Goal: Task Accomplishment & Management: Complete application form

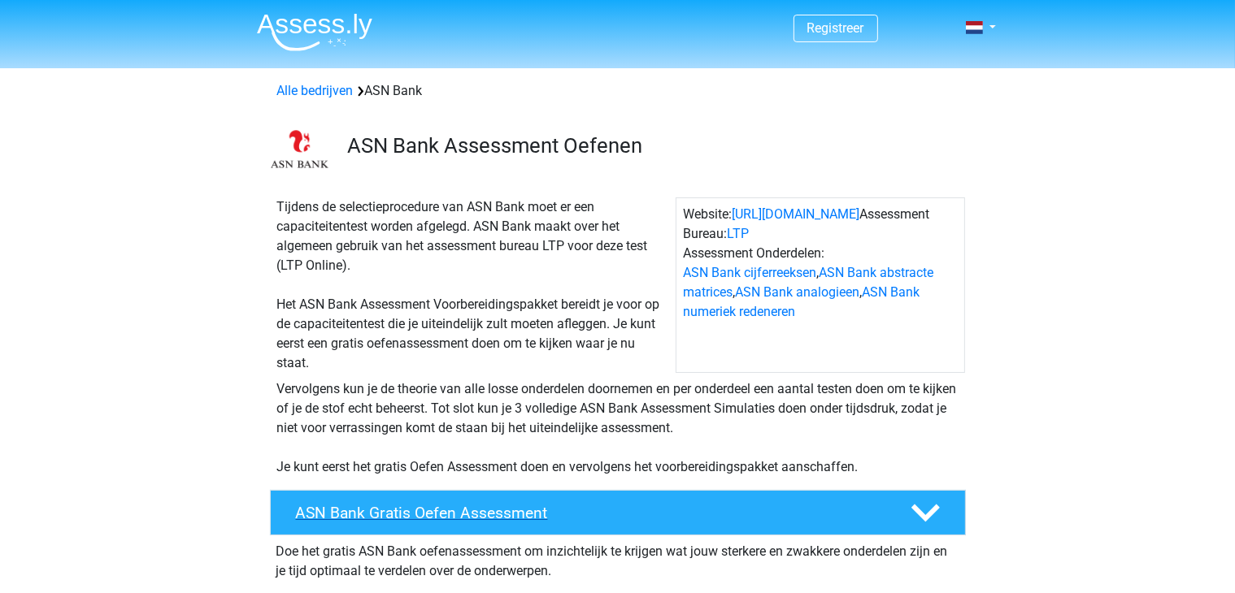
click at [415, 517] on h4 "ASN Bank Gratis Oefen Assessment" at bounding box center [590, 513] width 588 height 19
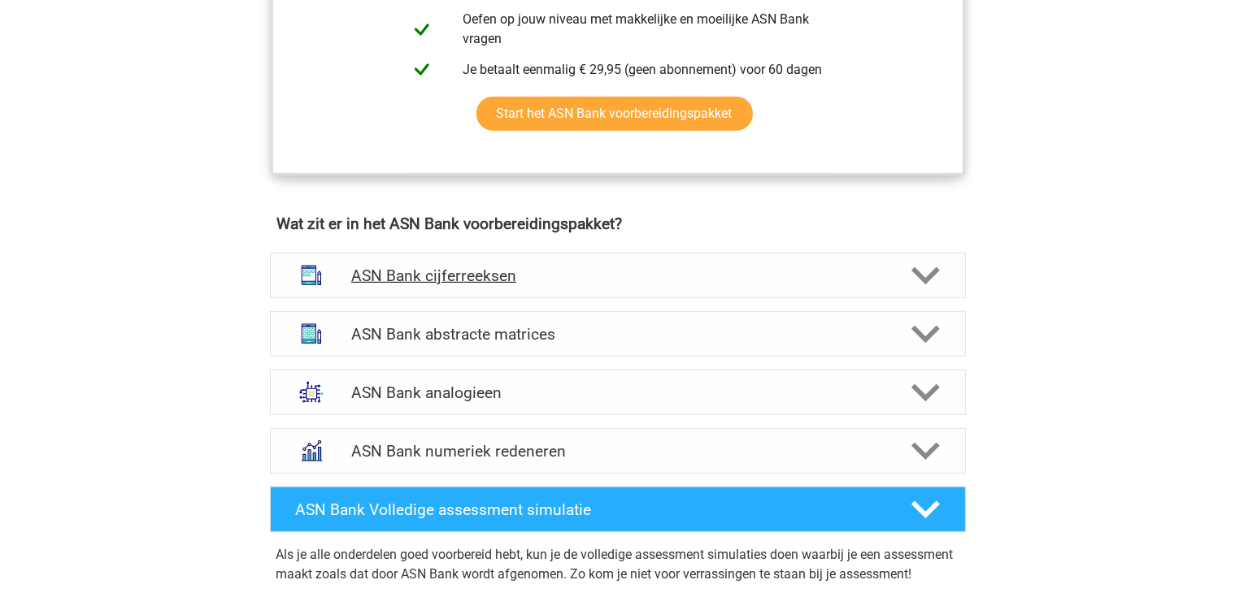
scroll to position [813, 0]
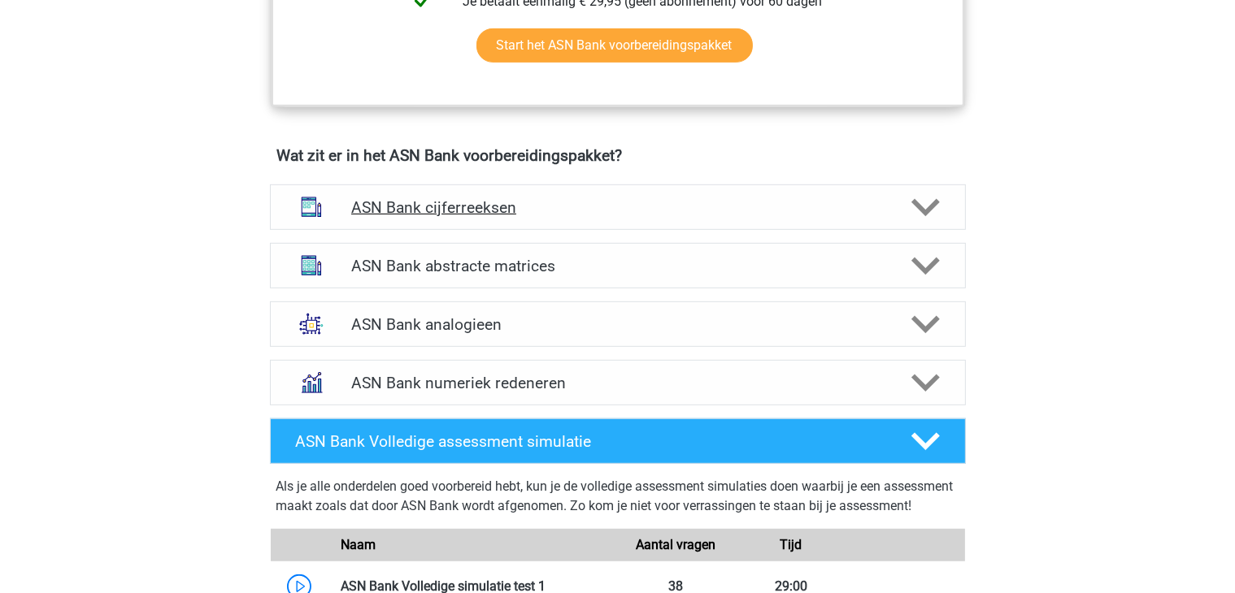
click at [922, 202] on icon at bounding box center [925, 207] width 28 height 28
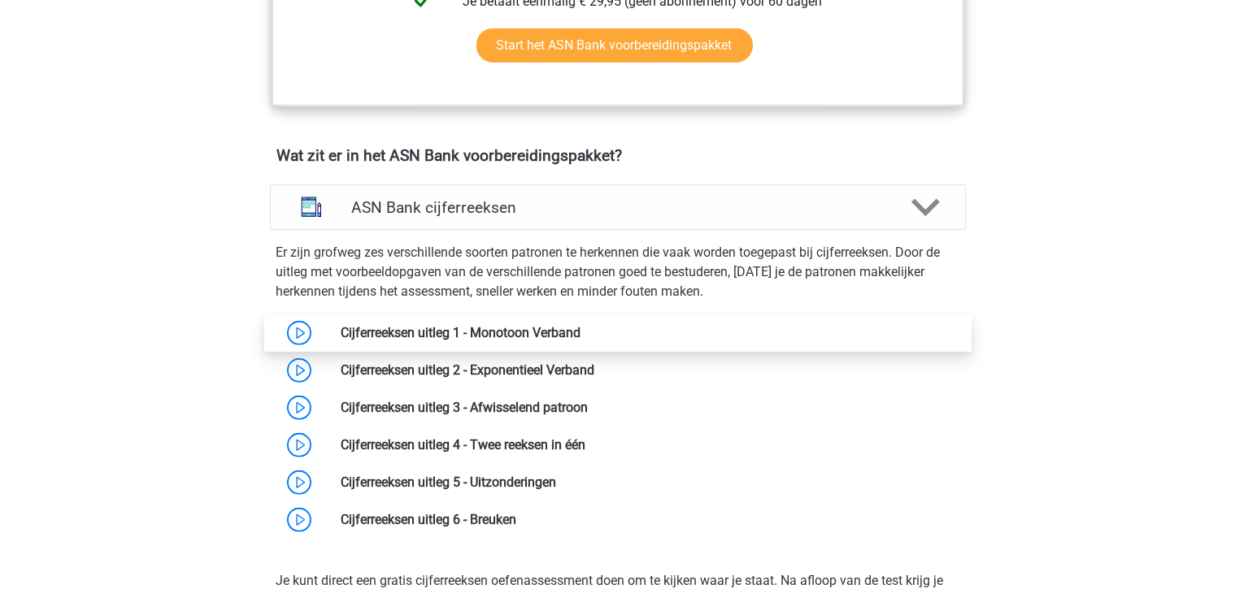
click at [580, 331] on link at bounding box center [580, 332] width 0 height 15
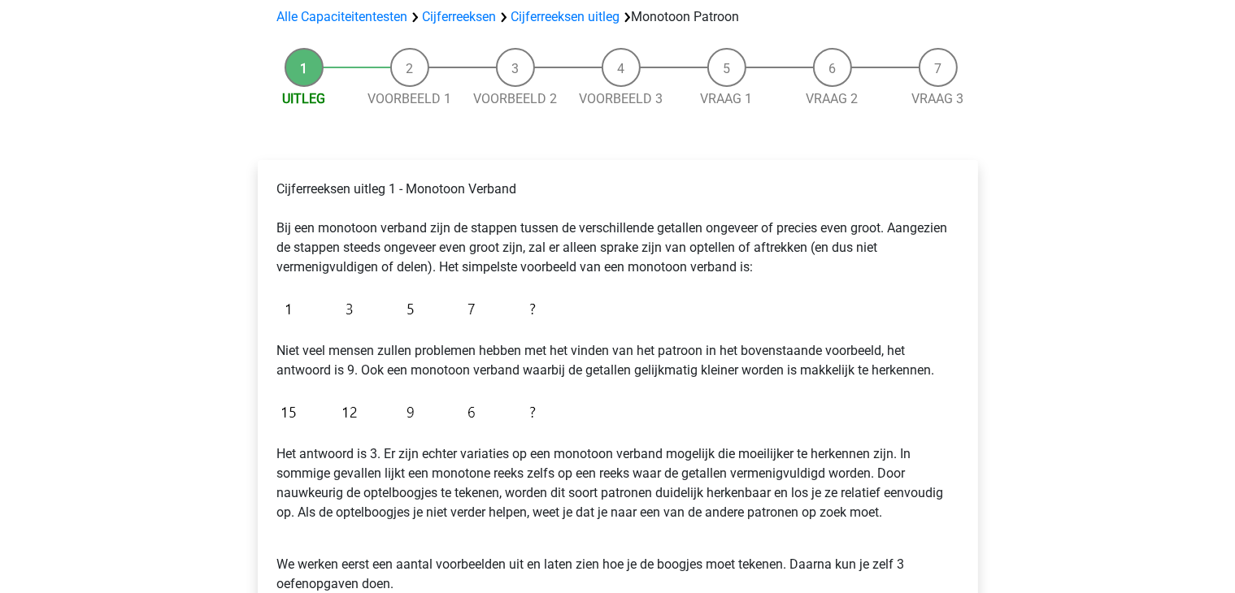
scroll to position [244, 0]
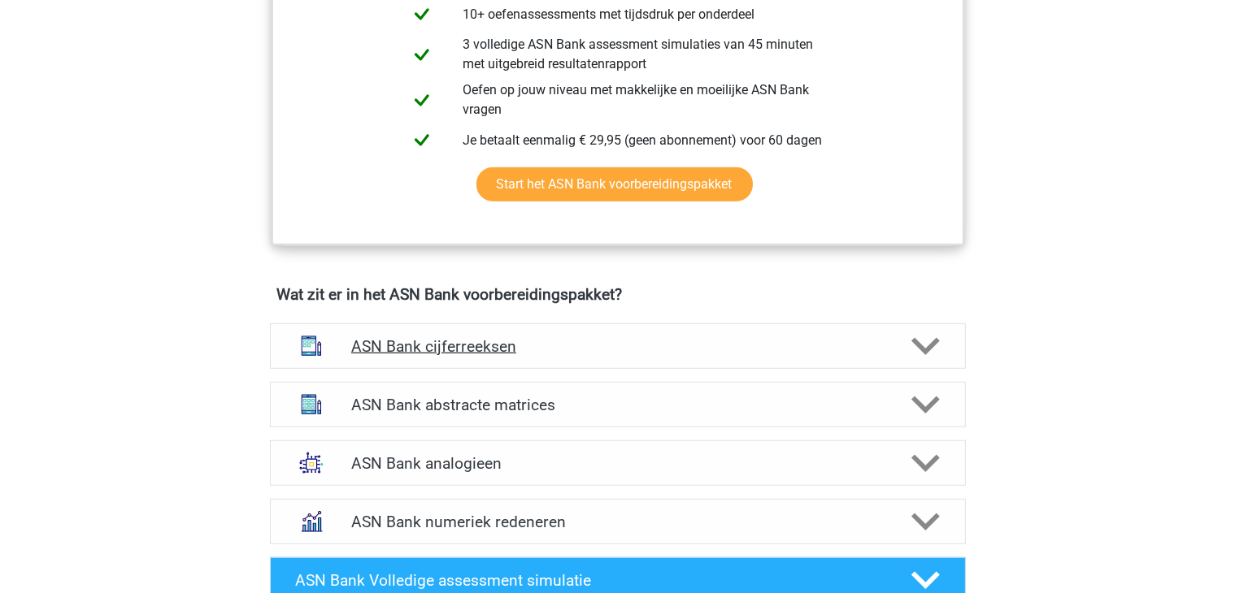
scroll to position [975, 0]
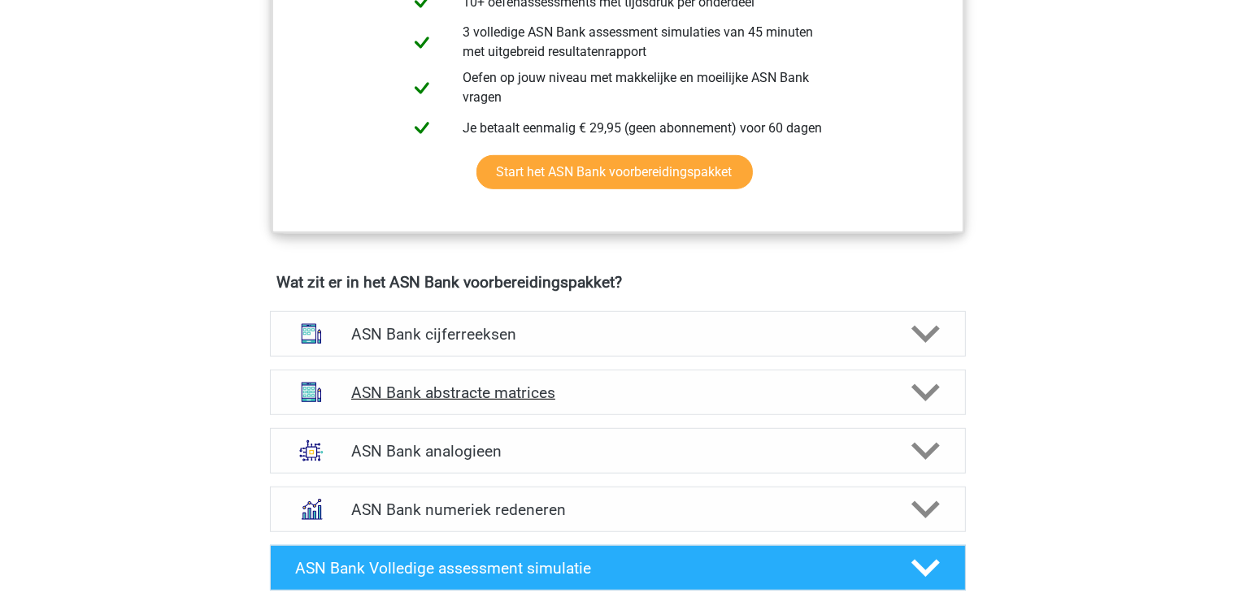
click at [916, 391] on icon at bounding box center [925, 393] width 28 height 28
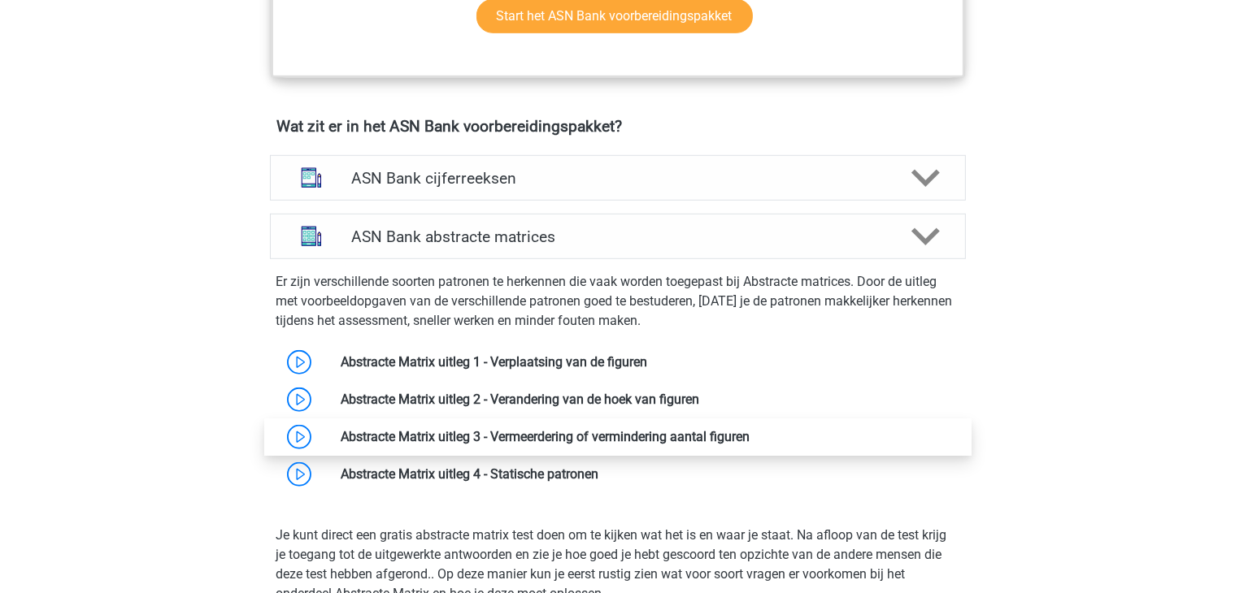
scroll to position [1138, 0]
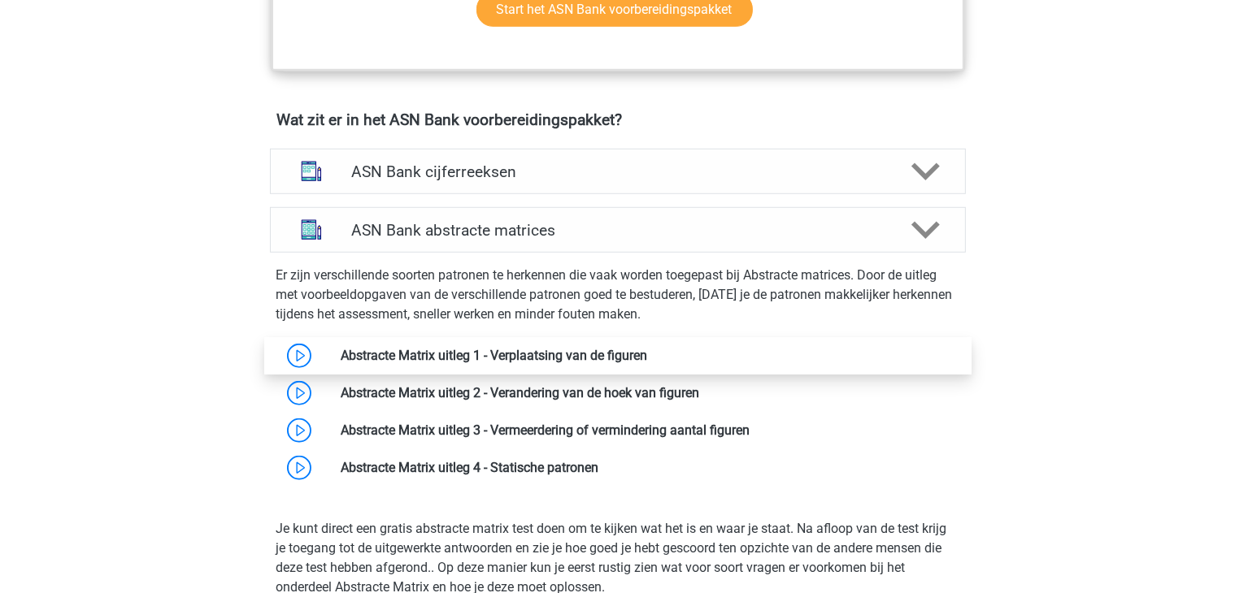
click at [647, 351] on link at bounding box center [647, 355] width 0 height 15
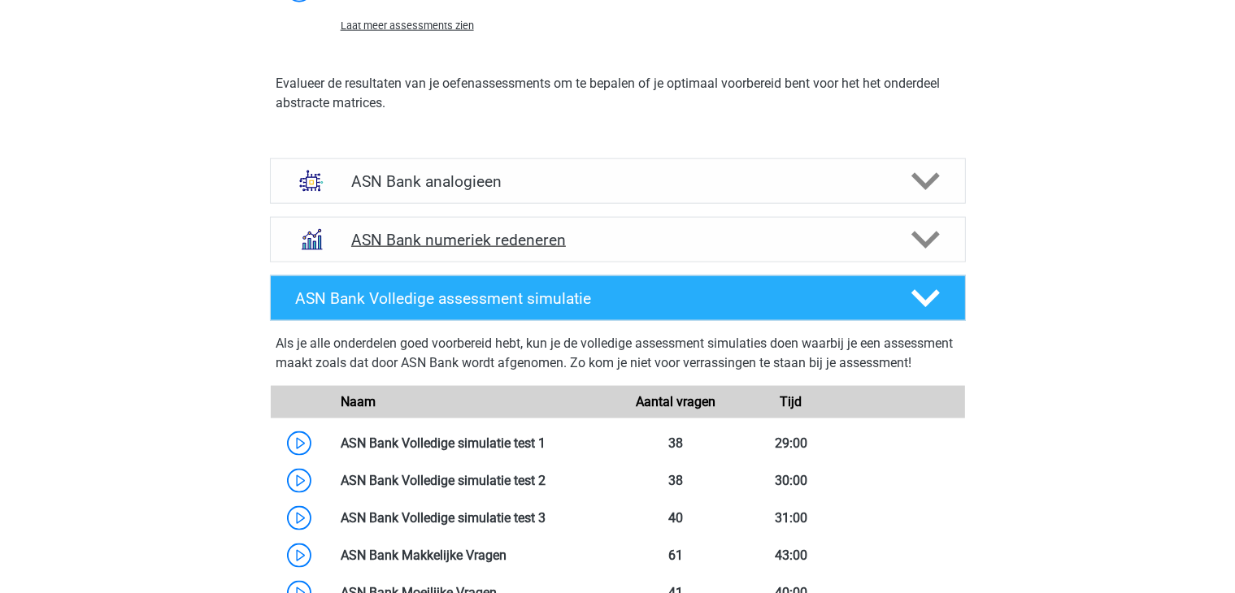
scroll to position [2113, 0]
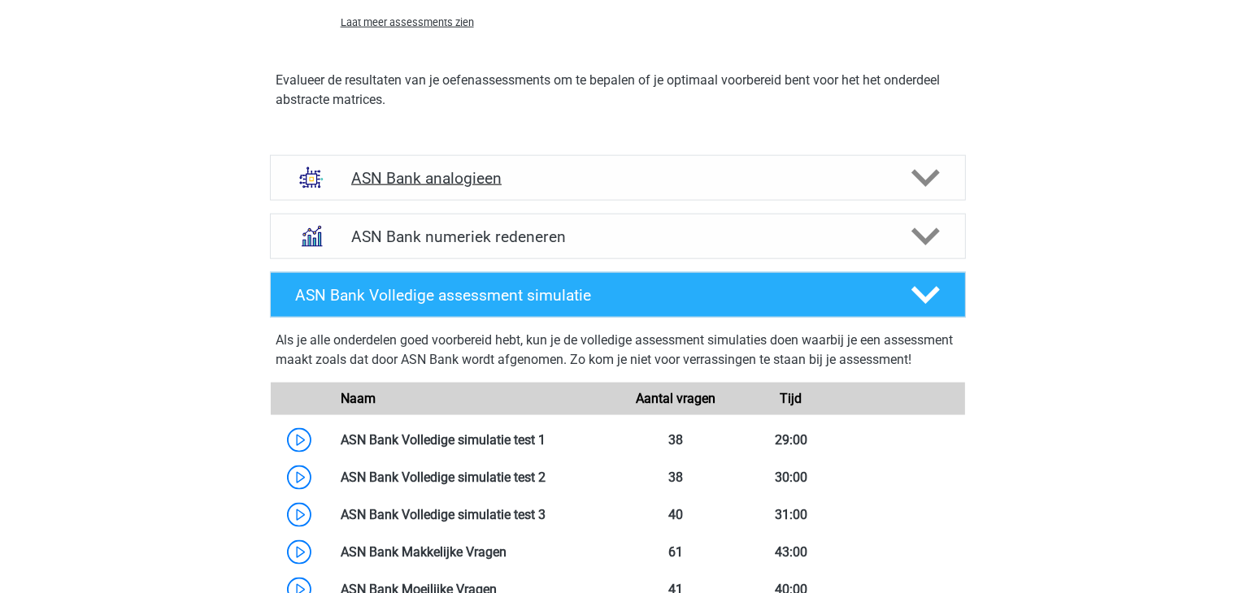
click at [932, 172] on polygon at bounding box center [925, 178] width 28 height 18
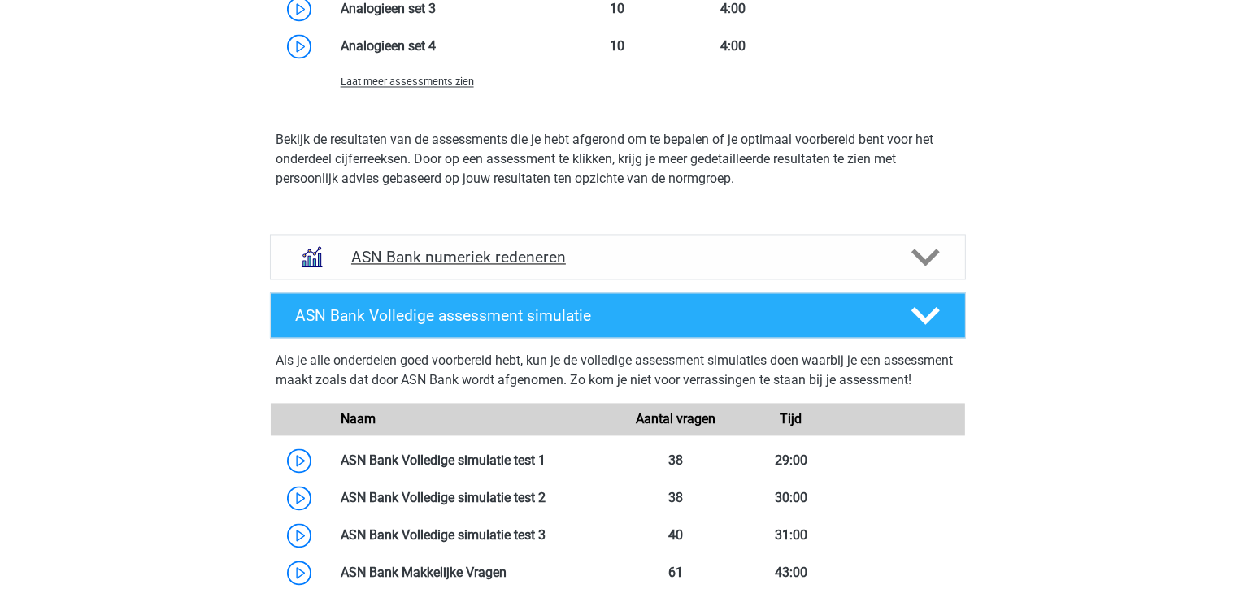
scroll to position [3170, 0]
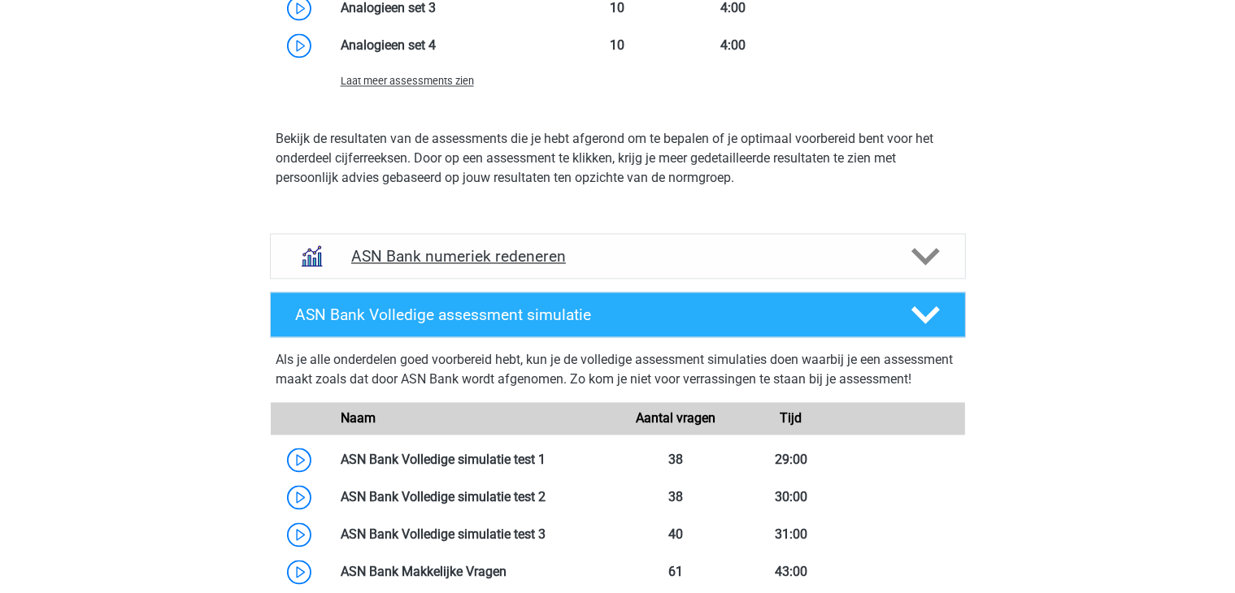
click at [929, 246] on icon at bounding box center [925, 256] width 28 height 28
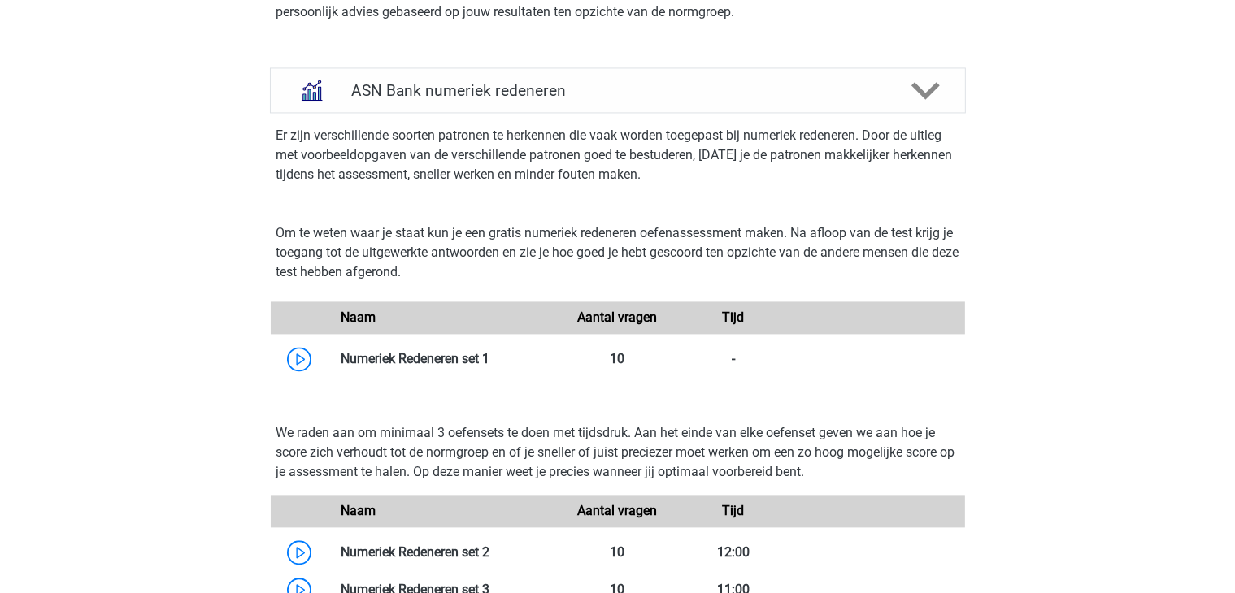
scroll to position [3414, 0]
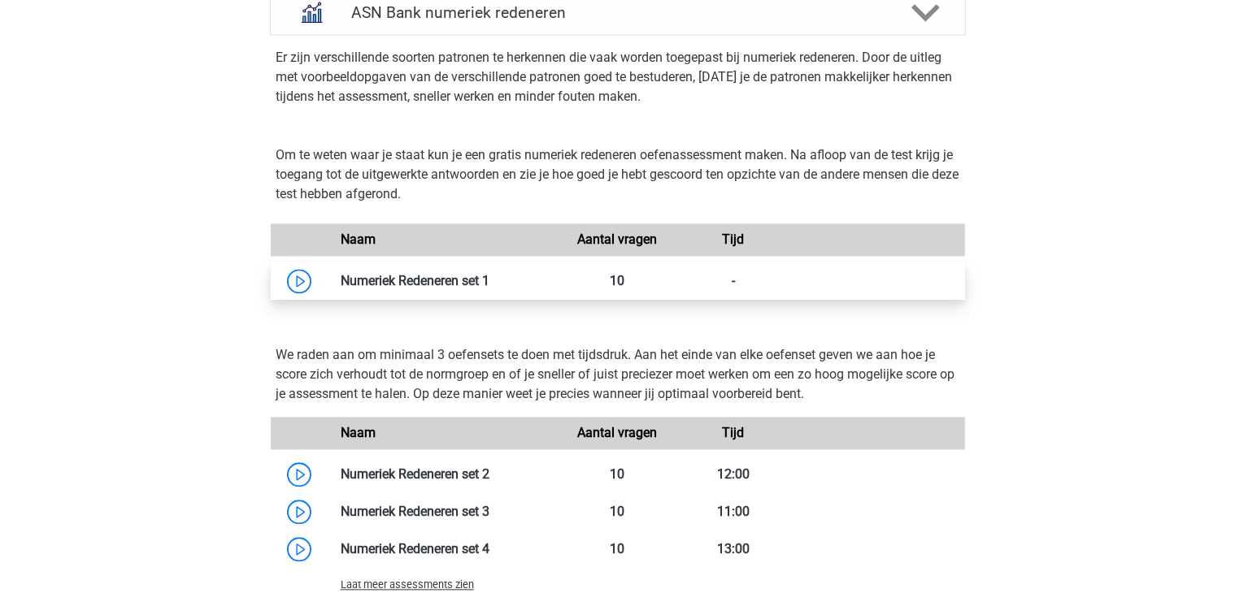
click at [489, 285] on link at bounding box center [489, 280] width 0 height 15
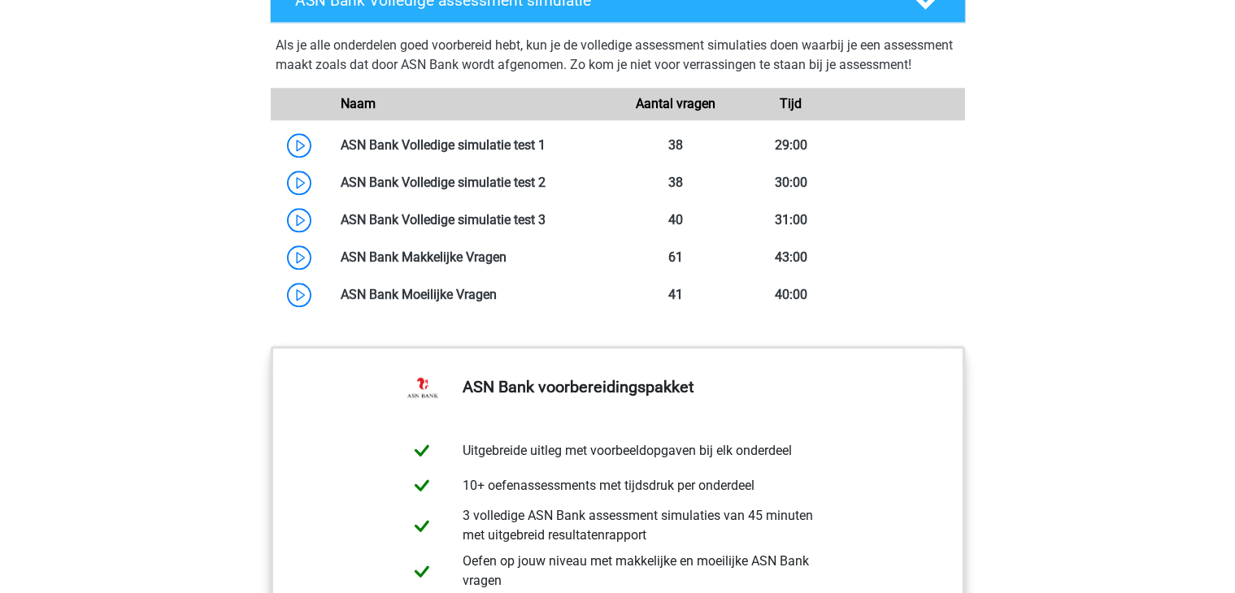
scroll to position [4227, 0]
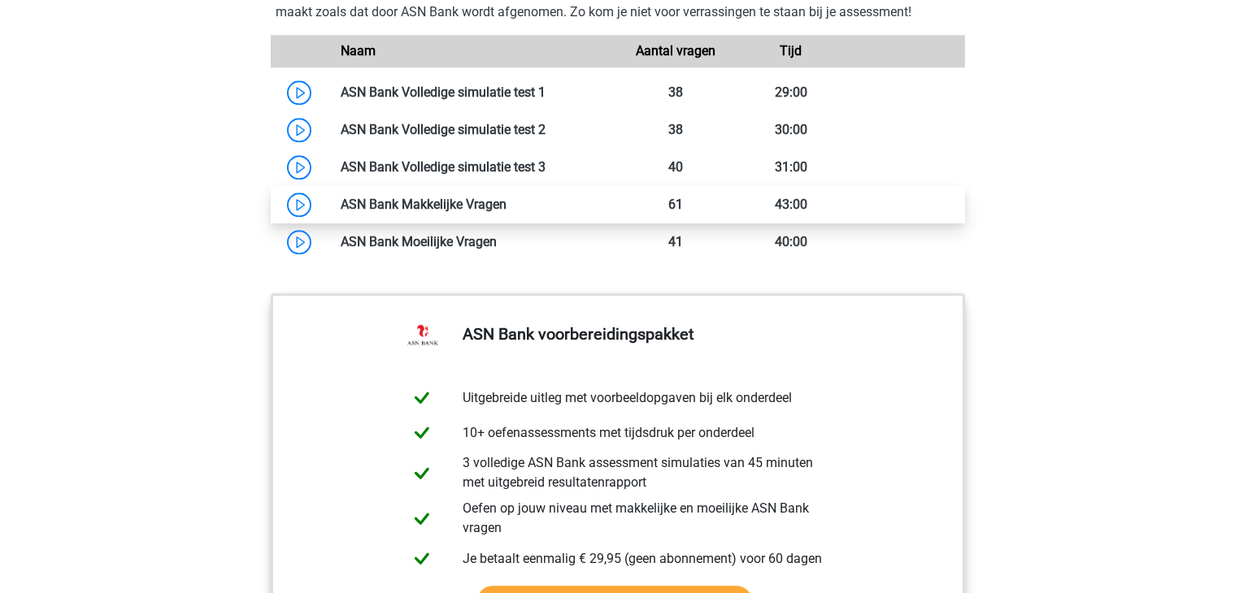
click at [506, 212] on link at bounding box center [506, 204] width 0 height 15
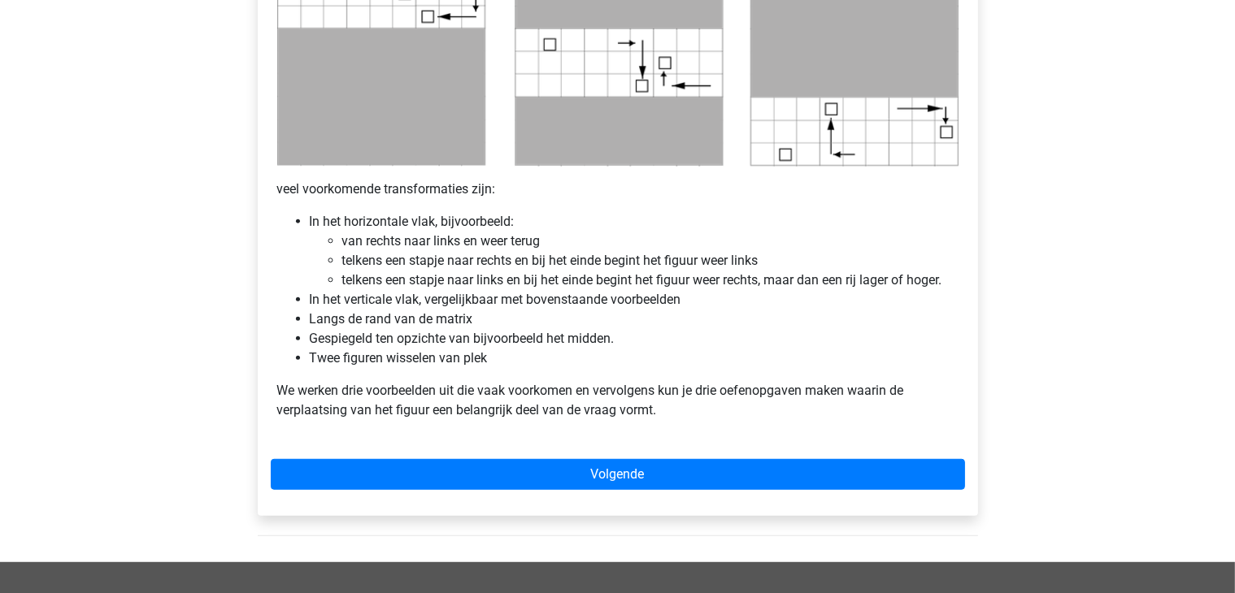
scroll to position [975, 0]
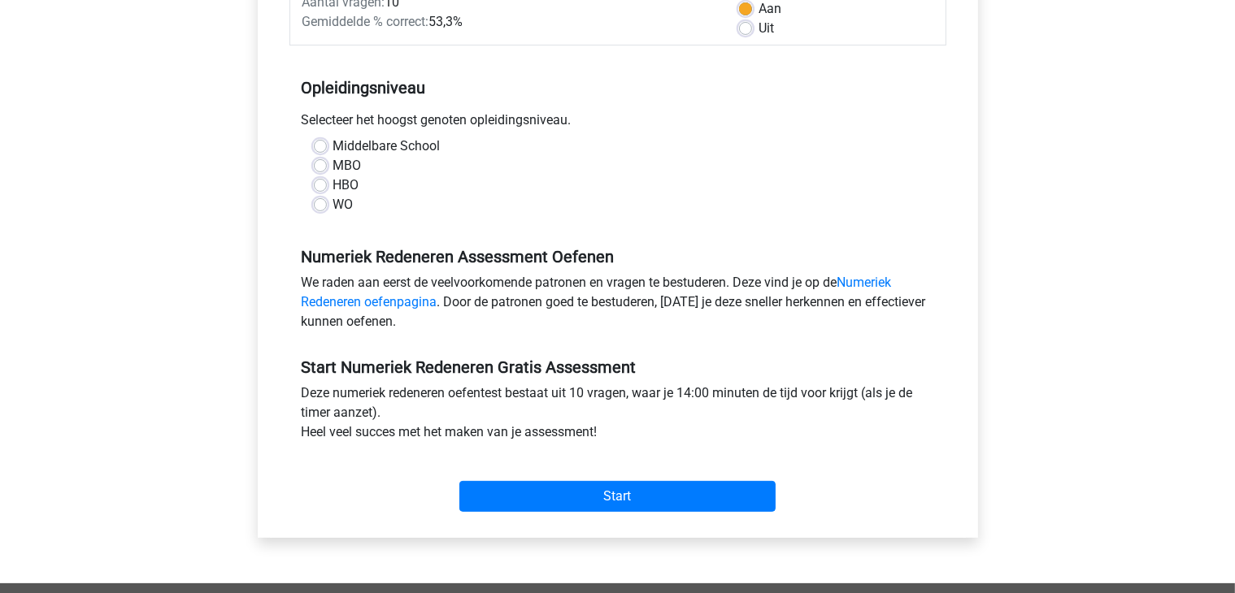
scroll to position [244, 0]
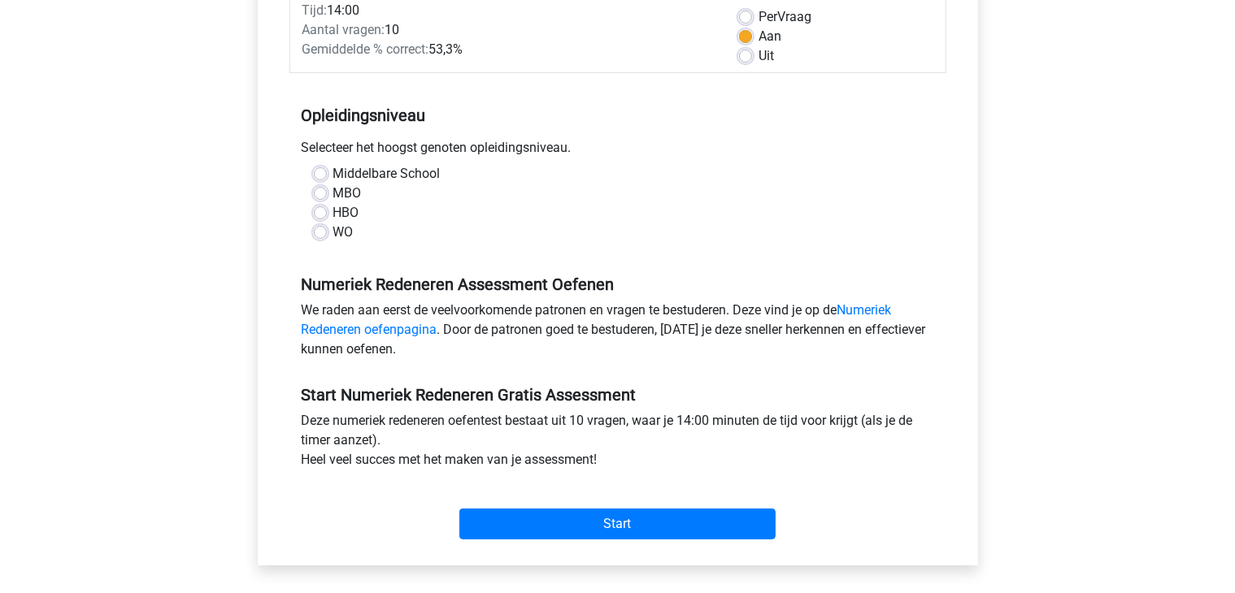
click at [333, 190] on label "MBO" at bounding box center [347, 194] width 28 height 20
click at [322, 190] on input "MBO" at bounding box center [320, 192] width 13 height 16
radio input "true"
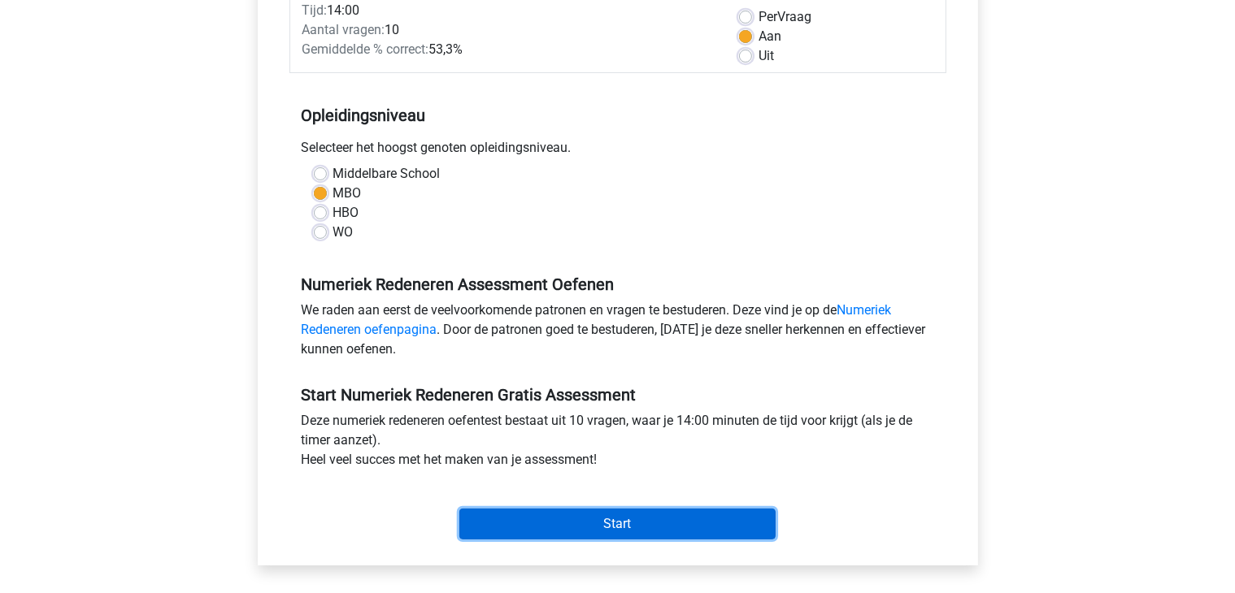
click at [601, 524] on input "Start" at bounding box center [617, 524] width 316 height 31
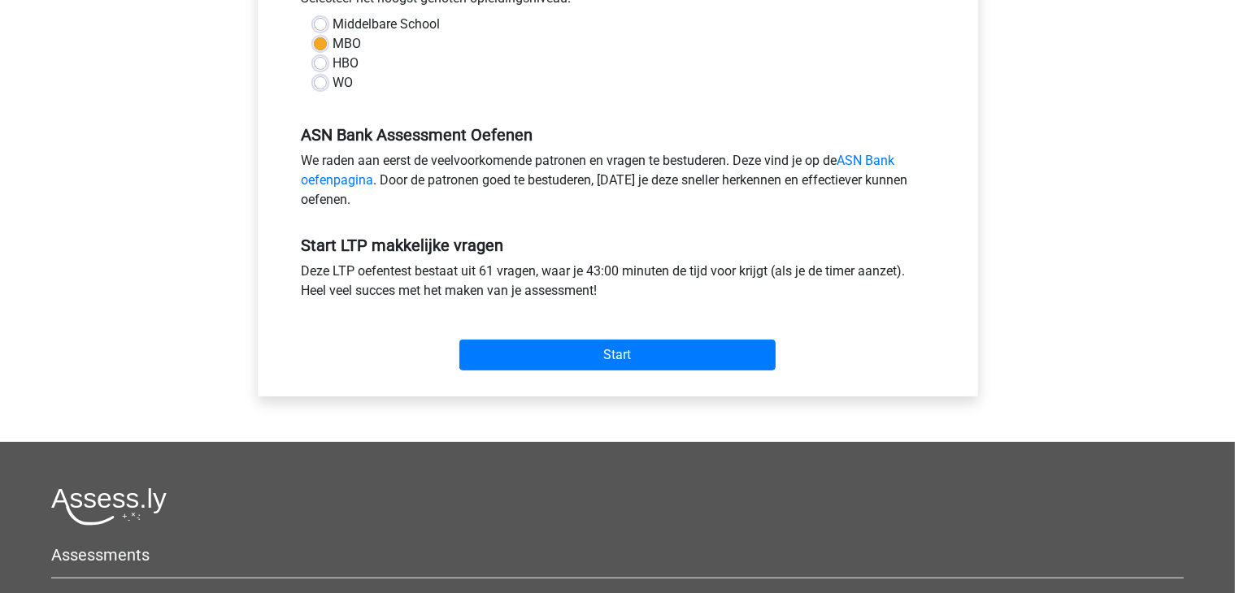
scroll to position [488, 0]
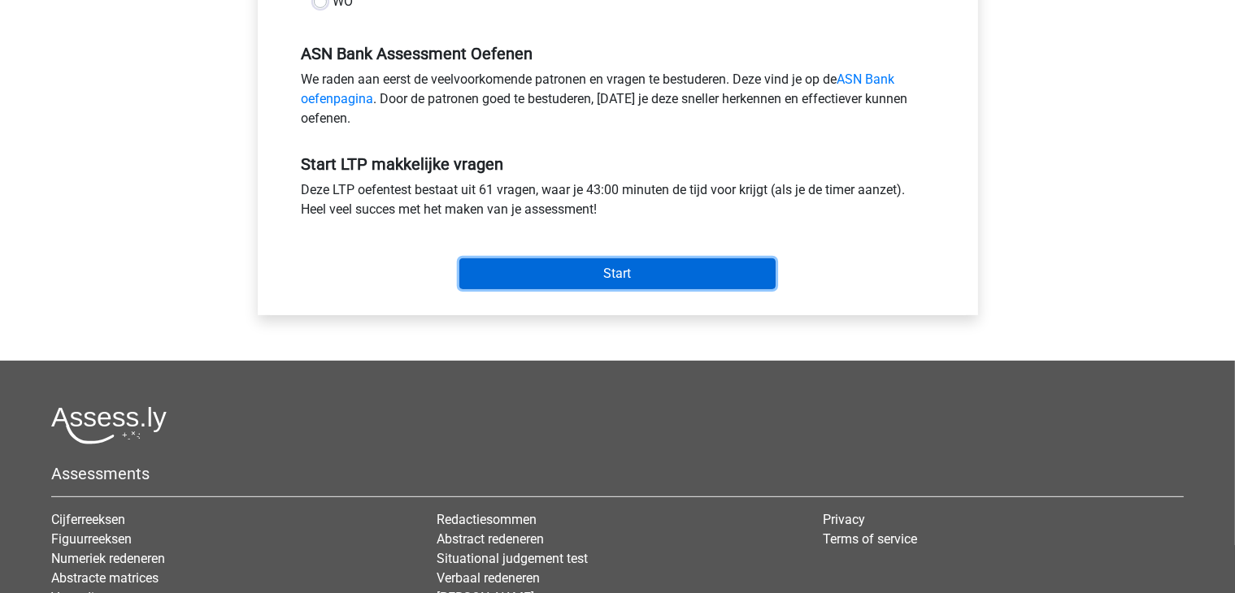
click at [606, 270] on input "Start" at bounding box center [617, 273] width 316 height 31
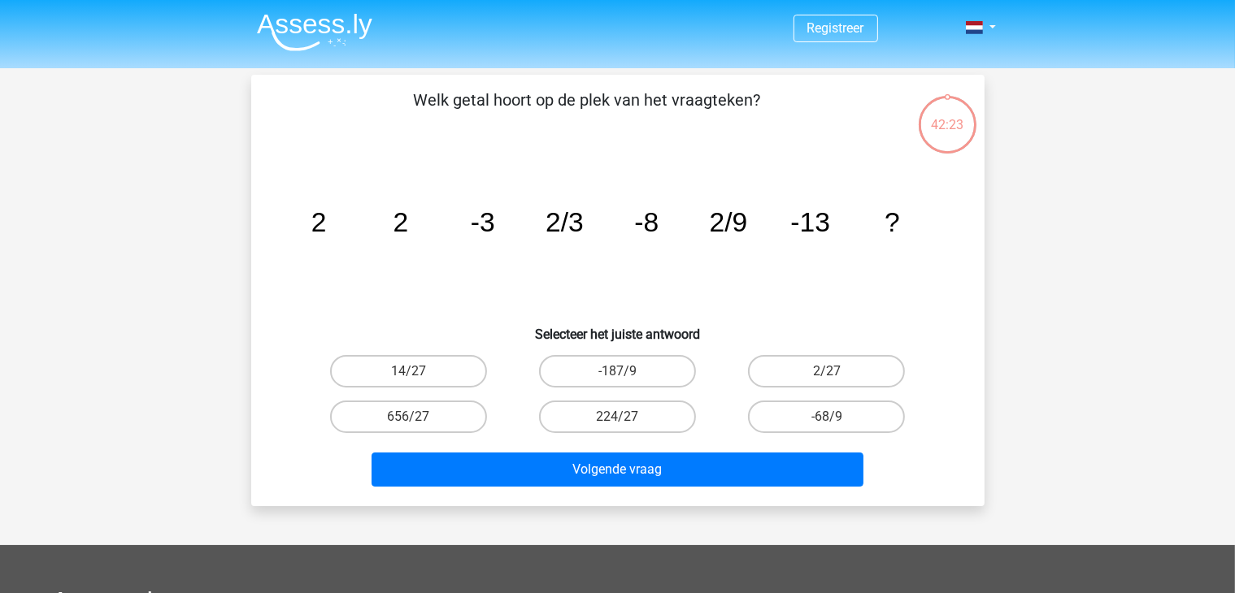
click at [827, 375] on input "2/27" at bounding box center [832, 376] width 11 height 11
radio input "true"
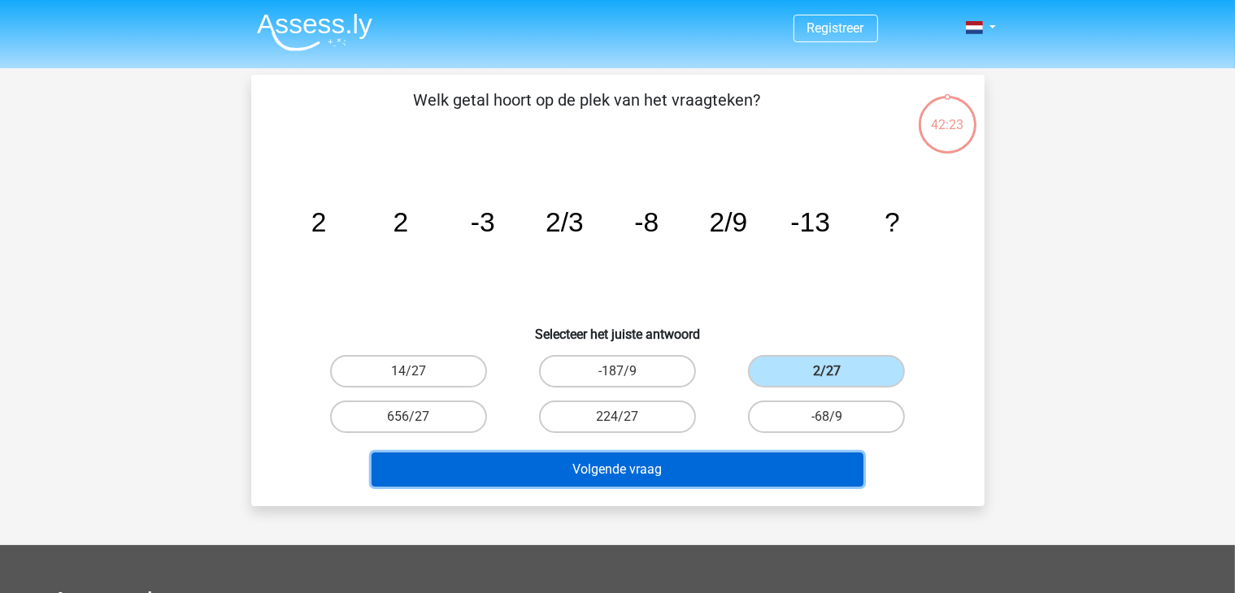
click at [651, 460] on button "Volgende vraag" at bounding box center [617, 470] width 492 height 34
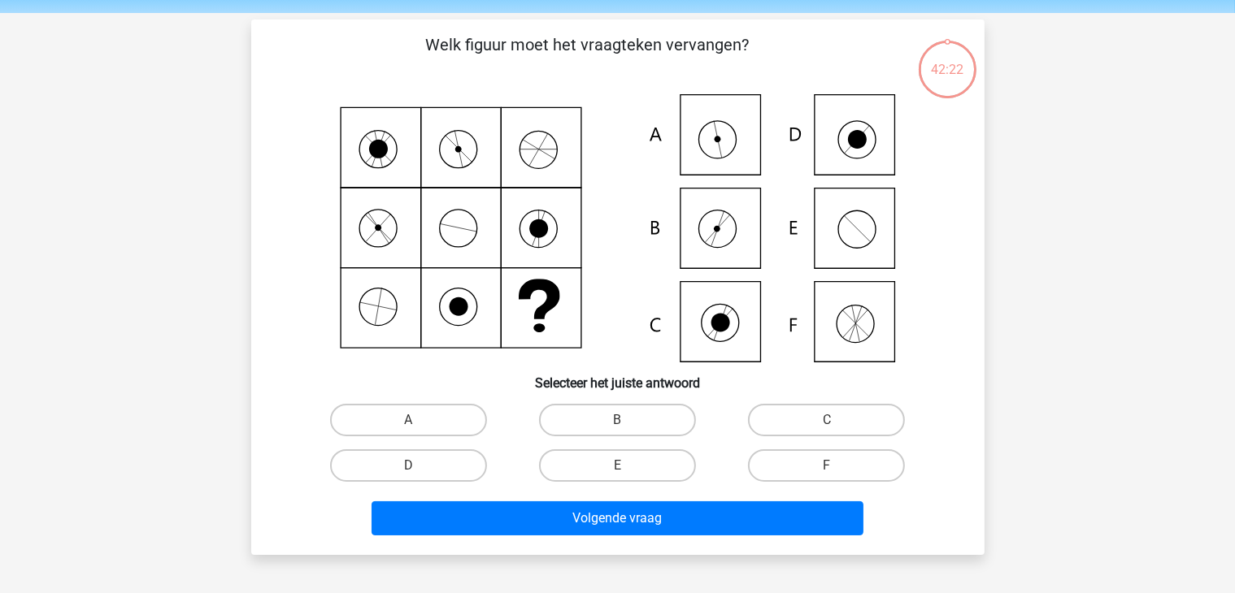
scroll to position [75, 0]
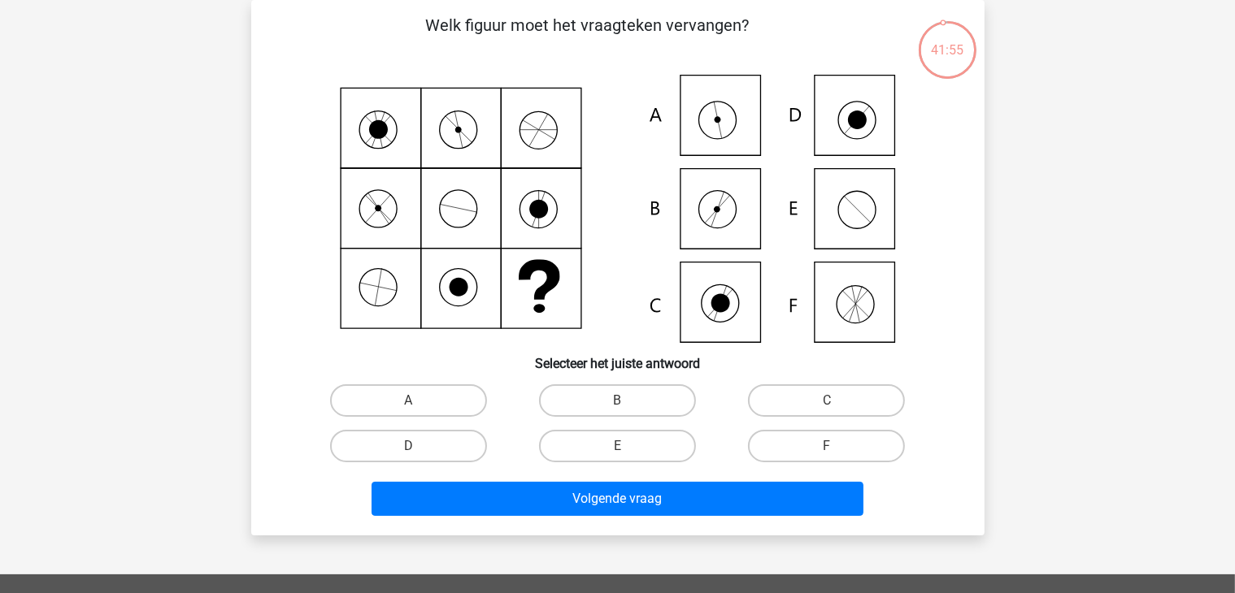
click at [739, 115] on icon at bounding box center [617, 209] width 655 height 268
click at [400, 397] on label "A" at bounding box center [408, 400] width 157 height 33
click at [408, 401] on input "A" at bounding box center [413, 406] width 11 height 11
radio input "true"
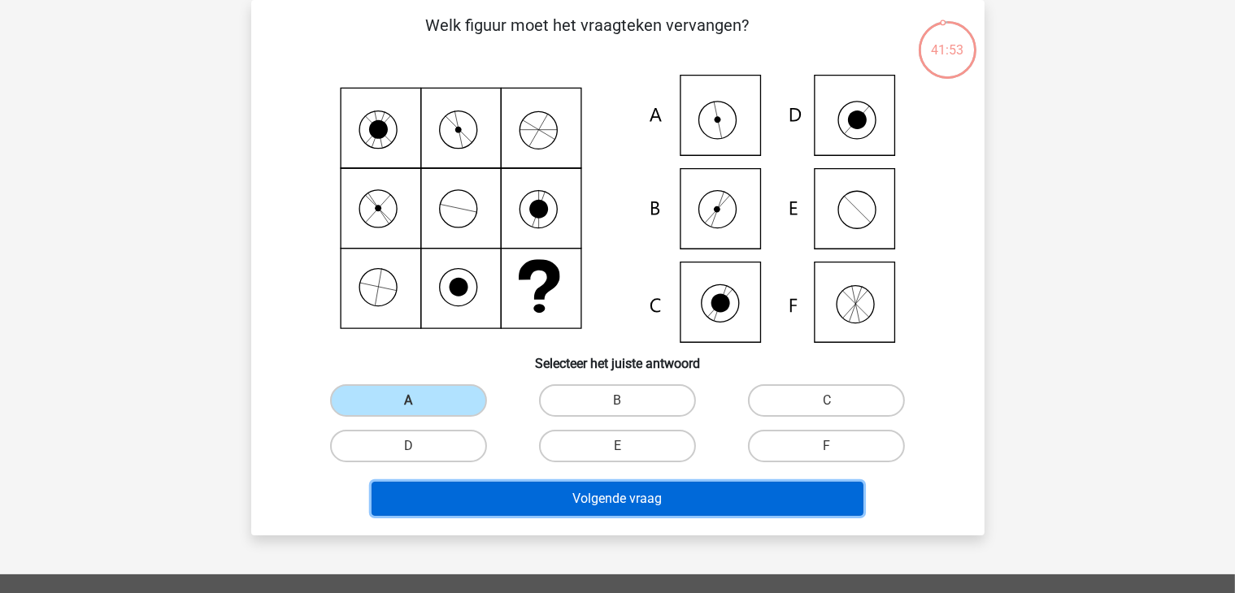
click at [657, 502] on button "Volgende vraag" at bounding box center [617, 499] width 492 height 34
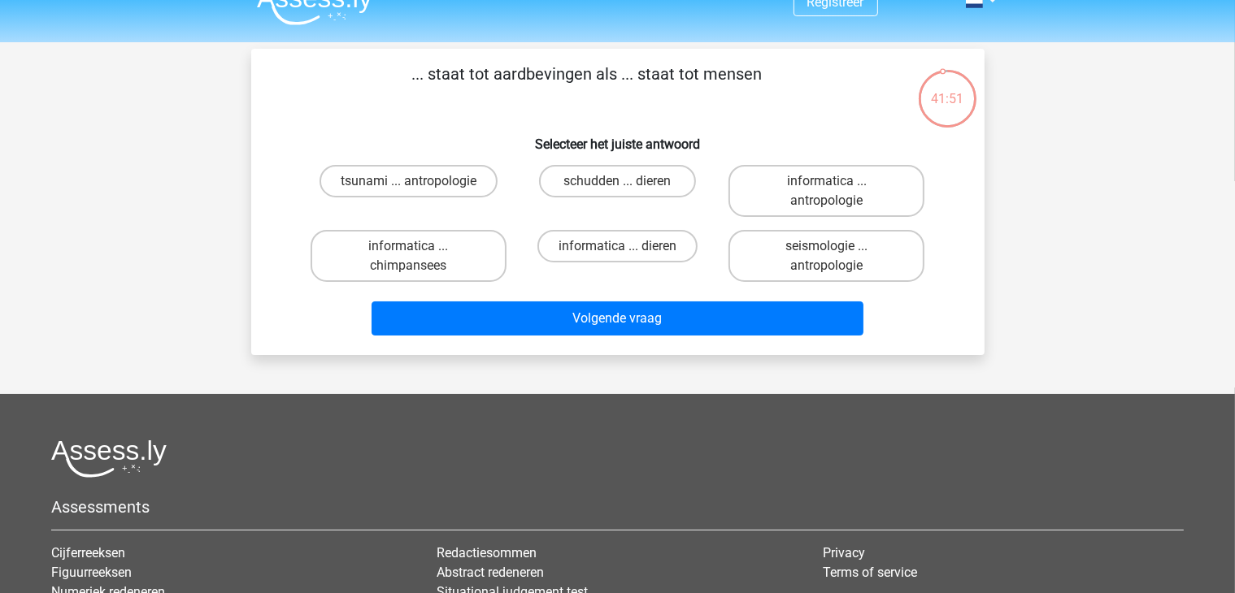
scroll to position [0, 0]
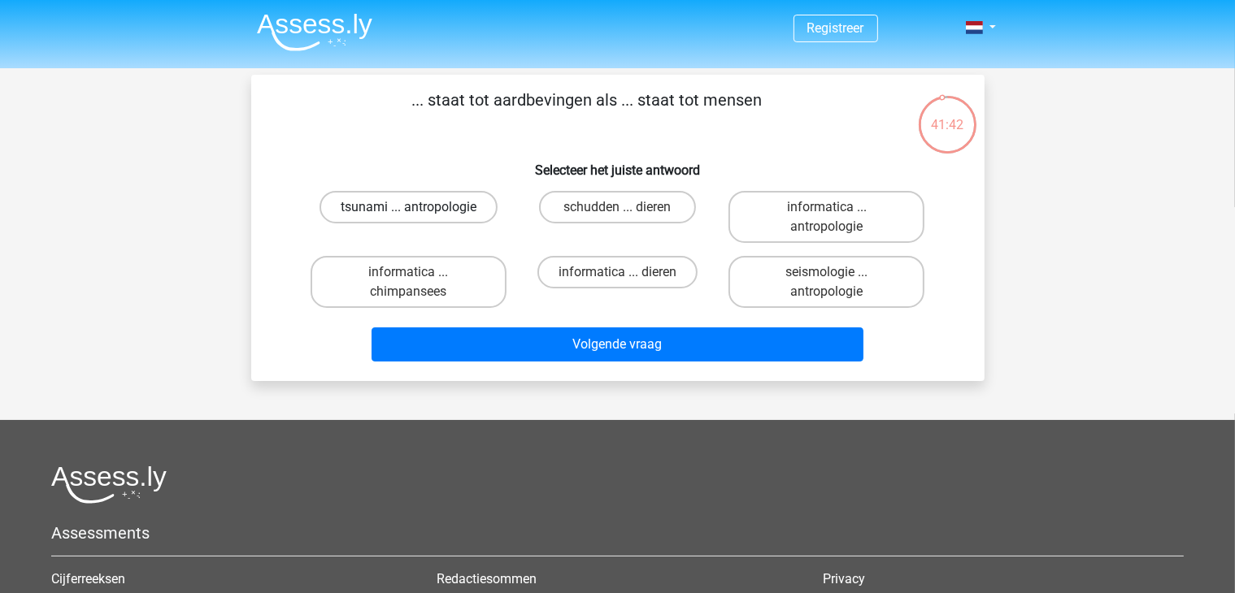
click at [419, 202] on label "tsunami ... antropologie" at bounding box center [408, 207] width 178 height 33
click at [419, 207] on input "tsunami ... antropologie" at bounding box center [413, 212] width 11 height 11
radio input "true"
click at [614, 205] on label "schudden ... dieren" at bounding box center [617, 207] width 157 height 33
click at [617, 207] on input "schudden ... dieren" at bounding box center [622, 212] width 11 height 11
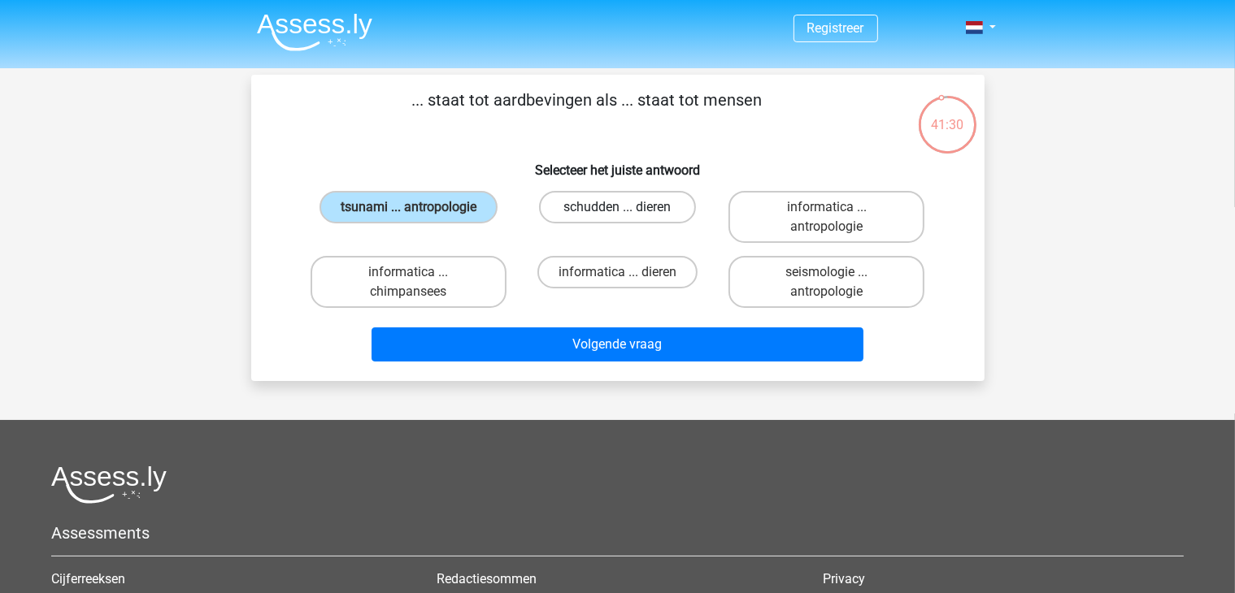
radio input "true"
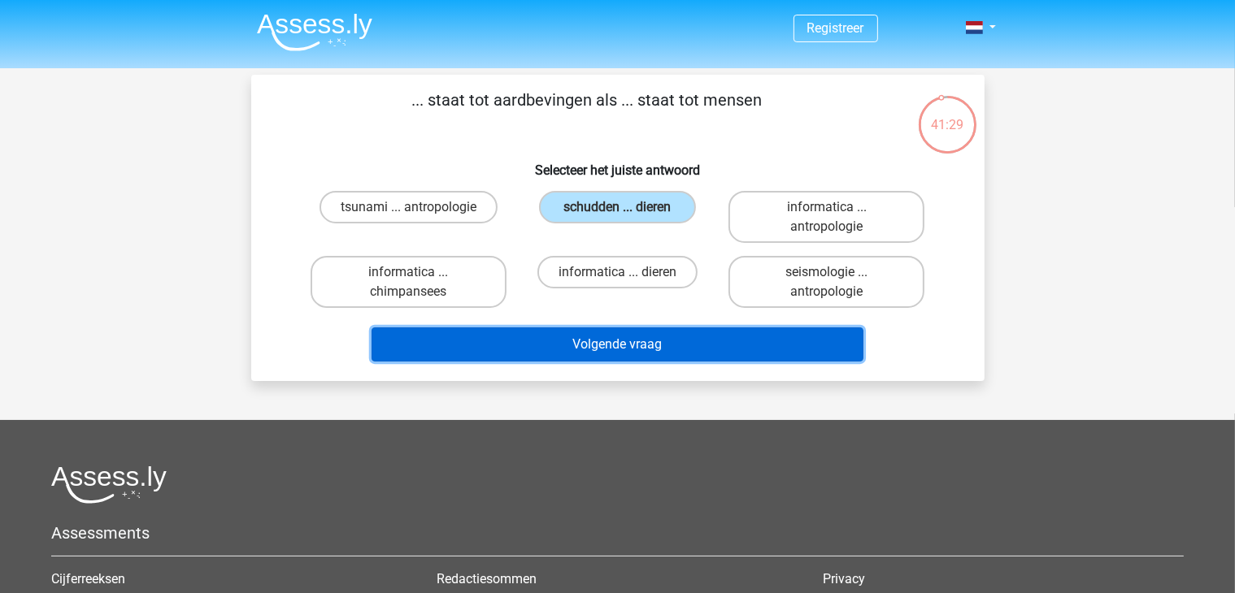
click at [592, 350] on button "Volgende vraag" at bounding box center [617, 345] width 492 height 34
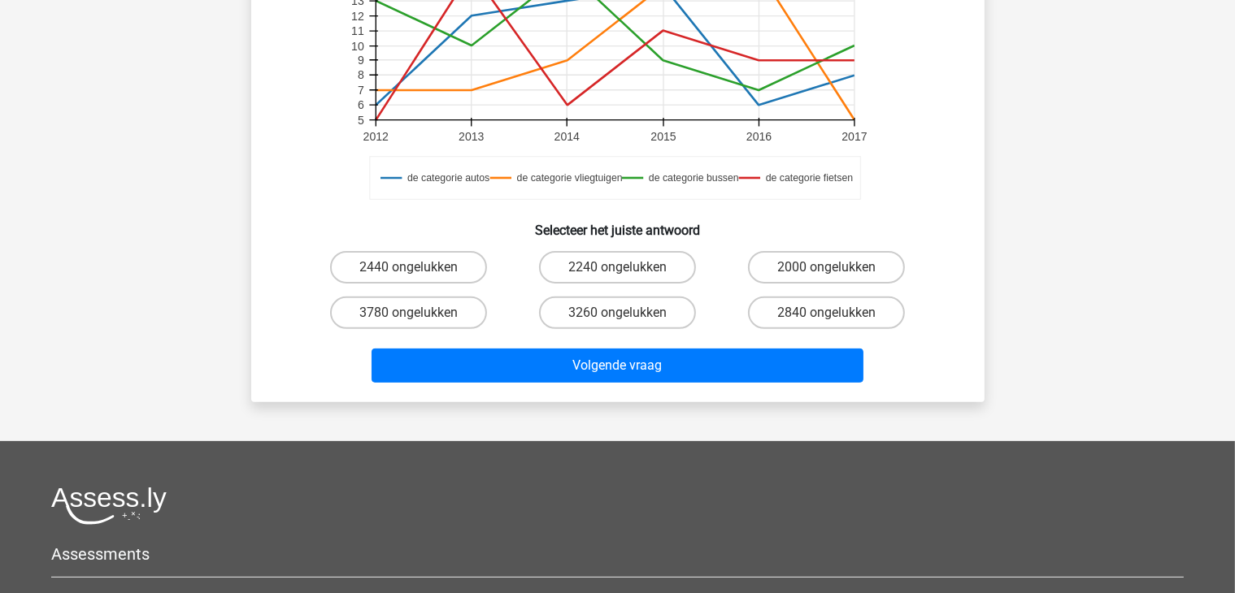
scroll to position [488, 0]
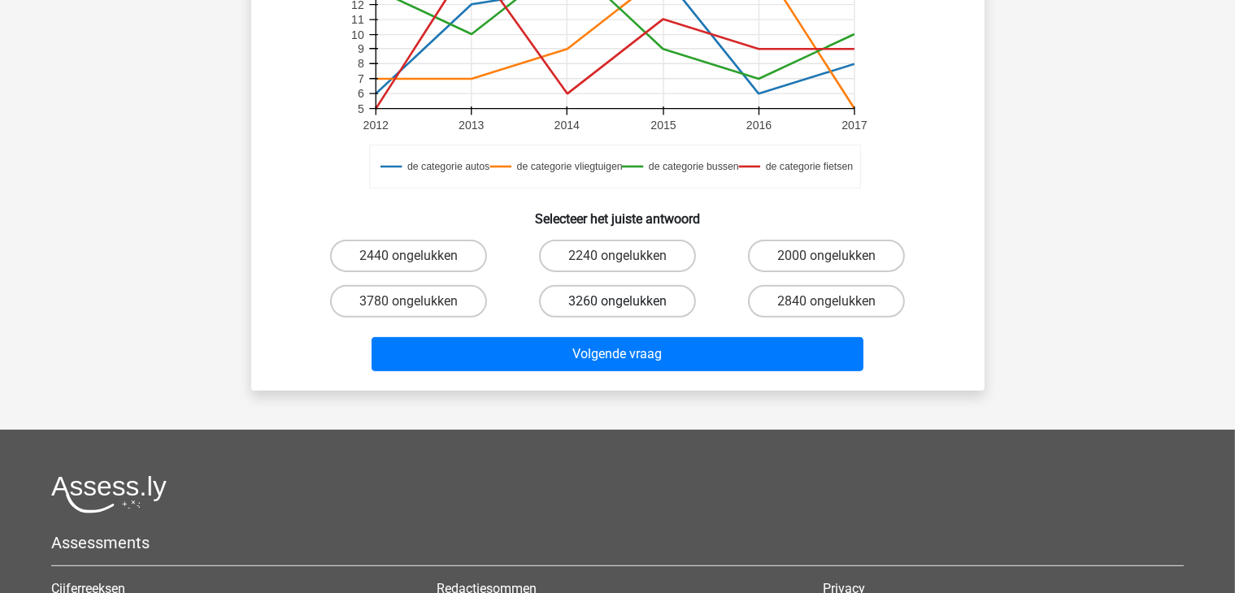
click at [593, 314] on label "3260 ongelukken" at bounding box center [617, 301] width 157 height 33
click at [617, 312] on input "3260 ongelukken" at bounding box center [622, 307] width 11 height 11
radio input "true"
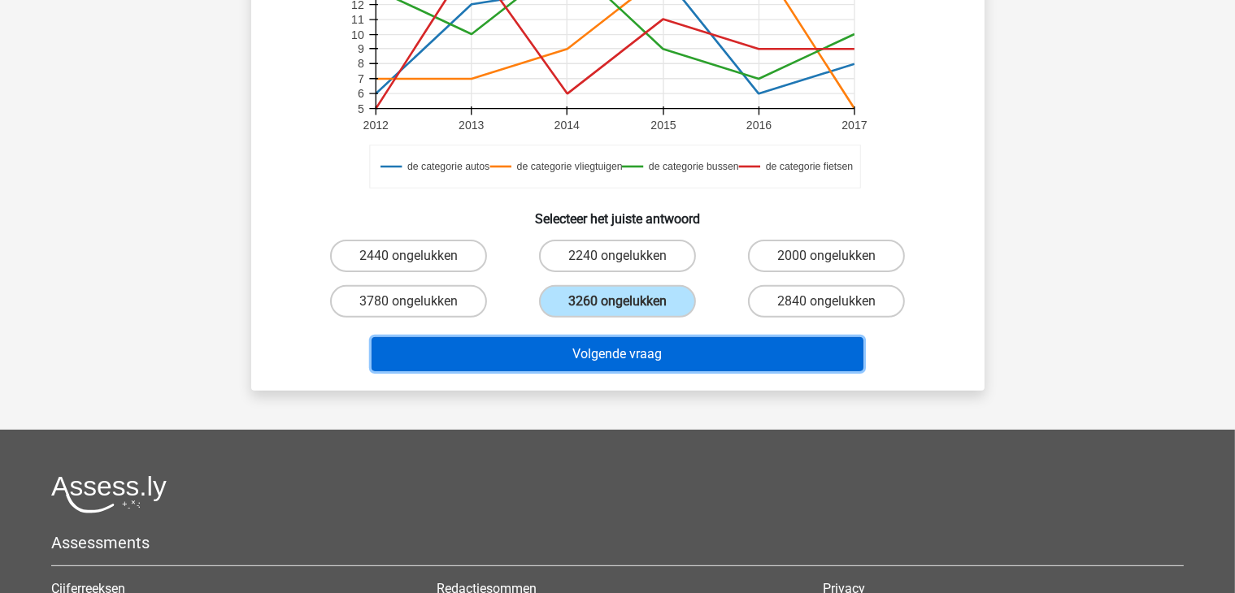
click at [624, 354] on button "Volgende vraag" at bounding box center [617, 354] width 492 height 34
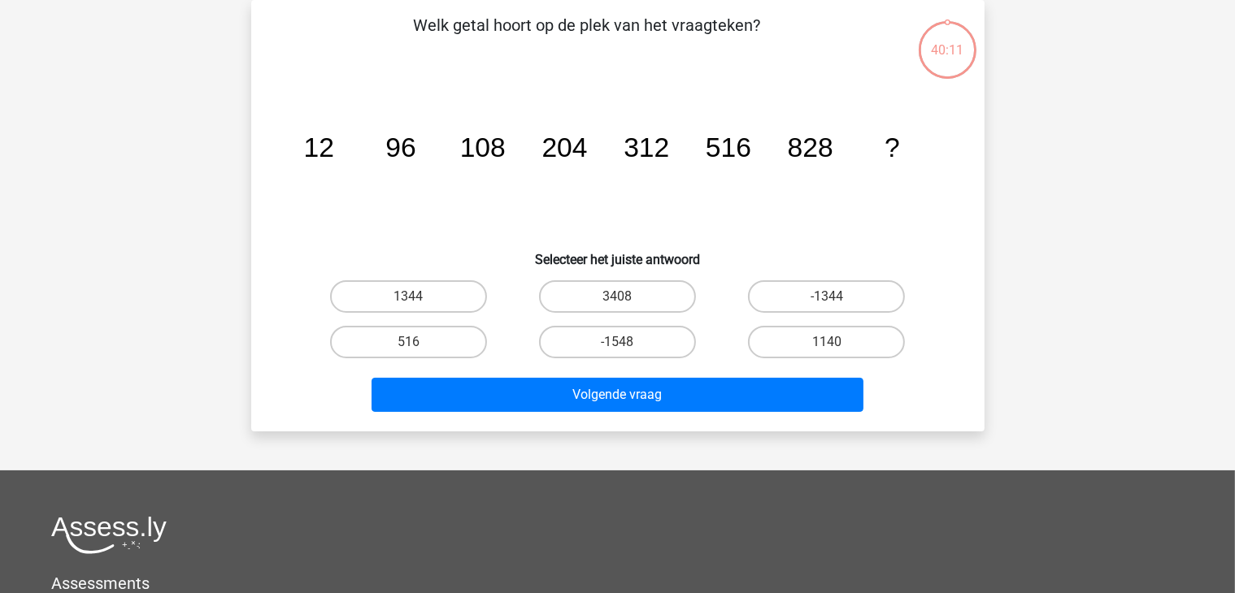
scroll to position [75, 0]
click at [397, 290] on label "1344" at bounding box center [408, 296] width 157 height 33
click at [408, 297] on input "1344" at bounding box center [413, 302] width 11 height 11
radio input "true"
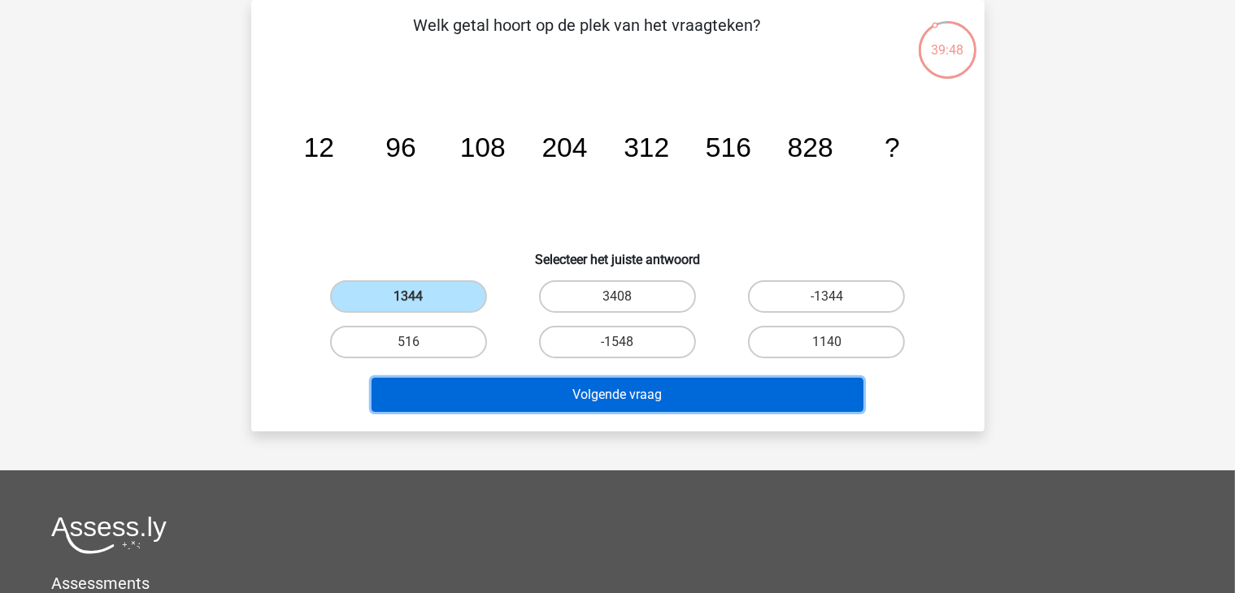
click at [624, 395] on button "Volgende vraag" at bounding box center [617, 395] width 492 height 34
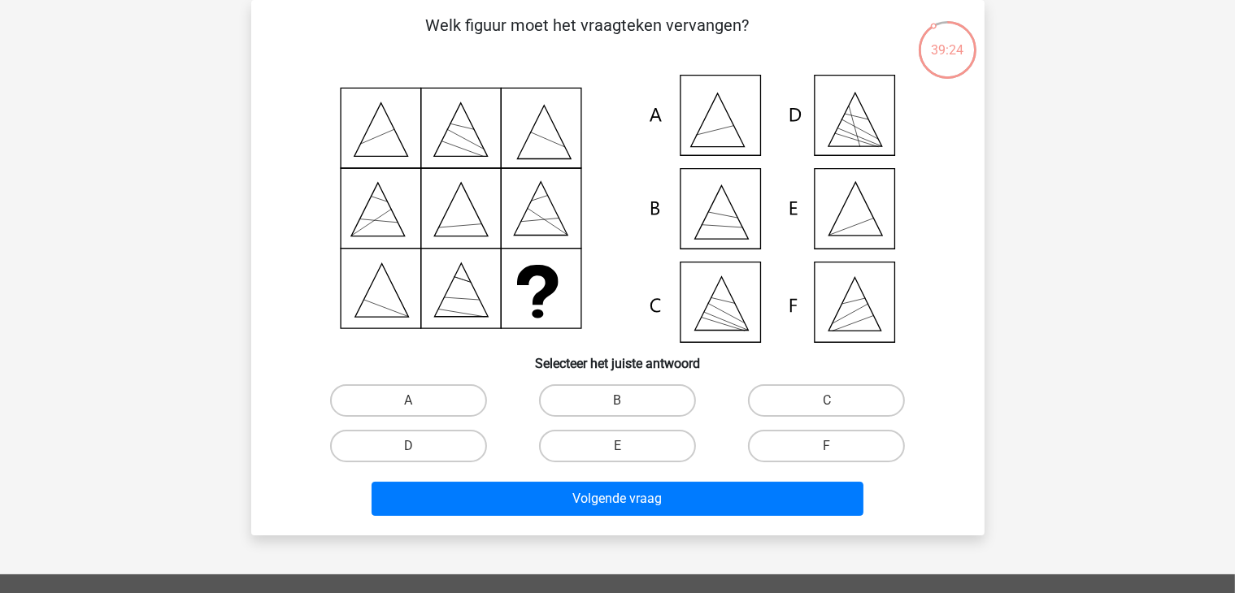
click at [865, 202] on icon at bounding box center [855, 209] width 54 height 54
click at [624, 436] on label "E" at bounding box center [617, 446] width 157 height 33
click at [624, 446] on input "E" at bounding box center [622, 451] width 11 height 11
radio input "true"
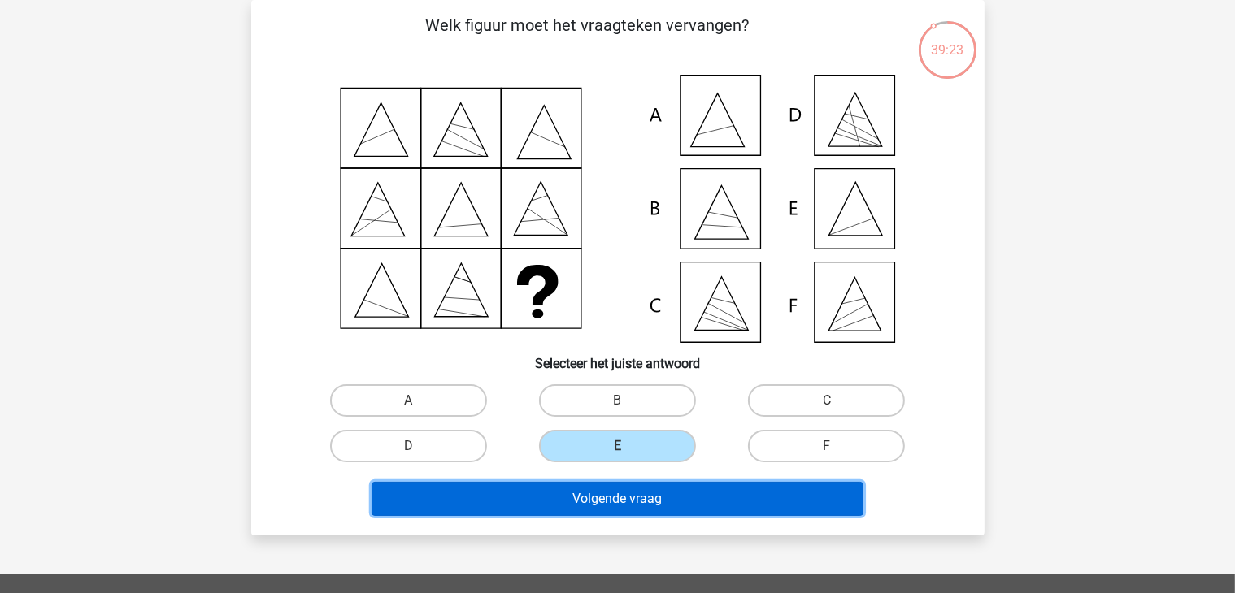
click at [618, 498] on button "Volgende vraag" at bounding box center [617, 499] width 492 height 34
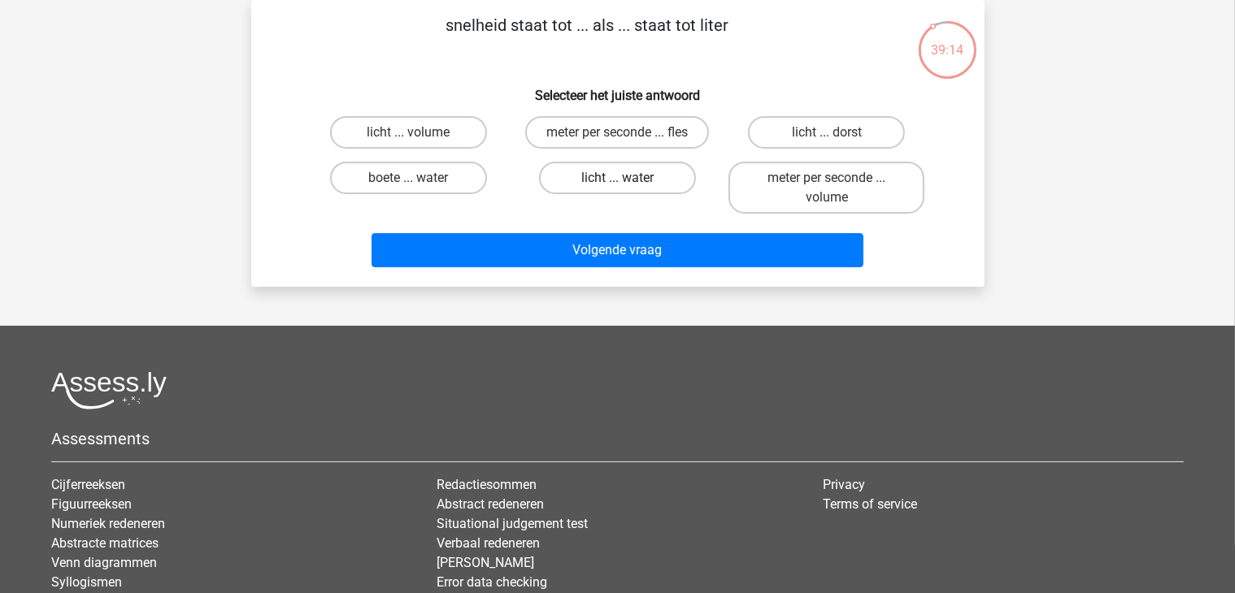
click at [606, 176] on label "licht ... water" at bounding box center [617, 178] width 157 height 33
click at [617, 178] on input "licht ... water" at bounding box center [622, 183] width 11 height 11
radio input "true"
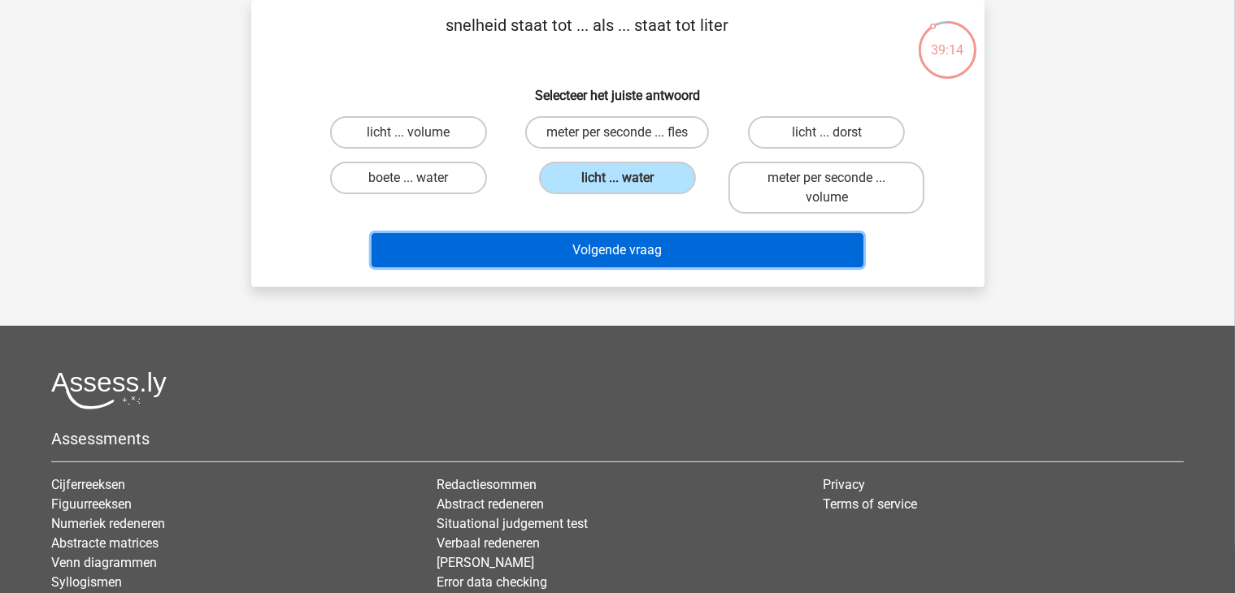
click at [621, 242] on button "Volgende vraag" at bounding box center [617, 250] width 492 height 34
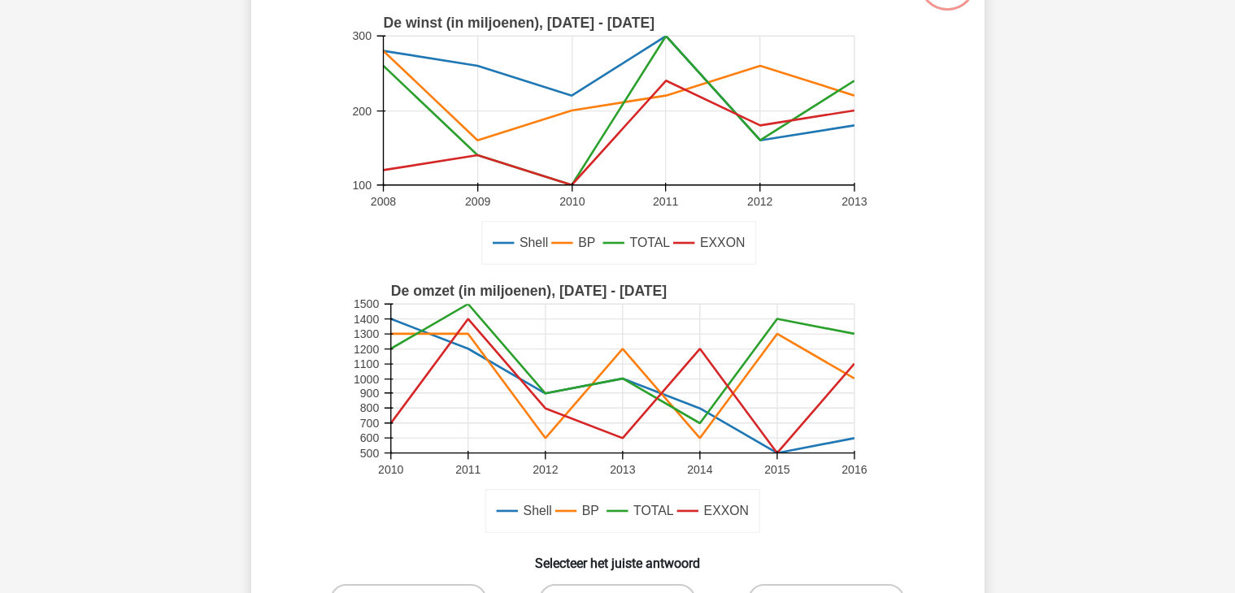
scroll to position [319, 0]
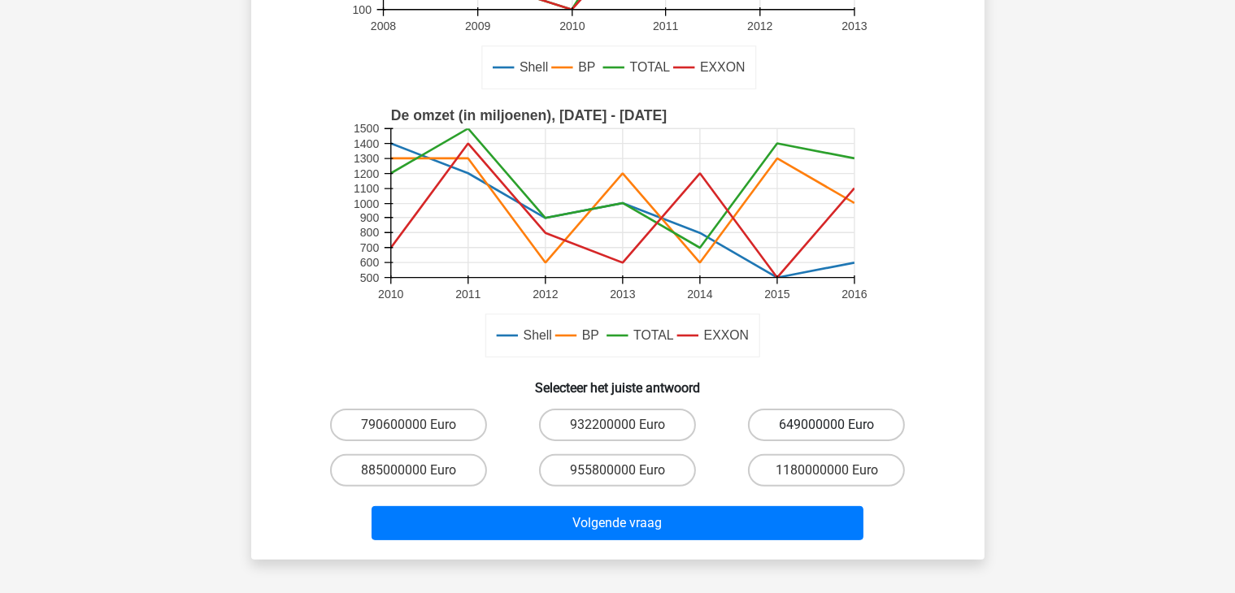
click at [838, 428] on label "649000000 Euro" at bounding box center [826, 425] width 157 height 33
click at [837, 428] on input "649000000 Euro" at bounding box center [832, 430] width 11 height 11
radio input "true"
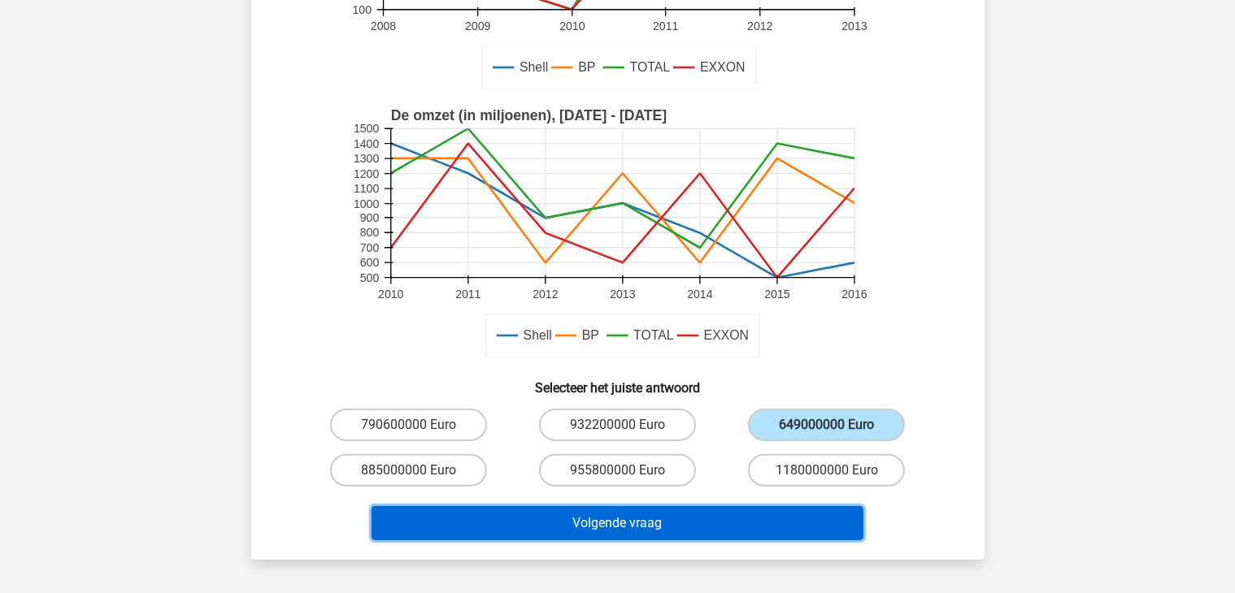
click at [661, 521] on button "Volgende vraag" at bounding box center [617, 523] width 492 height 34
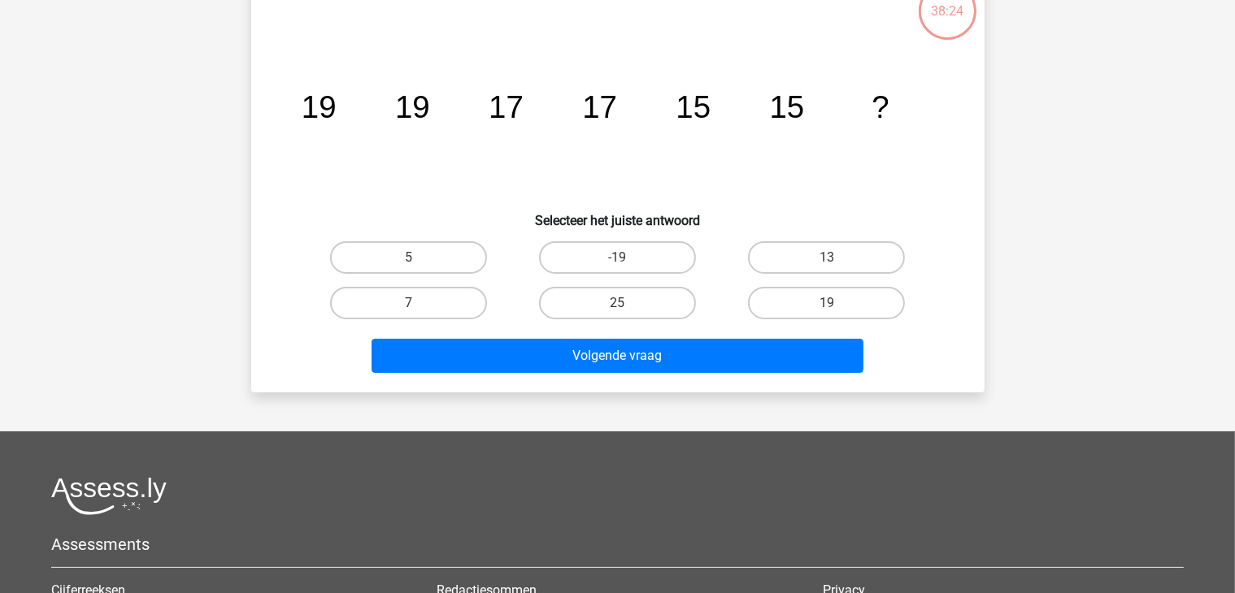
scroll to position [75, 0]
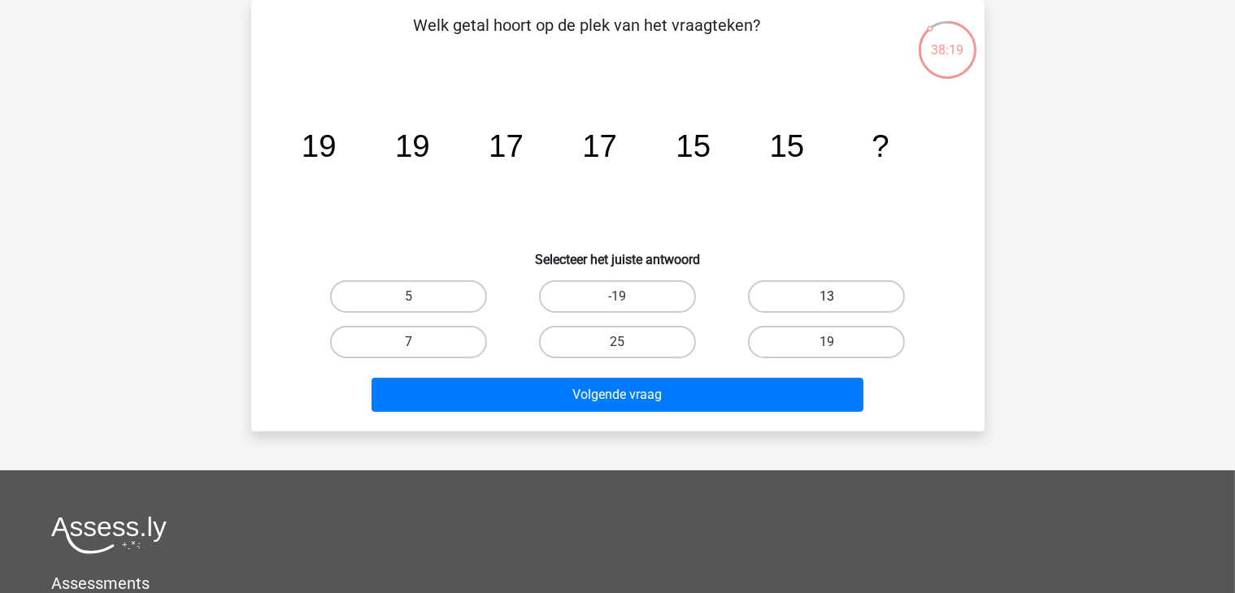
click at [845, 297] on label "13" at bounding box center [826, 296] width 157 height 33
click at [837, 297] on input "13" at bounding box center [832, 302] width 11 height 11
radio input "true"
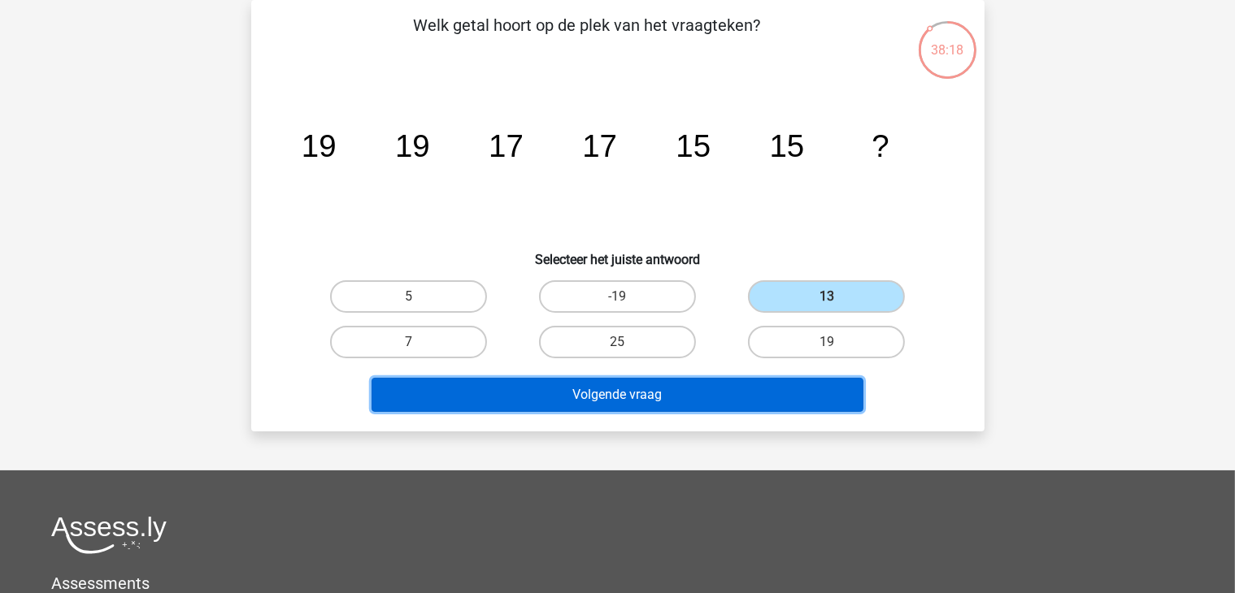
click at [657, 393] on button "Volgende vraag" at bounding box center [617, 395] width 492 height 34
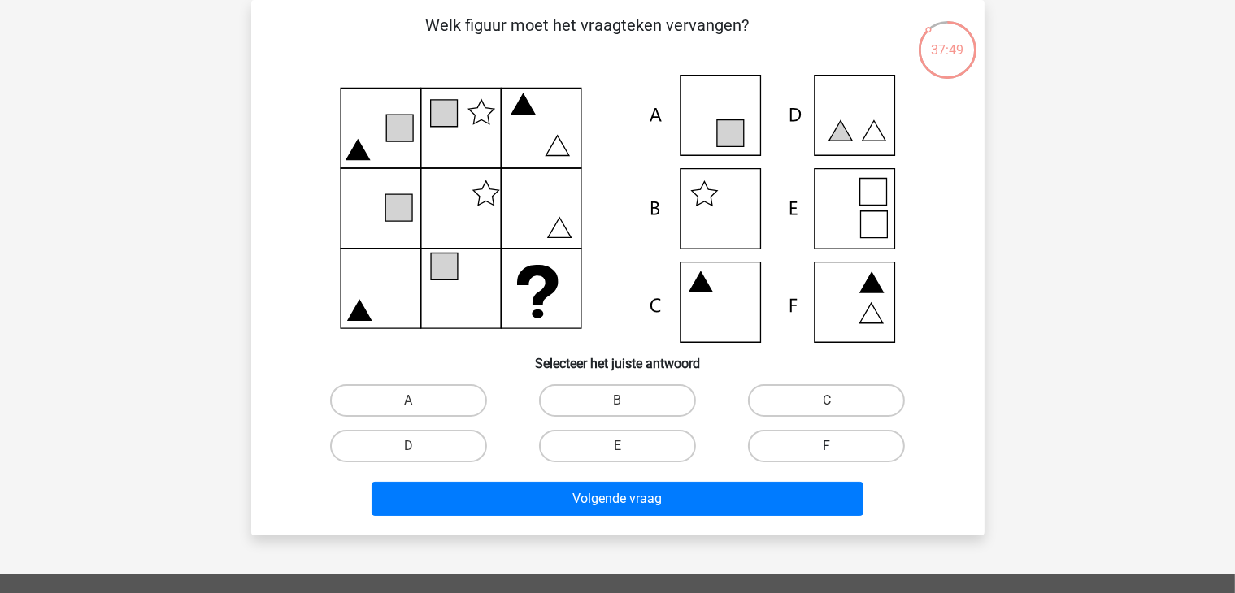
click at [814, 449] on label "F" at bounding box center [826, 446] width 157 height 33
click at [827, 449] on input "F" at bounding box center [832, 451] width 11 height 11
radio input "true"
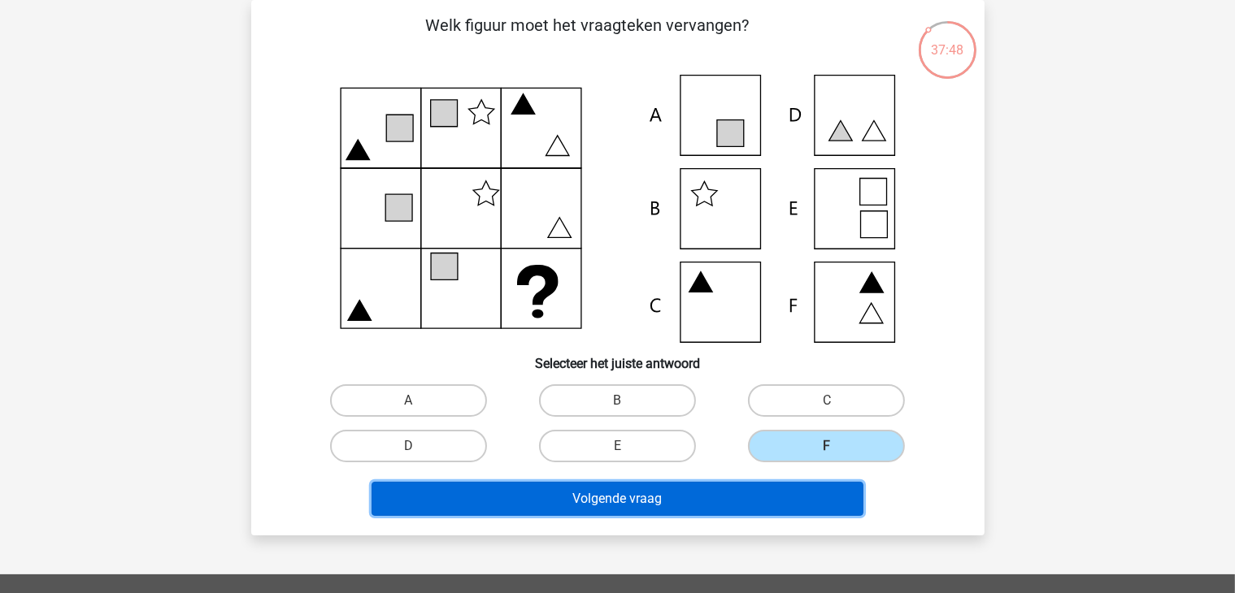
click at [667, 500] on button "Volgende vraag" at bounding box center [617, 499] width 492 height 34
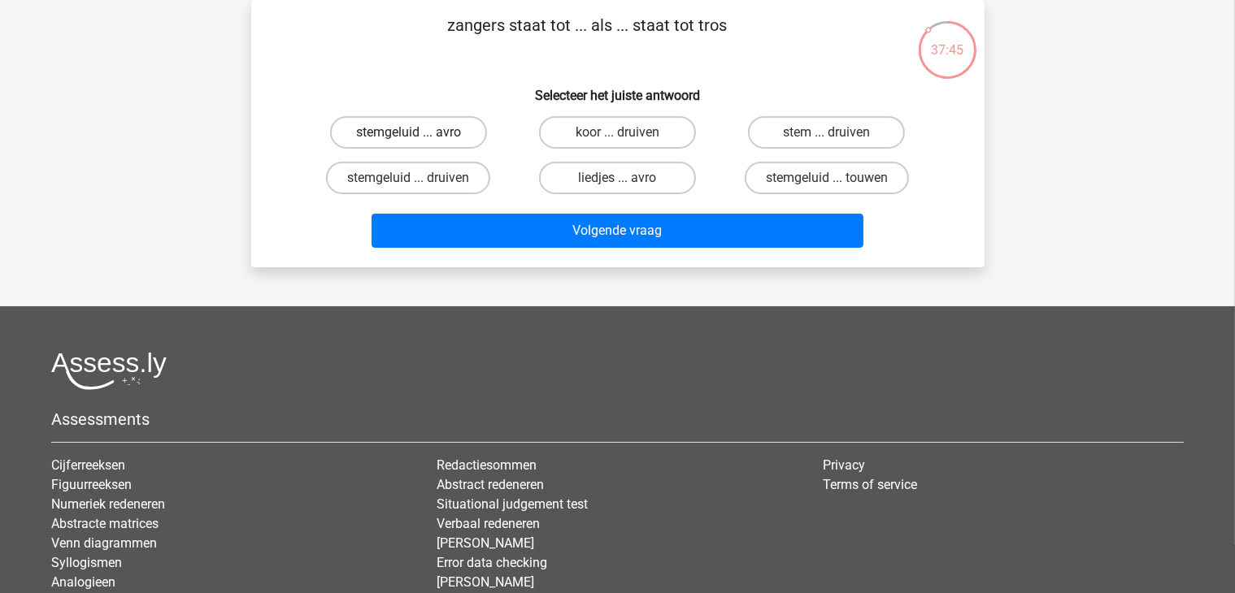
click at [375, 136] on label "stemgeluid ... avro" at bounding box center [408, 132] width 157 height 33
click at [408, 136] on input "stemgeluid ... avro" at bounding box center [413, 137] width 11 height 11
radio input "true"
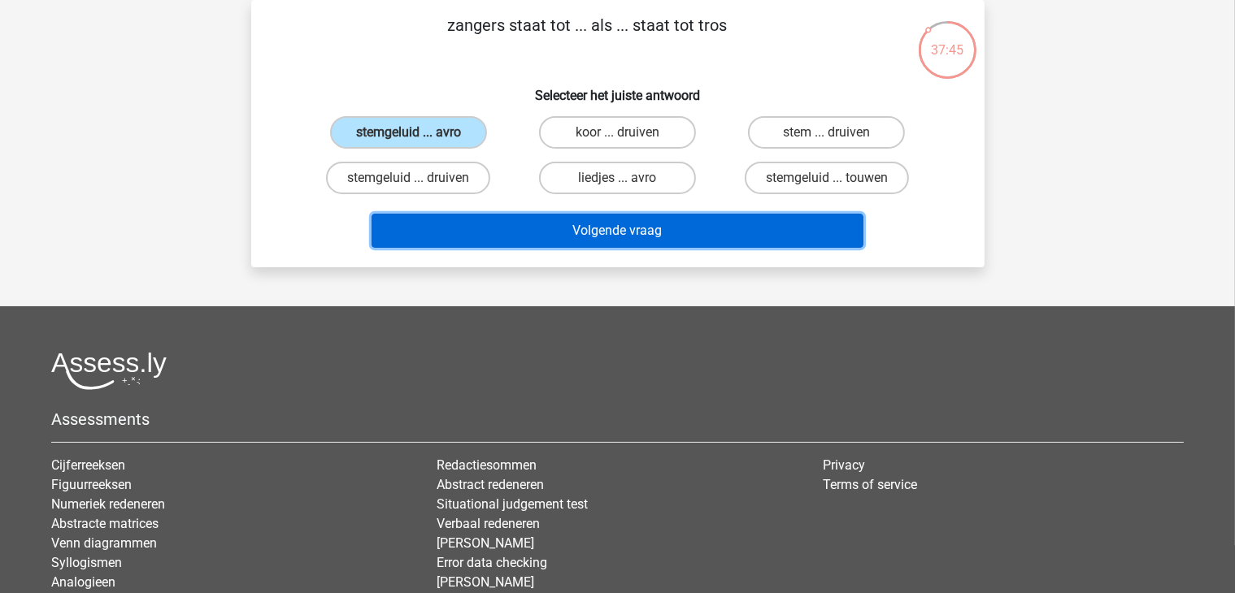
click at [612, 235] on button "Volgende vraag" at bounding box center [617, 231] width 492 height 34
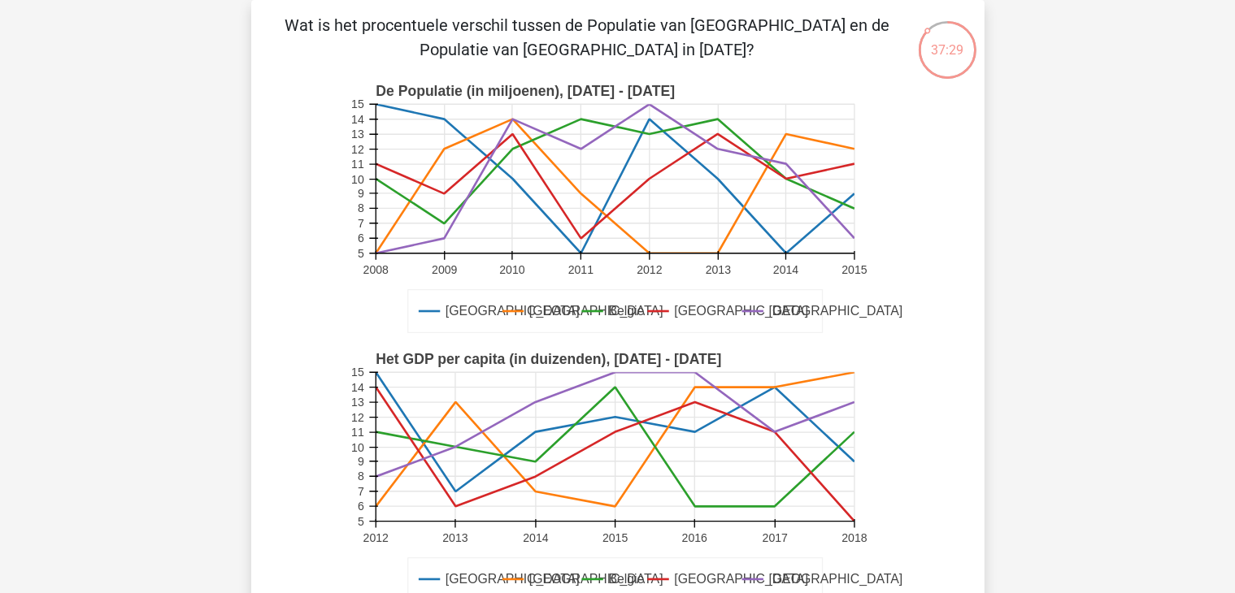
click at [716, 150] on icon at bounding box center [615, 178] width 479 height 149
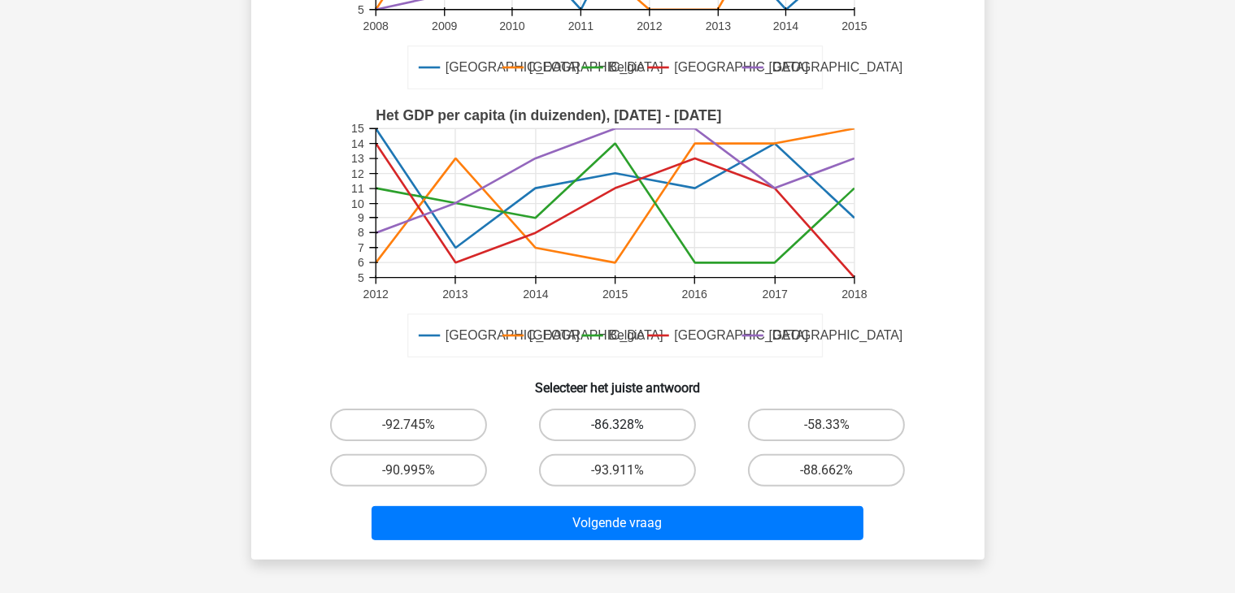
click at [619, 421] on label "-86.328%" at bounding box center [617, 425] width 157 height 33
click at [619, 425] on input "-86.328%" at bounding box center [622, 430] width 11 height 11
radio input "true"
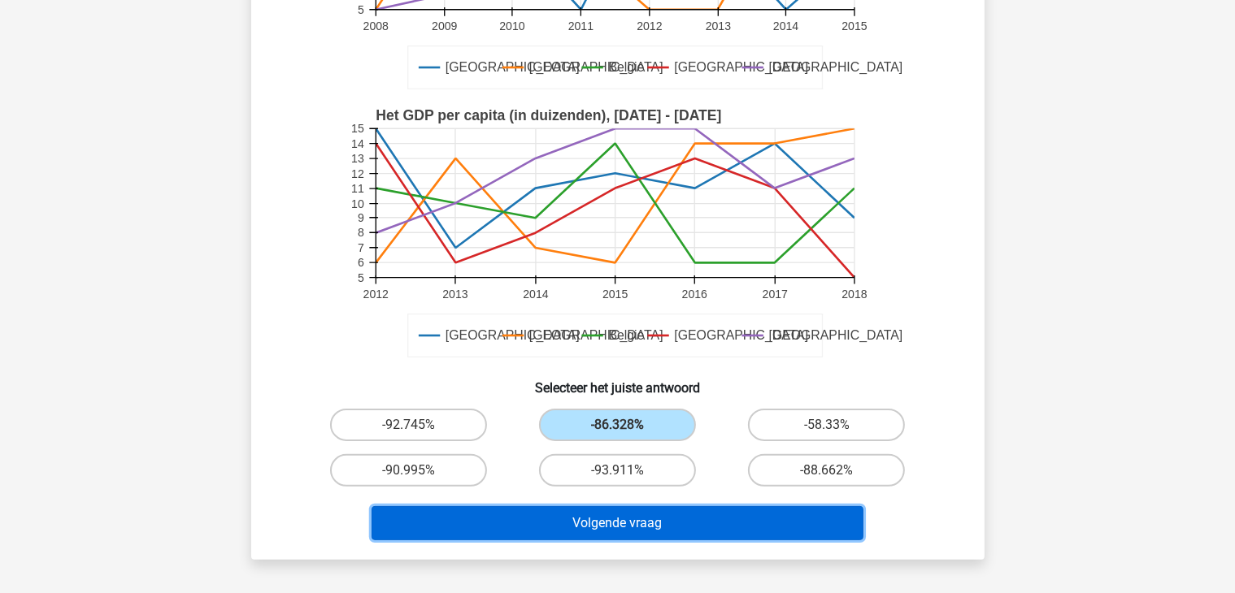
click at [607, 527] on button "Volgende vraag" at bounding box center [617, 523] width 492 height 34
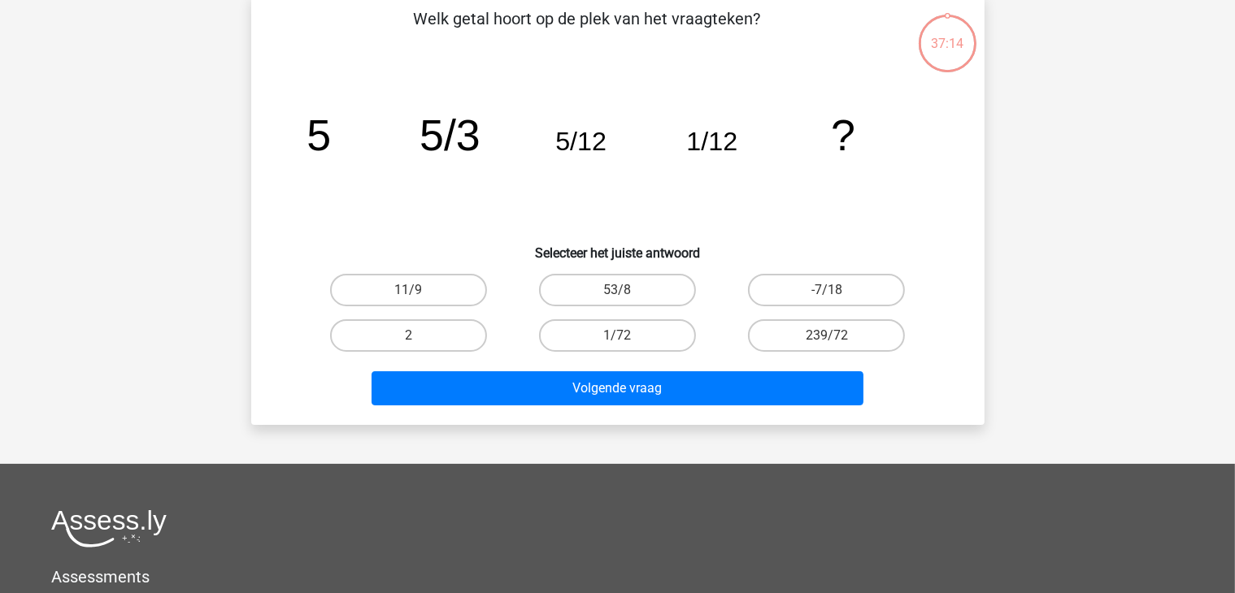
scroll to position [75, 0]
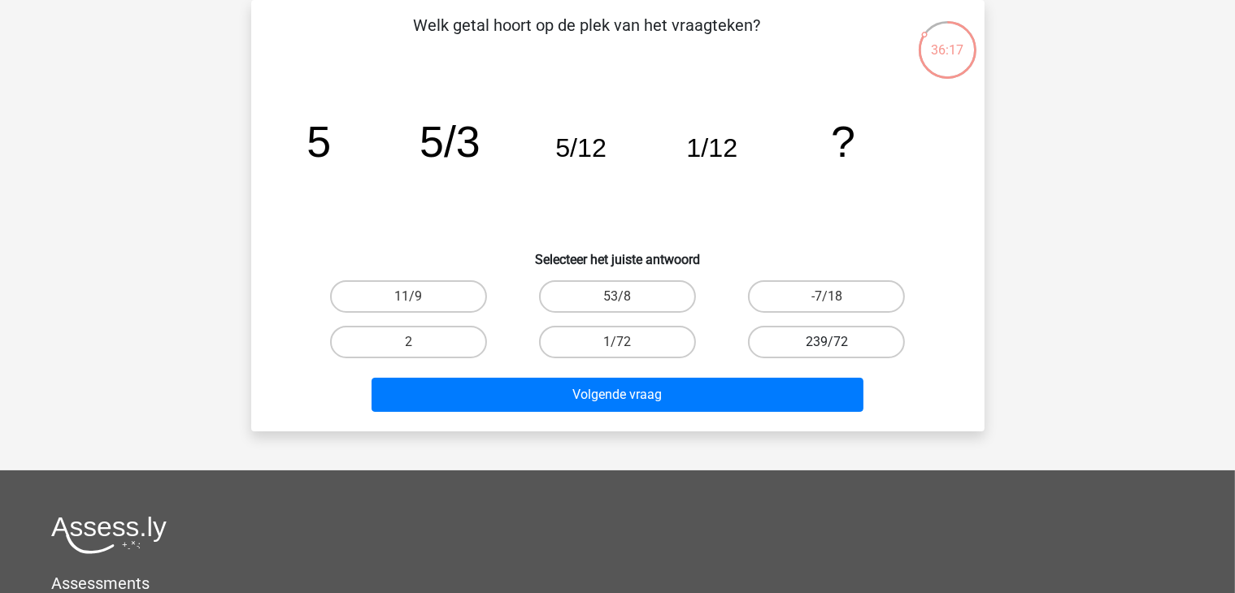
click at [793, 336] on label "239/72" at bounding box center [826, 342] width 157 height 33
click at [827, 342] on input "239/72" at bounding box center [832, 347] width 11 height 11
radio input "true"
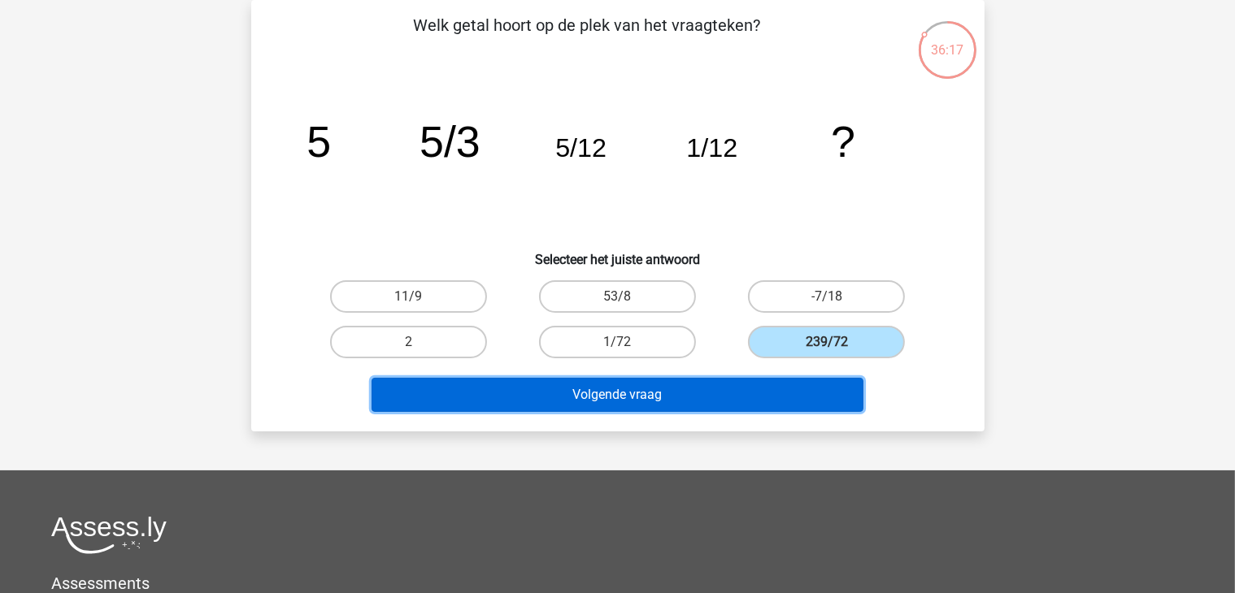
click at [601, 388] on button "Volgende vraag" at bounding box center [617, 395] width 492 height 34
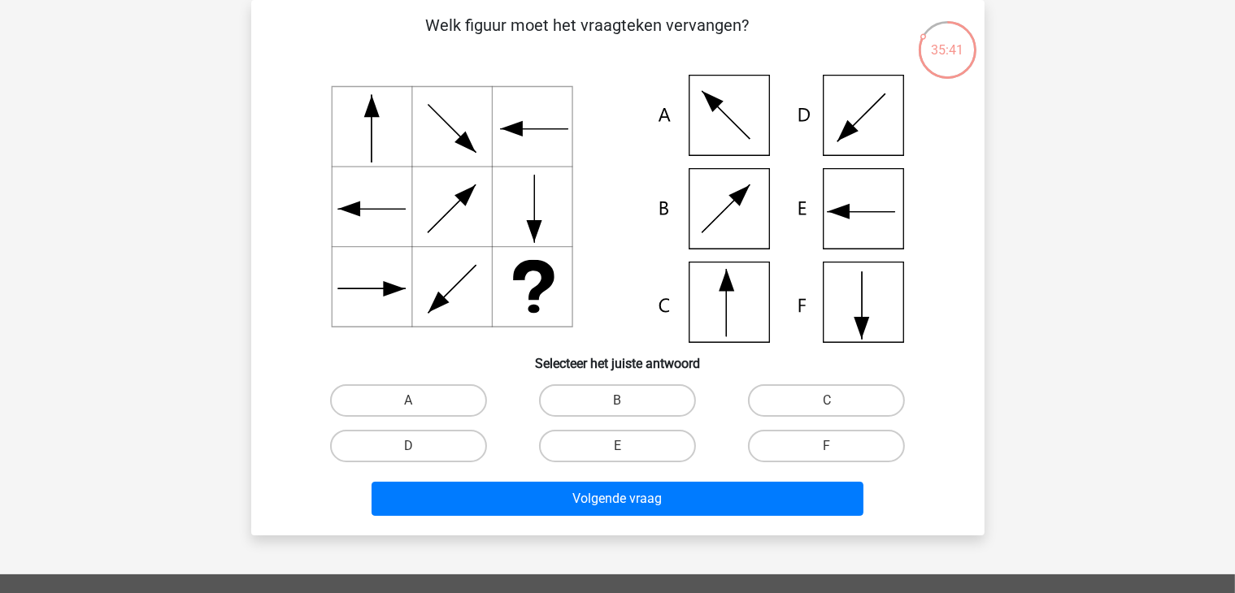
click at [719, 294] on icon at bounding box center [617, 209] width 655 height 268
click at [841, 406] on label "C" at bounding box center [826, 400] width 157 height 33
click at [837, 406] on input "C" at bounding box center [832, 406] width 11 height 11
radio input "true"
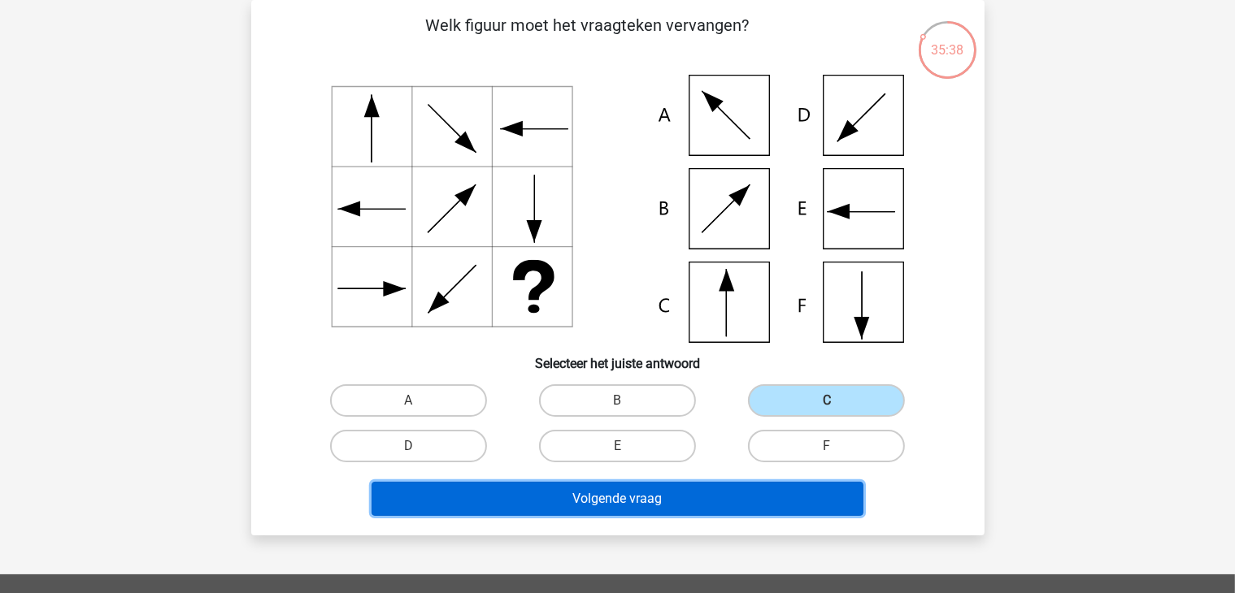
drag, startPoint x: 652, startPoint y: 493, endPoint x: 680, endPoint y: 488, distance: 28.2
click at [651, 494] on button "Volgende vraag" at bounding box center [617, 499] width 492 height 34
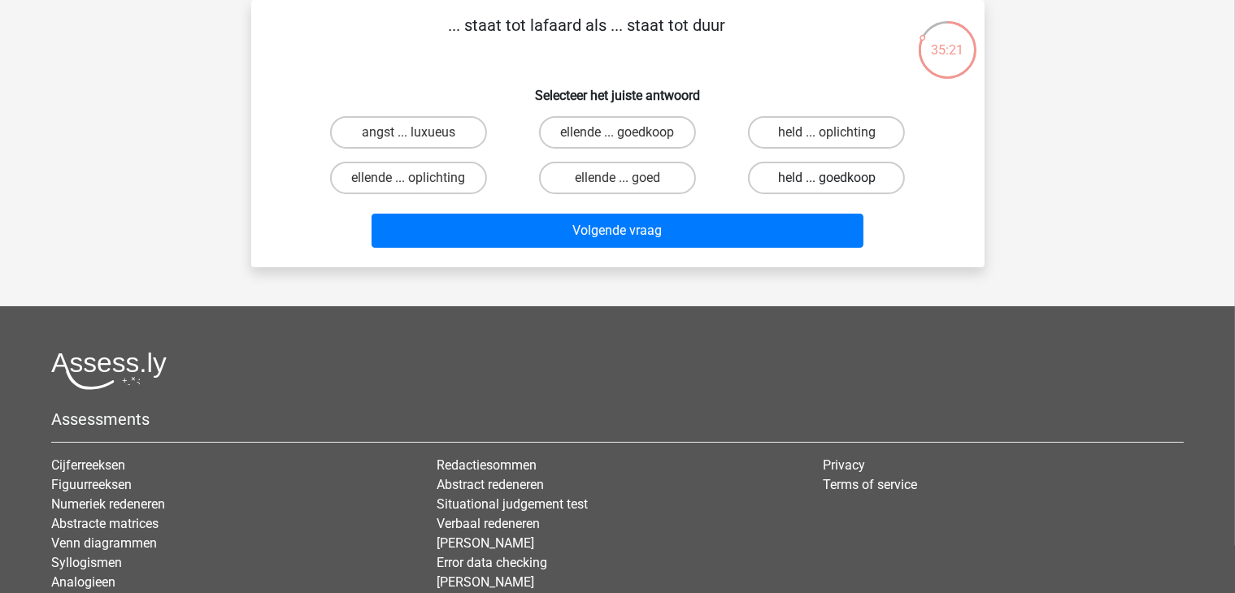
click at [833, 172] on label "held ... goedkoop" at bounding box center [826, 178] width 157 height 33
click at [833, 178] on input "held ... goedkoop" at bounding box center [832, 183] width 11 height 11
radio input "true"
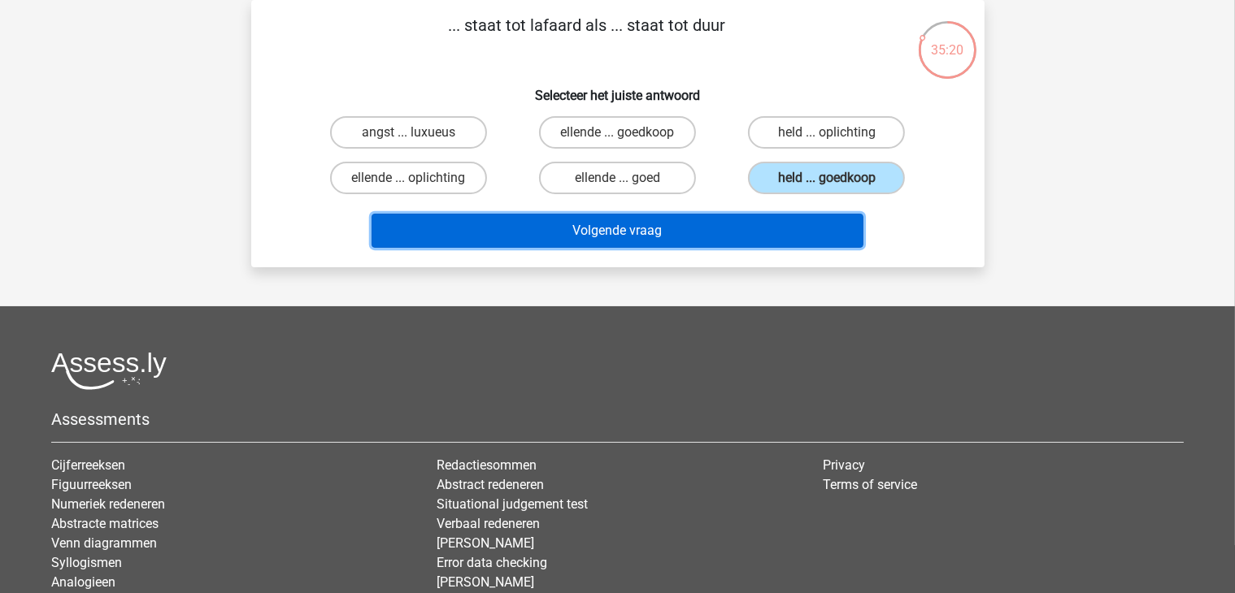
click at [613, 222] on button "Volgende vraag" at bounding box center [617, 231] width 492 height 34
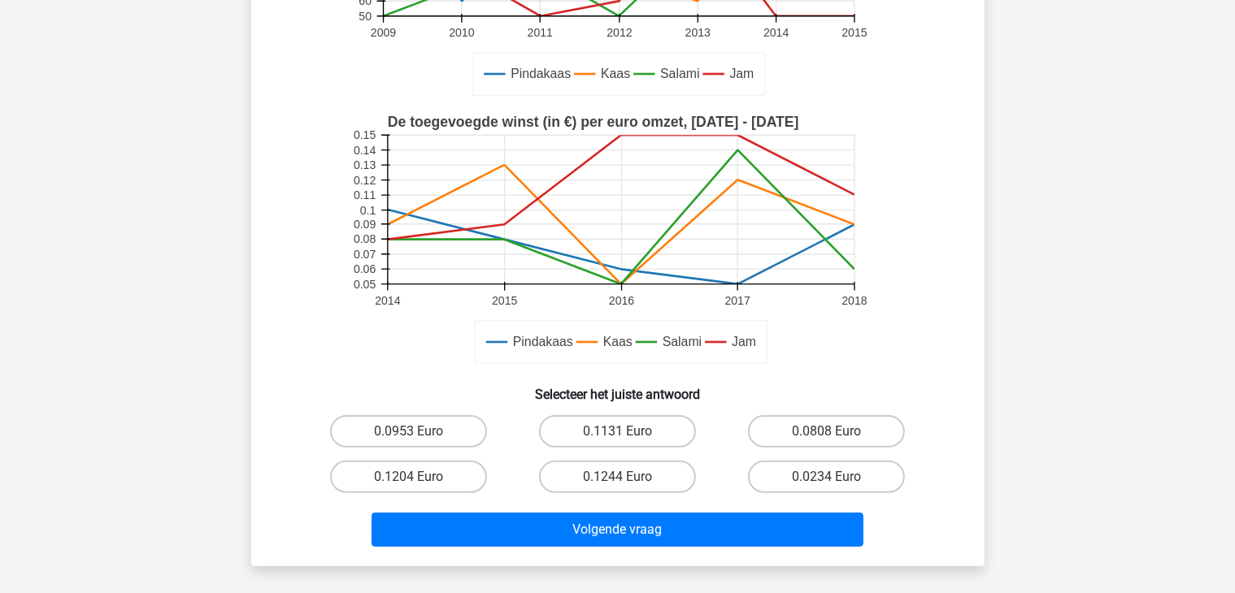
scroll to position [400, 0]
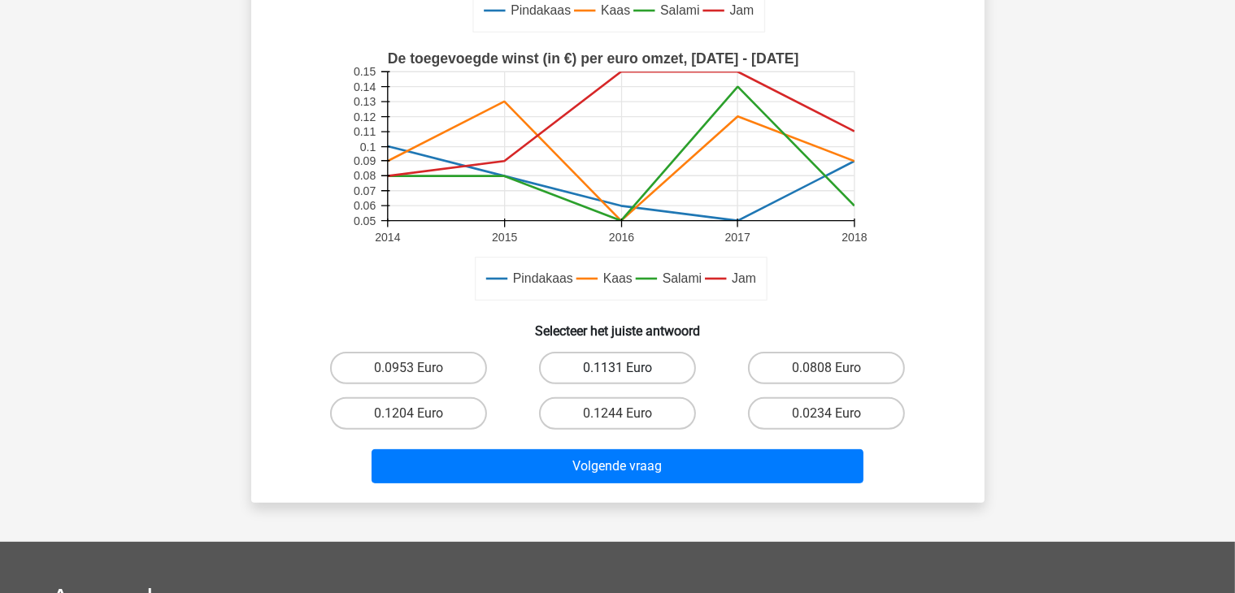
click at [638, 371] on label "0.1131 Euro" at bounding box center [617, 368] width 157 height 33
click at [627, 371] on input "0.1131 Euro" at bounding box center [622, 373] width 11 height 11
radio input "true"
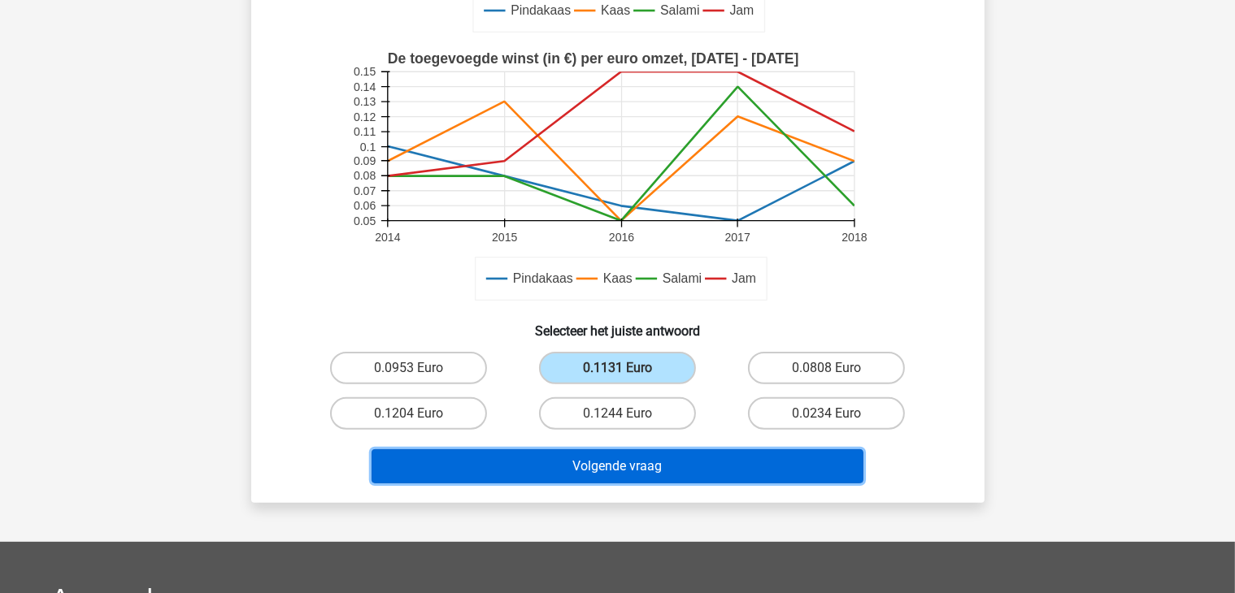
click at [631, 462] on button "Volgende vraag" at bounding box center [617, 466] width 492 height 34
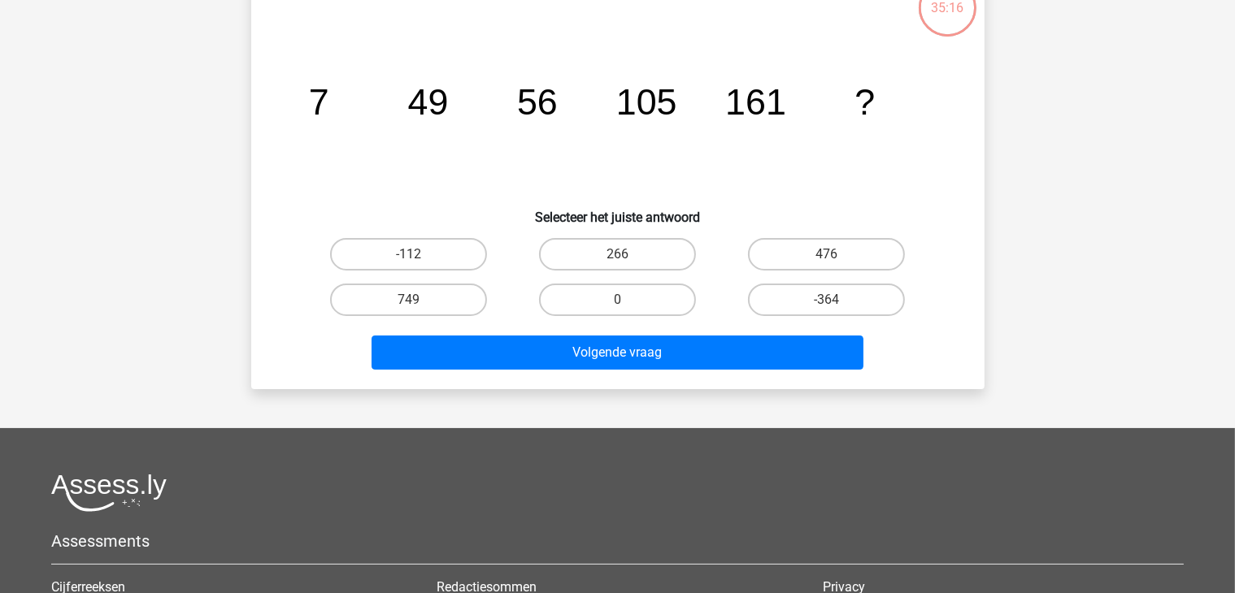
scroll to position [75, 0]
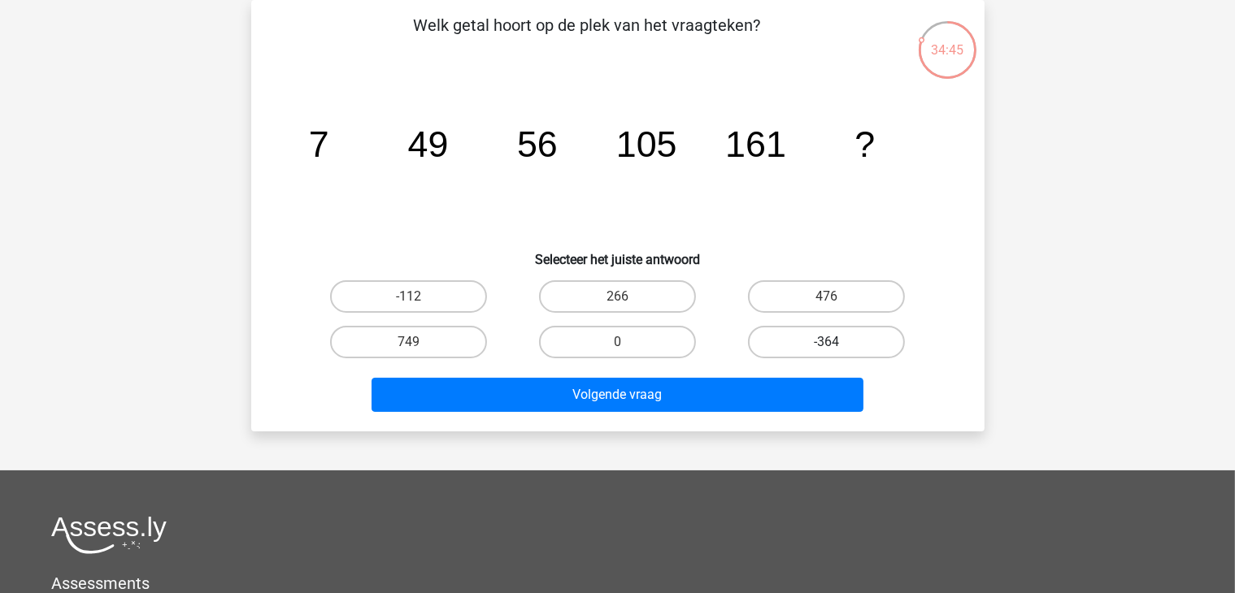
click at [819, 342] on label "-364" at bounding box center [826, 342] width 157 height 33
click at [827, 342] on input "-364" at bounding box center [832, 347] width 11 height 11
radio input "true"
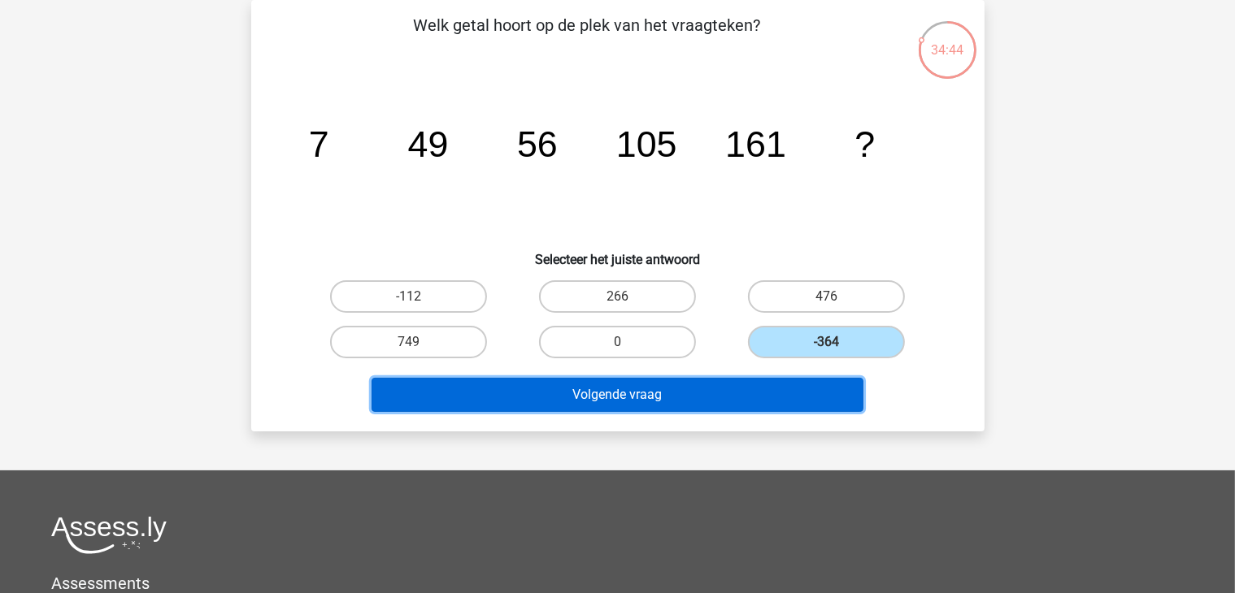
click at [666, 385] on button "Volgende vraag" at bounding box center [617, 395] width 492 height 34
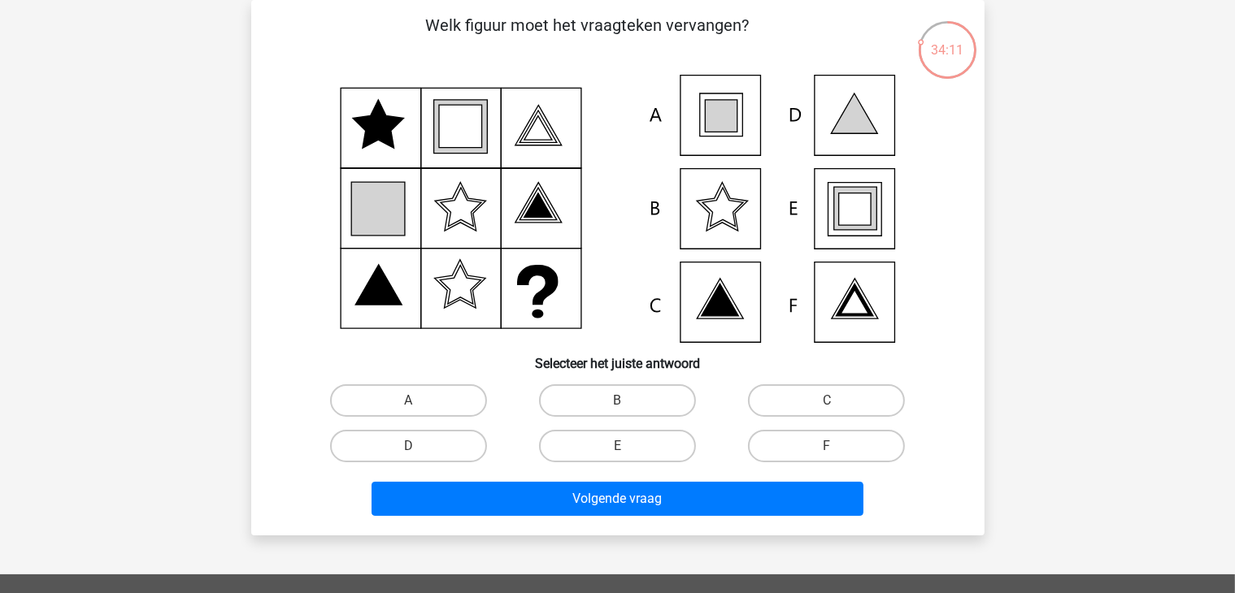
click at [706, 118] on icon at bounding box center [721, 116] width 32 height 32
click at [400, 401] on label "A" at bounding box center [408, 400] width 157 height 33
click at [408, 401] on input "A" at bounding box center [413, 406] width 11 height 11
radio input "true"
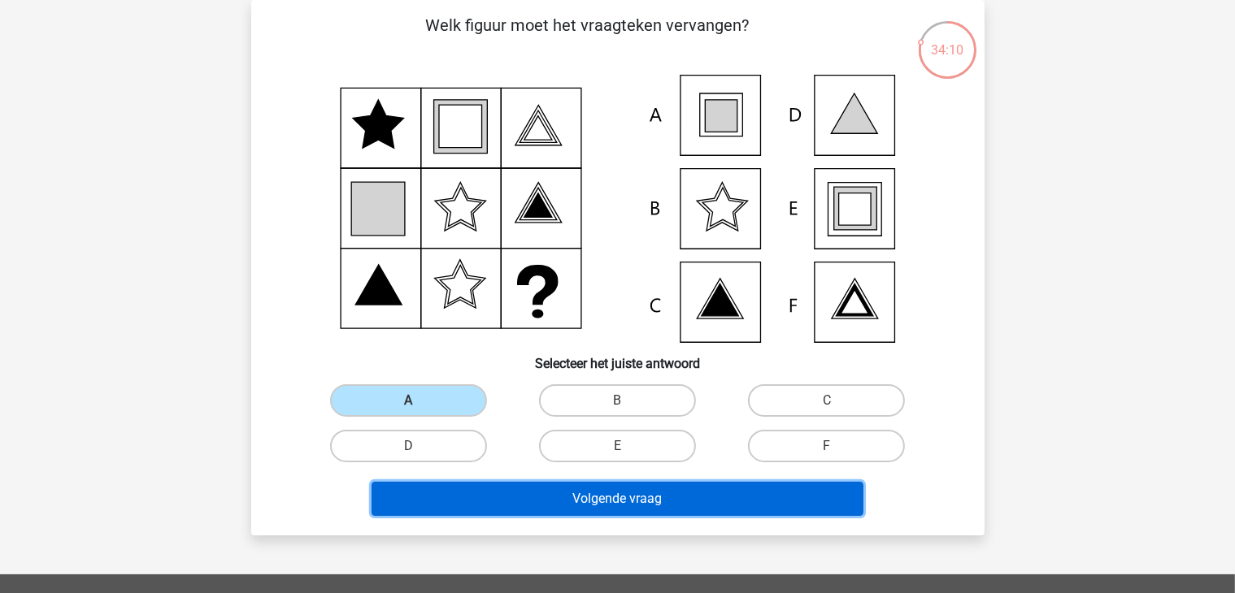
click at [591, 496] on button "Volgende vraag" at bounding box center [617, 499] width 492 height 34
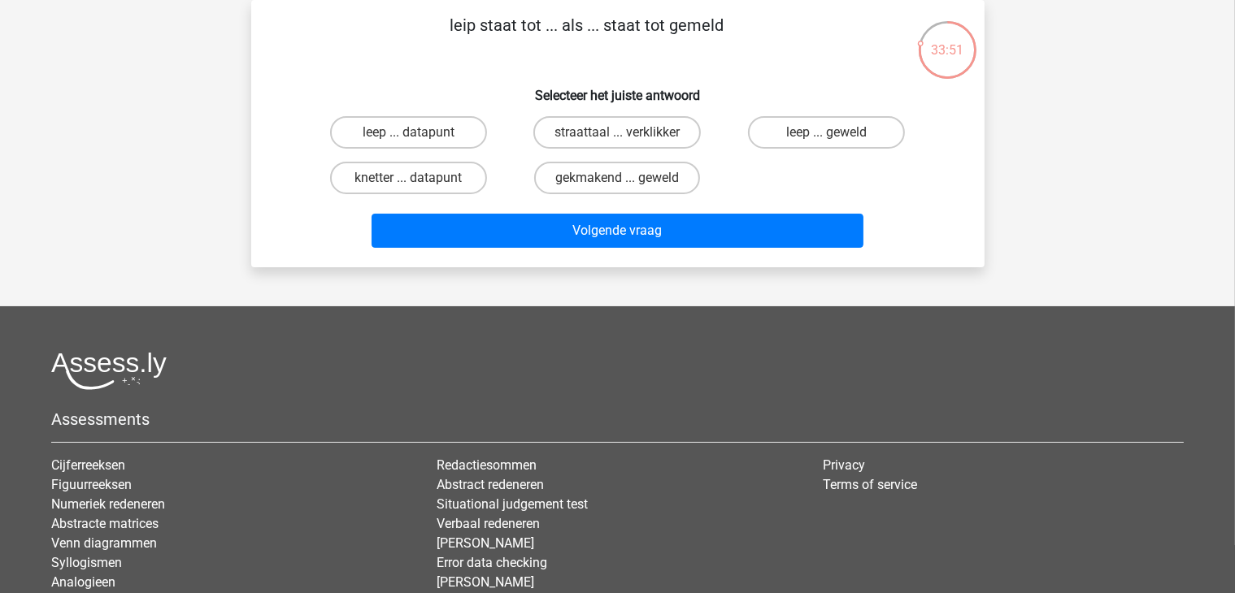
drag, startPoint x: 387, startPoint y: 186, endPoint x: 415, endPoint y: 181, distance: 28.9
click at [387, 185] on label "knetter ... datapunt" at bounding box center [408, 178] width 157 height 33
click at [408, 185] on input "knetter ... datapunt" at bounding box center [413, 183] width 11 height 11
radio input "true"
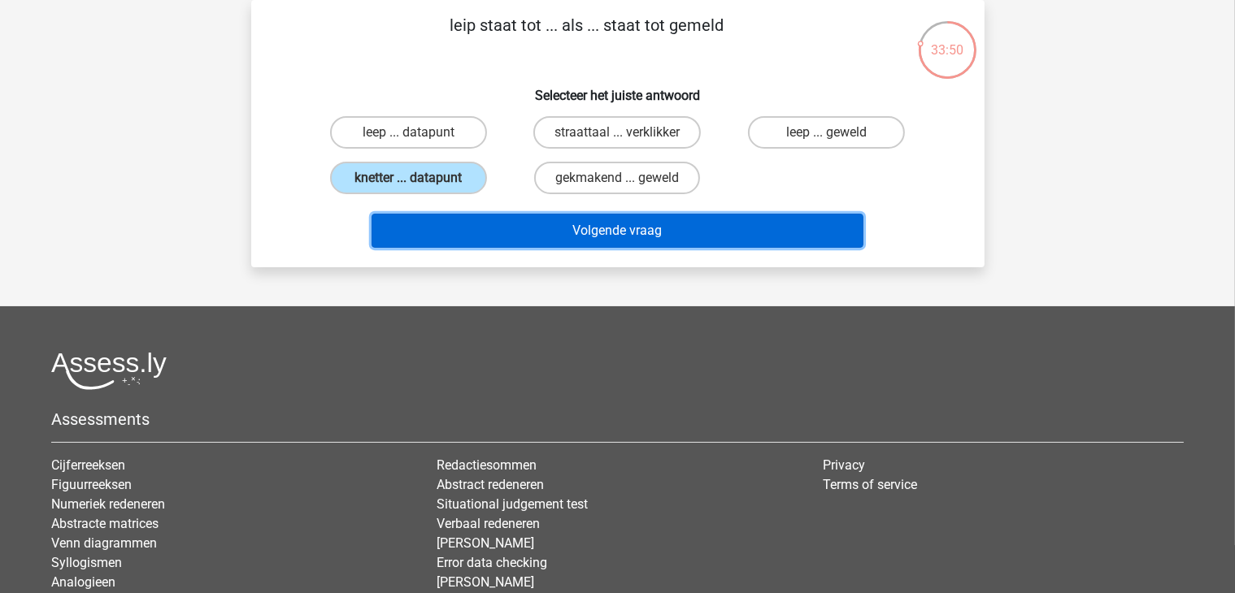
click at [627, 228] on button "Volgende vraag" at bounding box center [617, 231] width 492 height 34
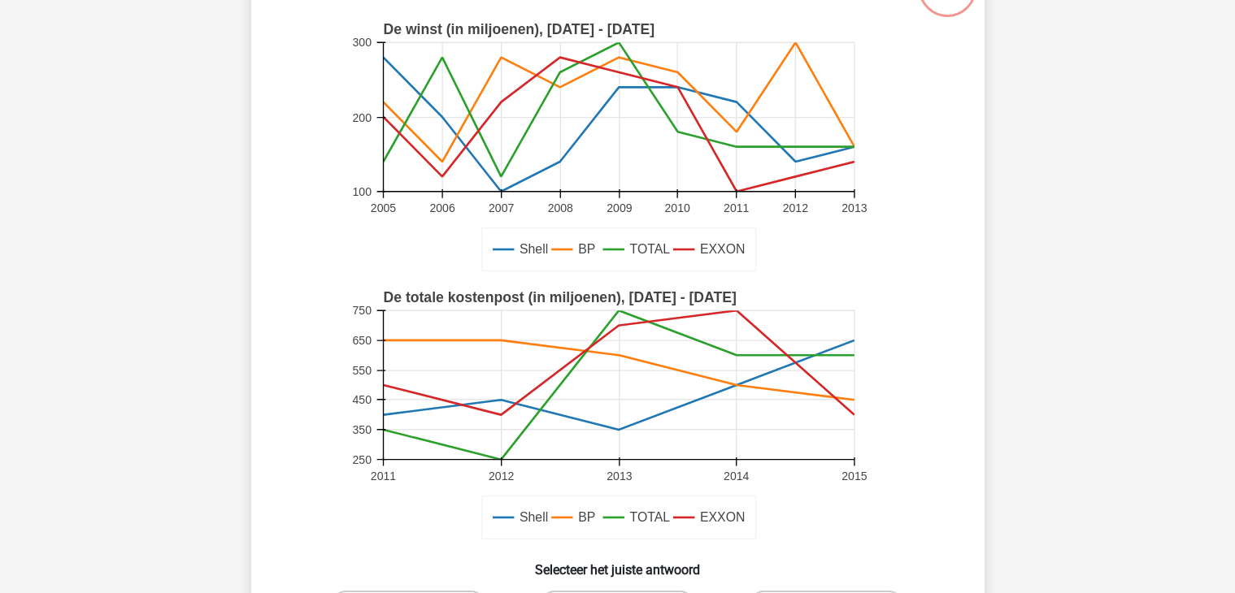
scroll to position [237, 0]
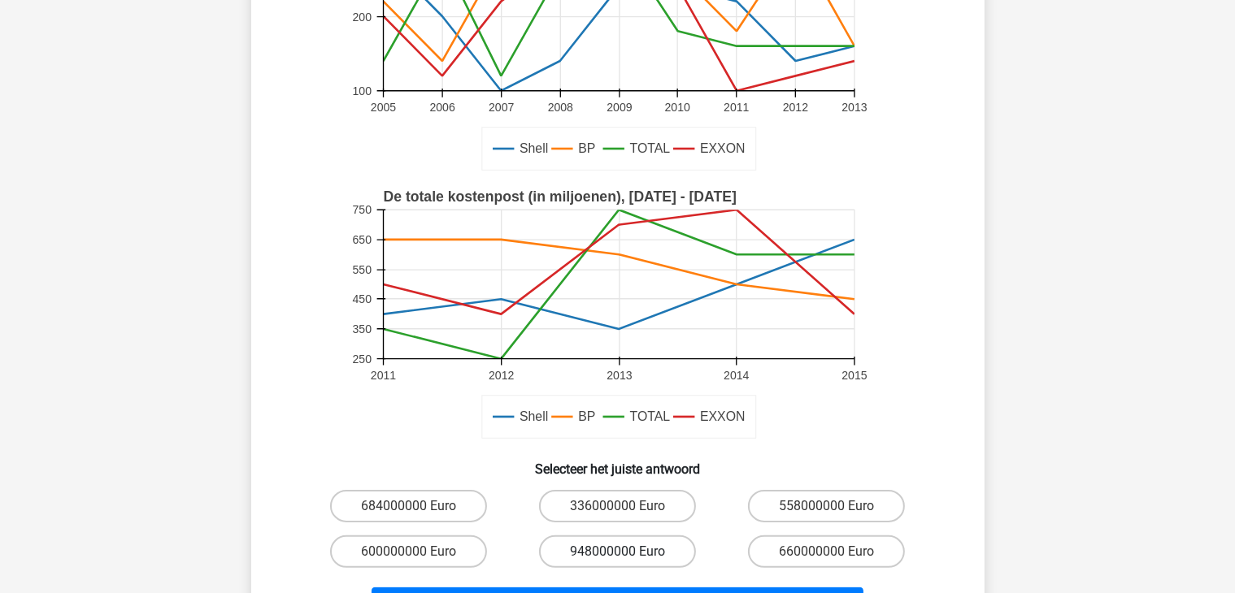
click at [598, 554] on label "948000000 Euro" at bounding box center [617, 552] width 157 height 33
click at [617, 554] on input "948000000 Euro" at bounding box center [622, 557] width 11 height 11
radio input "true"
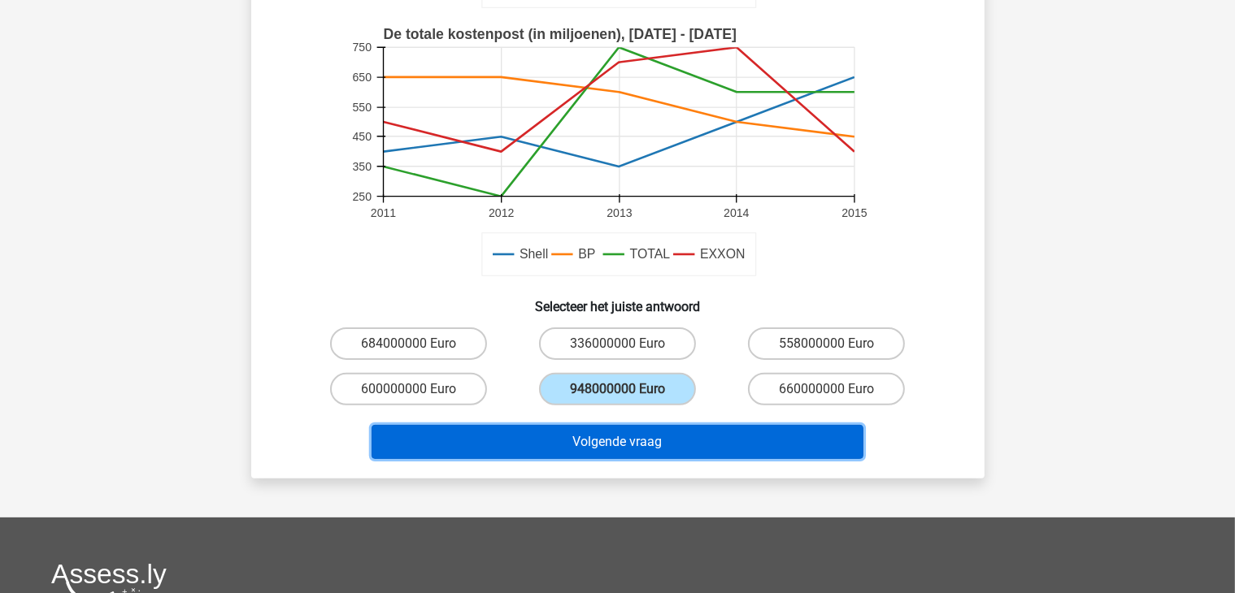
click at [626, 442] on button "Volgende vraag" at bounding box center [617, 442] width 492 height 34
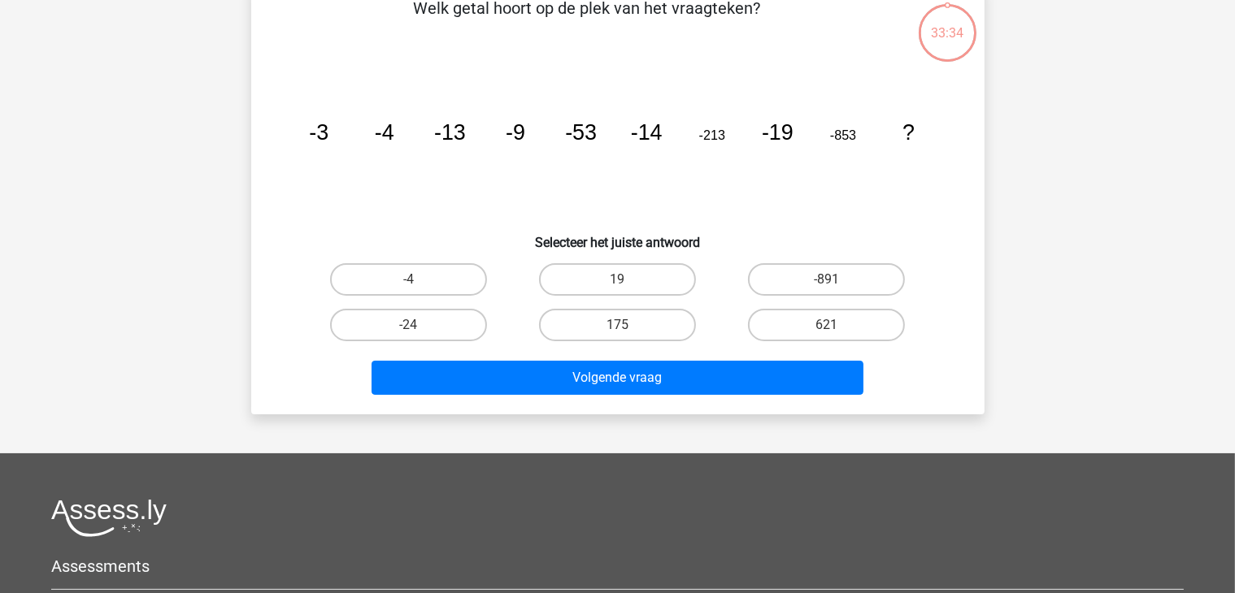
scroll to position [75, 0]
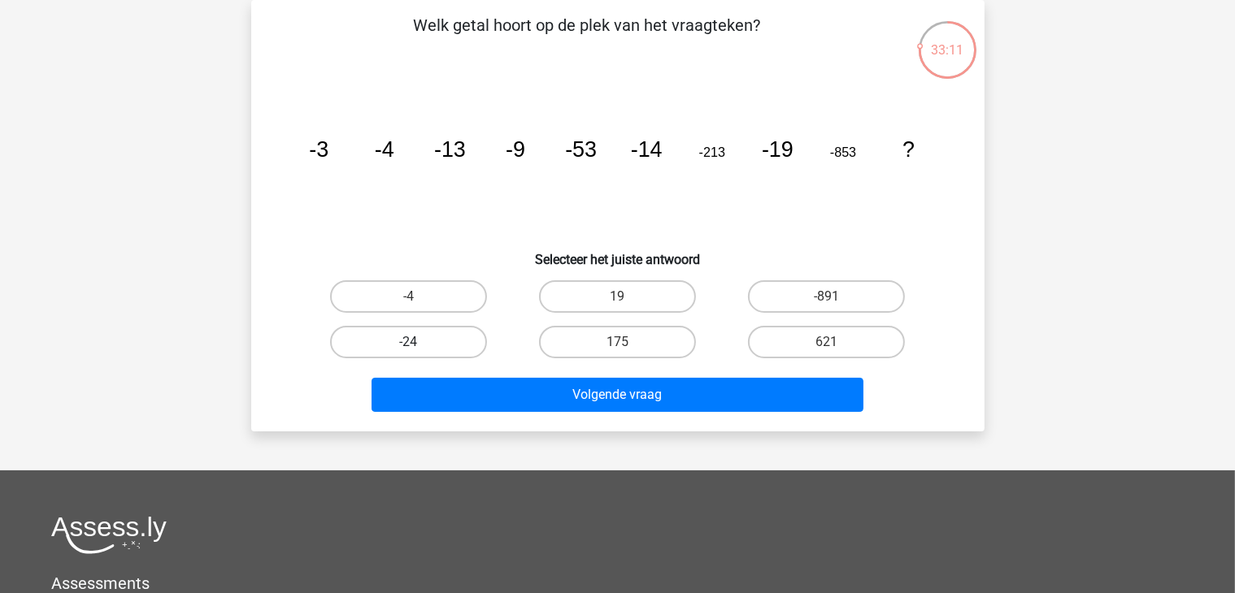
click at [428, 341] on label "-24" at bounding box center [408, 342] width 157 height 33
click at [419, 342] on input "-24" at bounding box center [413, 347] width 11 height 11
radio input "true"
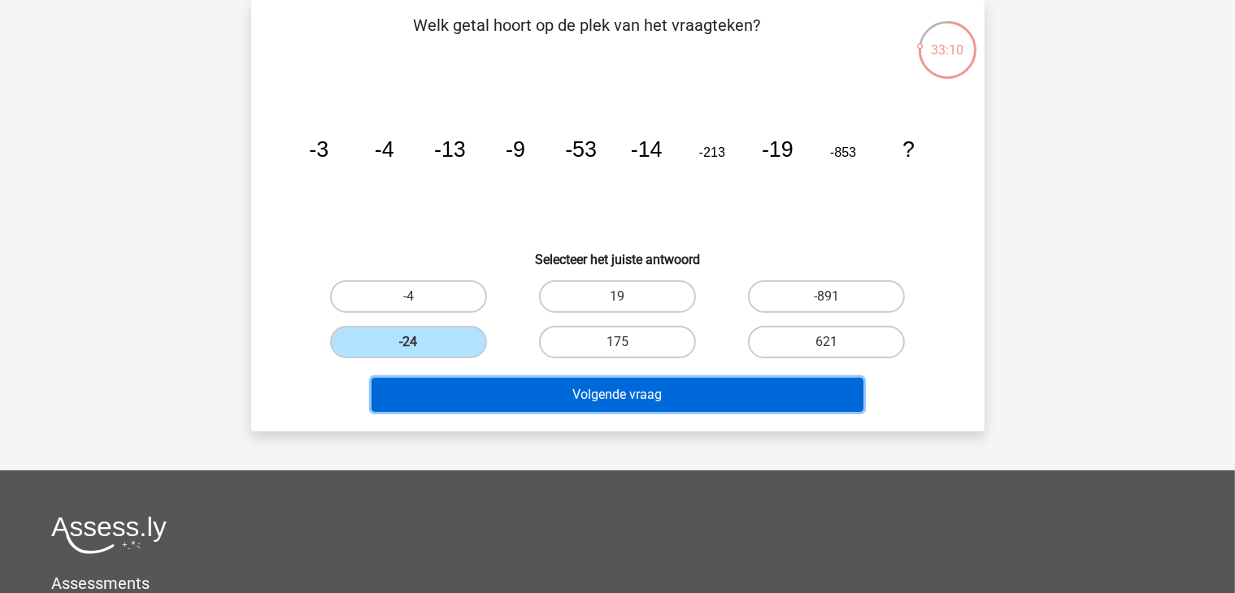
click at [603, 400] on button "Volgende vraag" at bounding box center [617, 395] width 492 height 34
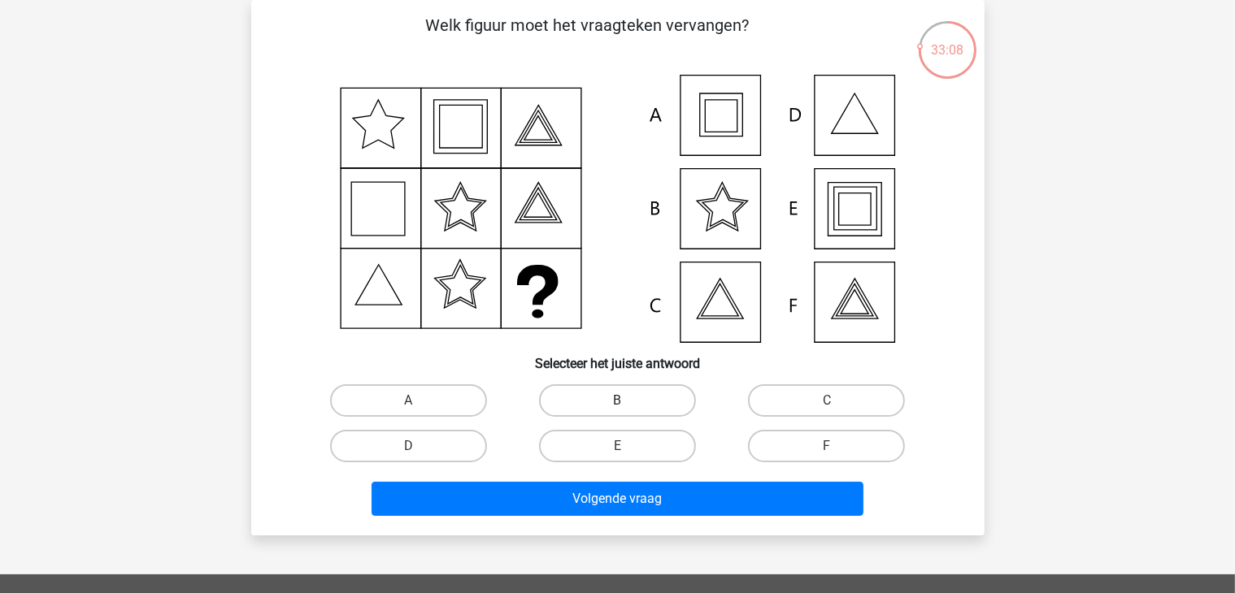
click at [594, 393] on label "B" at bounding box center [617, 400] width 157 height 33
click at [617, 401] on input "B" at bounding box center [622, 406] width 11 height 11
radio input "true"
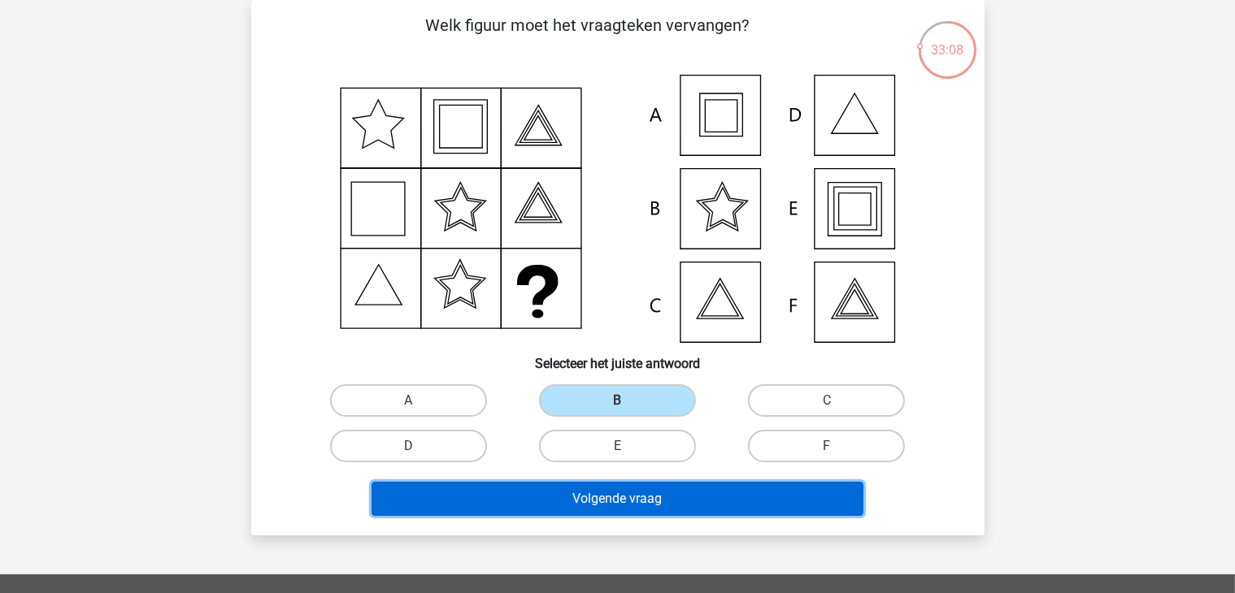
click at [614, 488] on button "Volgende vraag" at bounding box center [617, 499] width 492 height 34
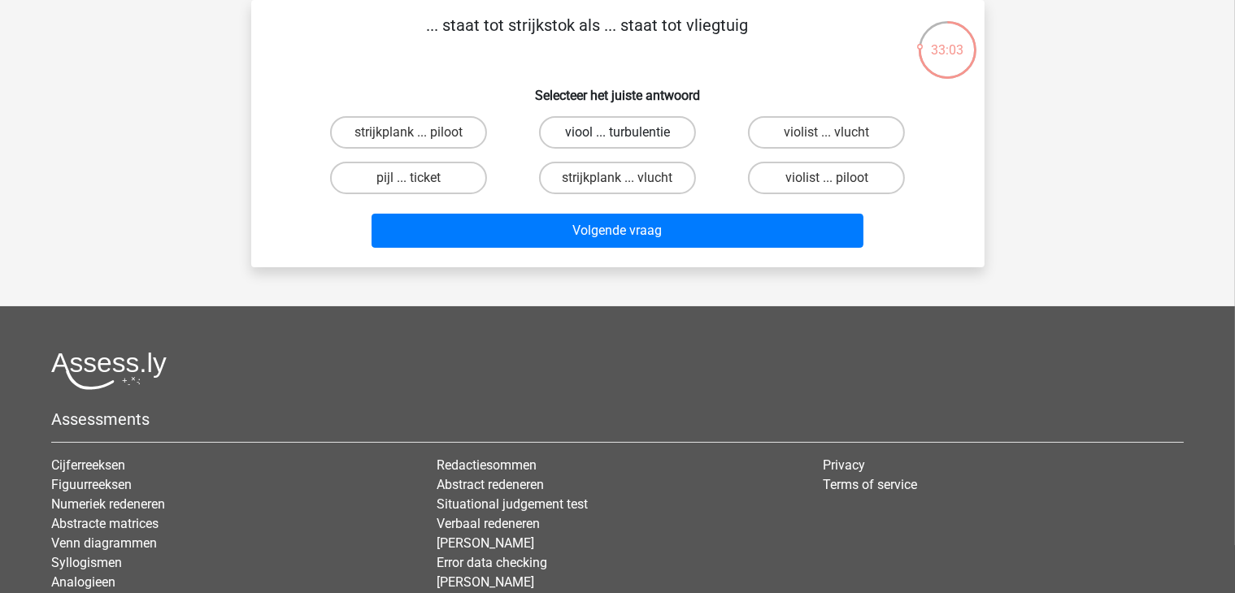
click at [586, 133] on label "viool ... turbulentie" at bounding box center [617, 132] width 157 height 33
click at [617, 133] on input "viool ... turbulentie" at bounding box center [622, 137] width 11 height 11
radio input "true"
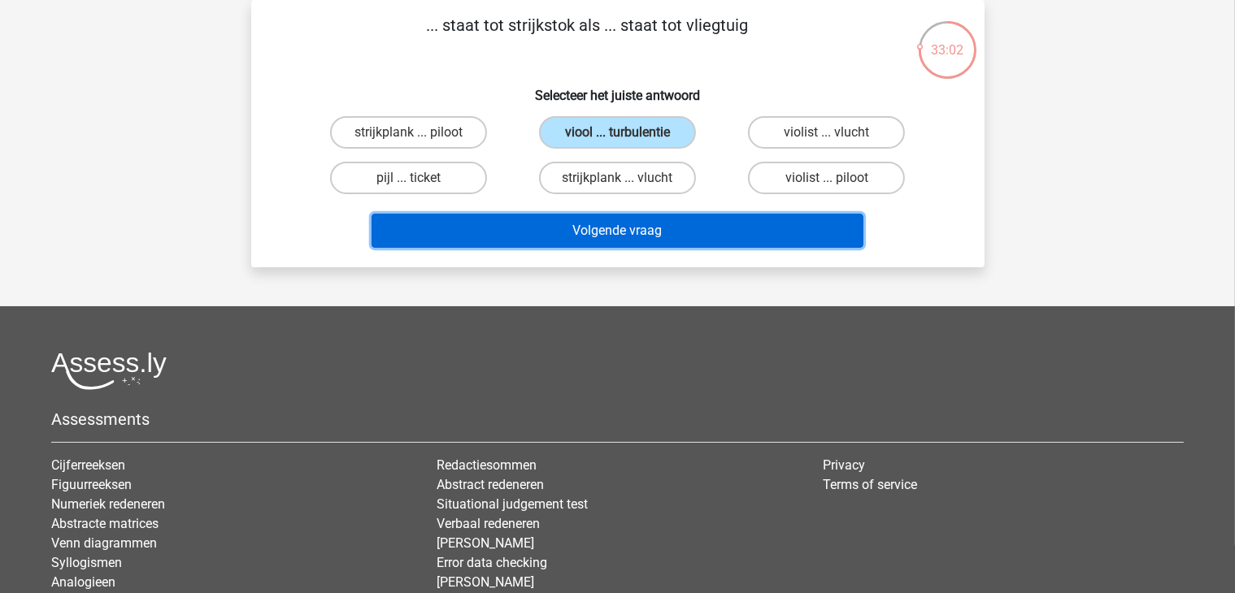
click at [638, 221] on button "Volgende vraag" at bounding box center [617, 231] width 492 height 34
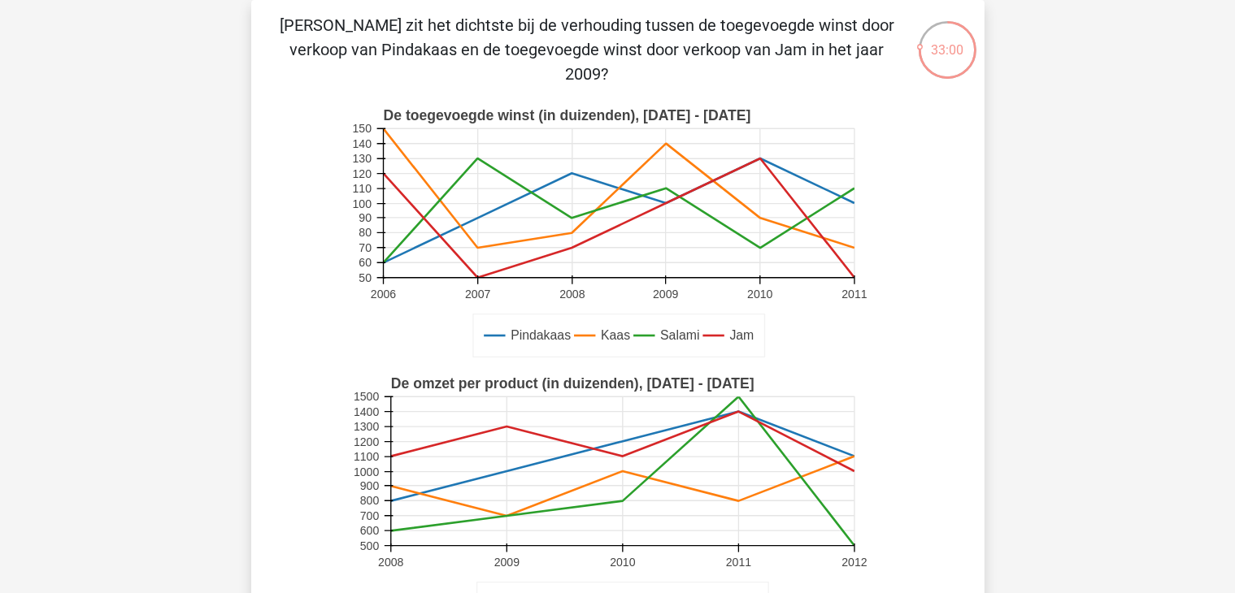
scroll to position [400, 0]
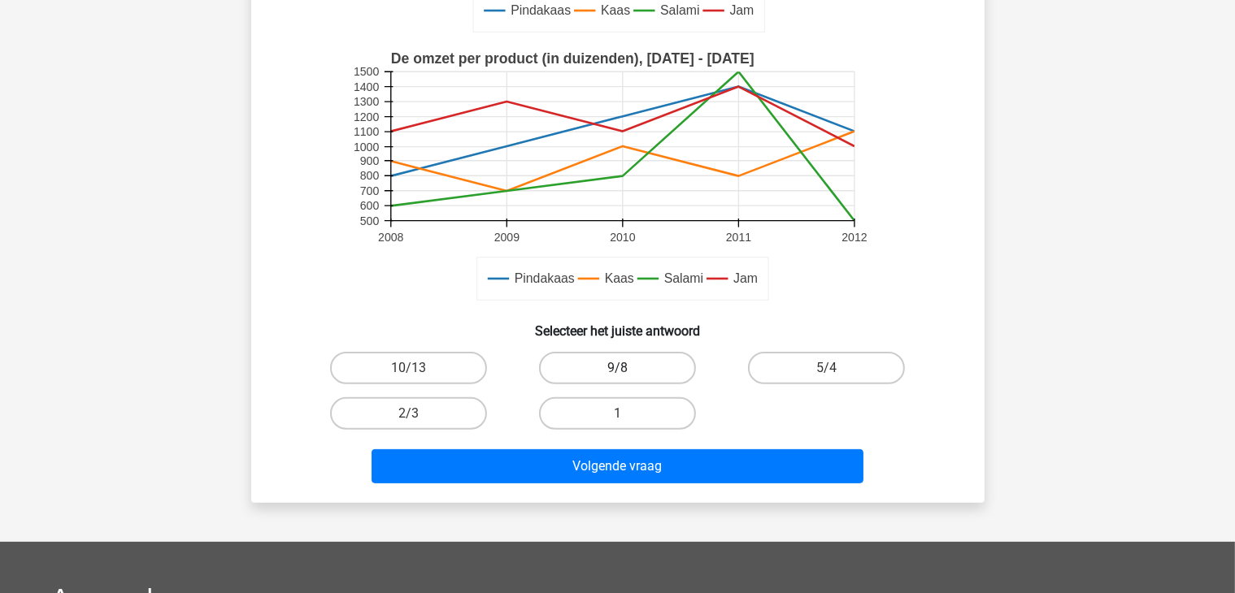
click at [644, 375] on label "9/8" at bounding box center [617, 368] width 157 height 33
click at [627, 375] on input "9/8" at bounding box center [622, 373] width 11 height 11
radio input "true"
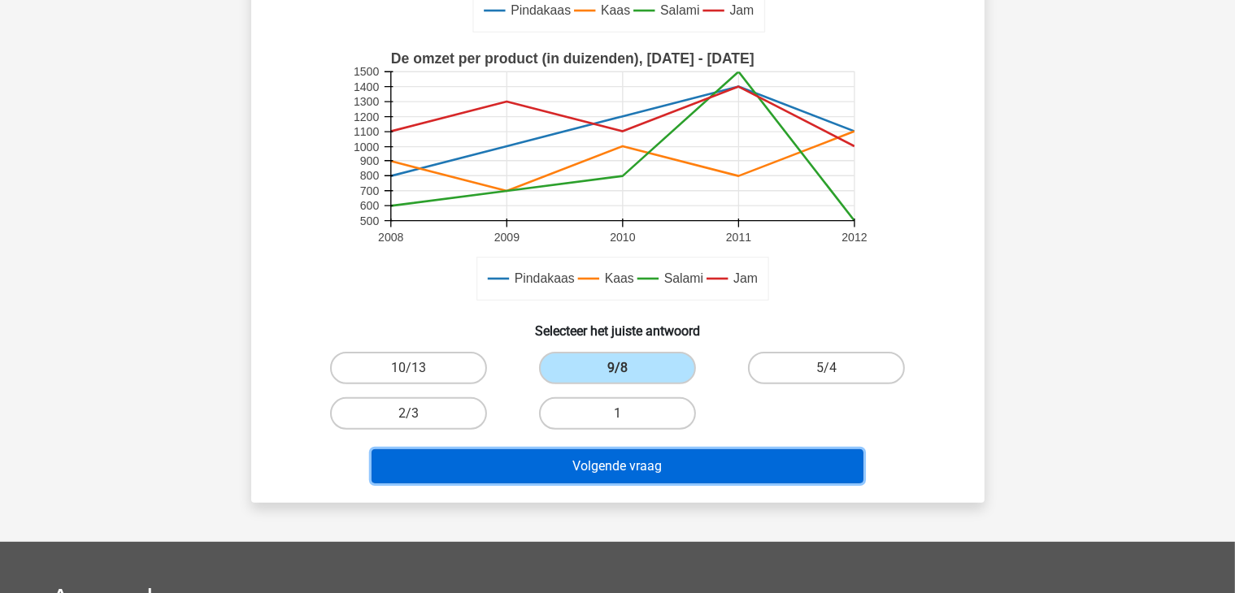
click at [635, 467] on button "Volgende vraag" at bounding box center [617, 466] width 492 height 34
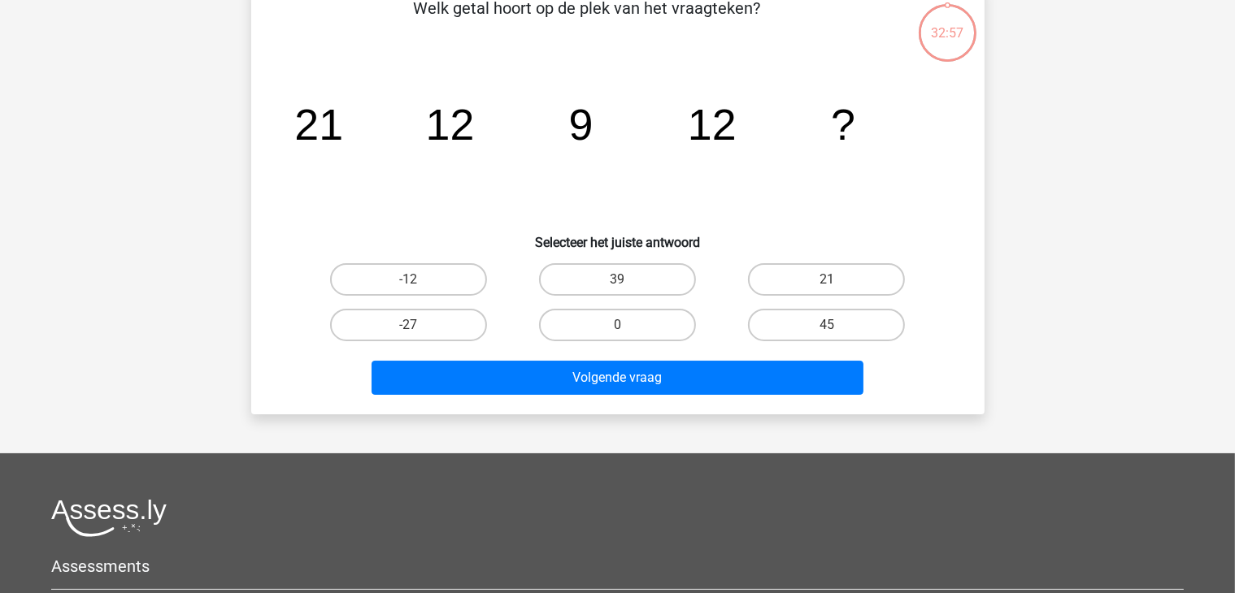
scroll to position [75, 0]
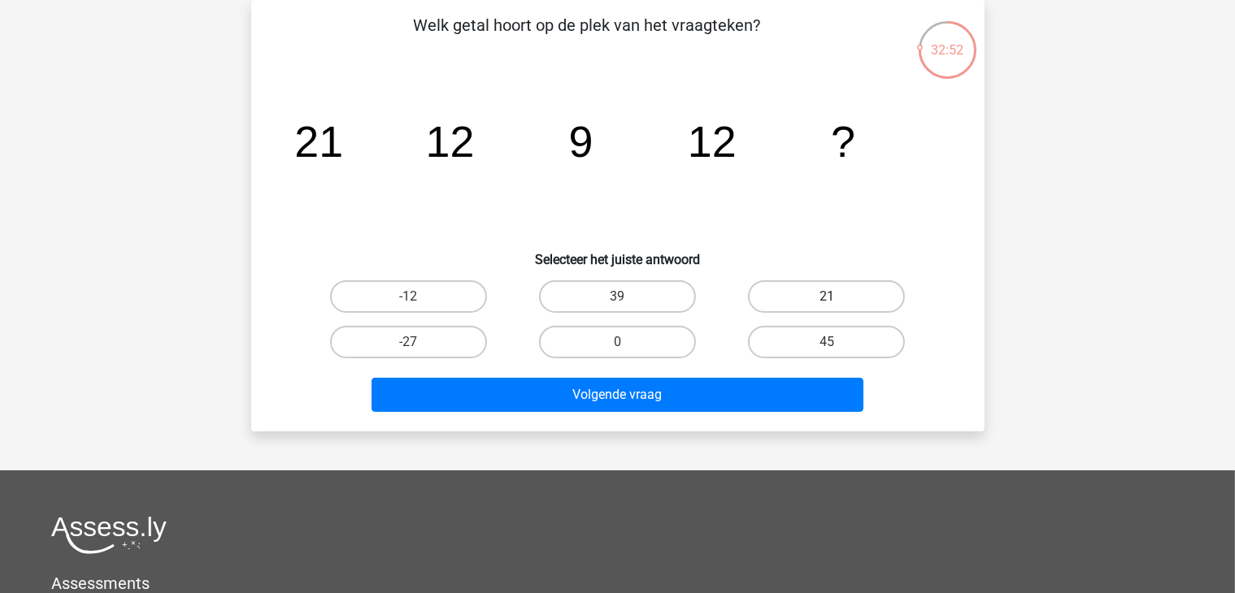
click at [852, 302] on label "21" at bounding box center [826, 296] width 157 height 33
click at [837, 302] on input "21" at bounding box center [832, 302] width 11 height 11
radio input "true"
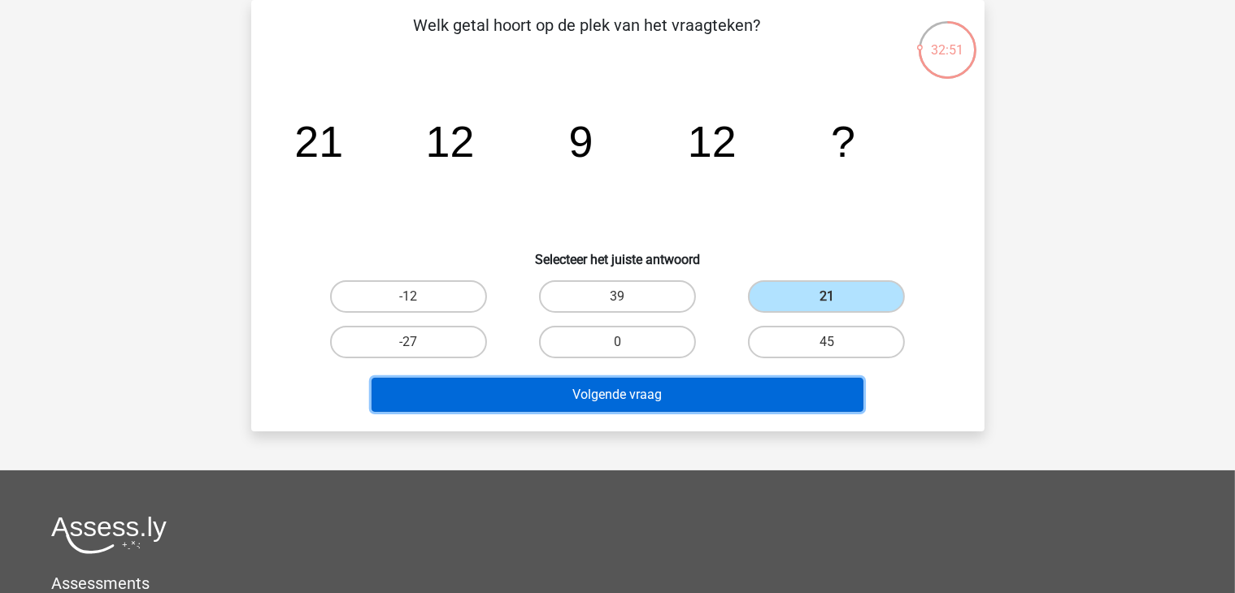
click at [588, 389] on button "Volgende vraag" at bounding box center [617, 395] width 492 height 34
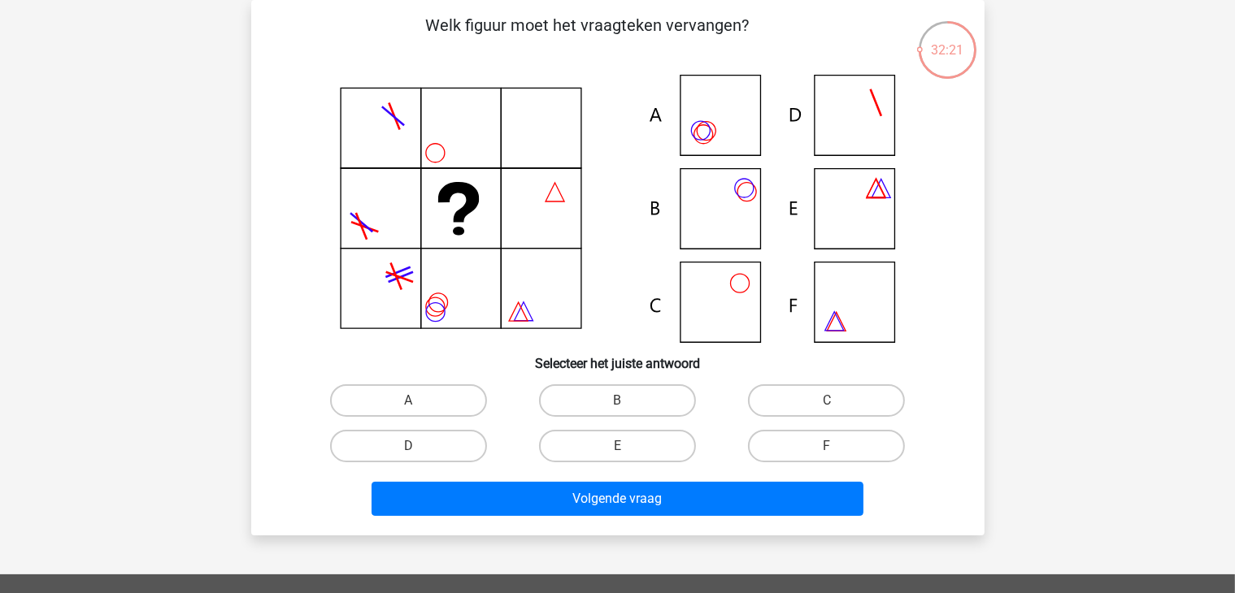
click at [706, 132] on icon at bounding box center [617, 209] width 655 height 268
drag, startPoint x: 406, startPoint y: 394, endPoint x: 432, endPoint y: 414, distance: 33.2
click at [406, 396] on label "A" at bounding box center [408, 400] width 157 height 33
click at [408, 401] on input "A" at bounding box center [413, 406] width 11 height 11
radio input "true"
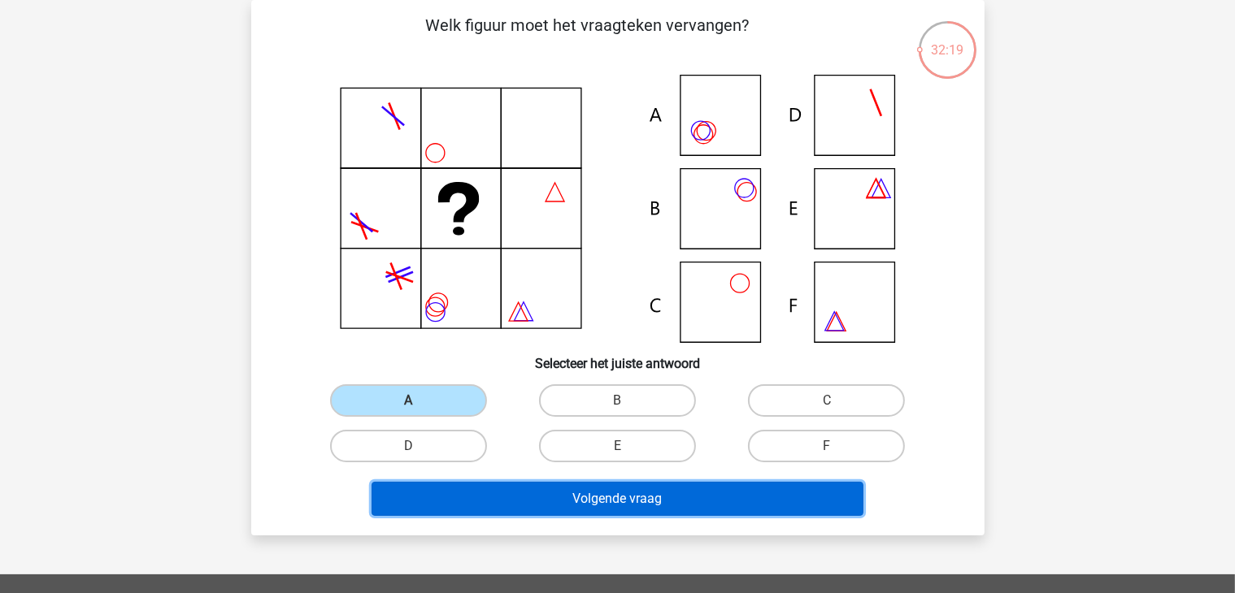
click at [643, 505] on button "Volgende vraag" at bounding box center [617, 499] width 492 height 34
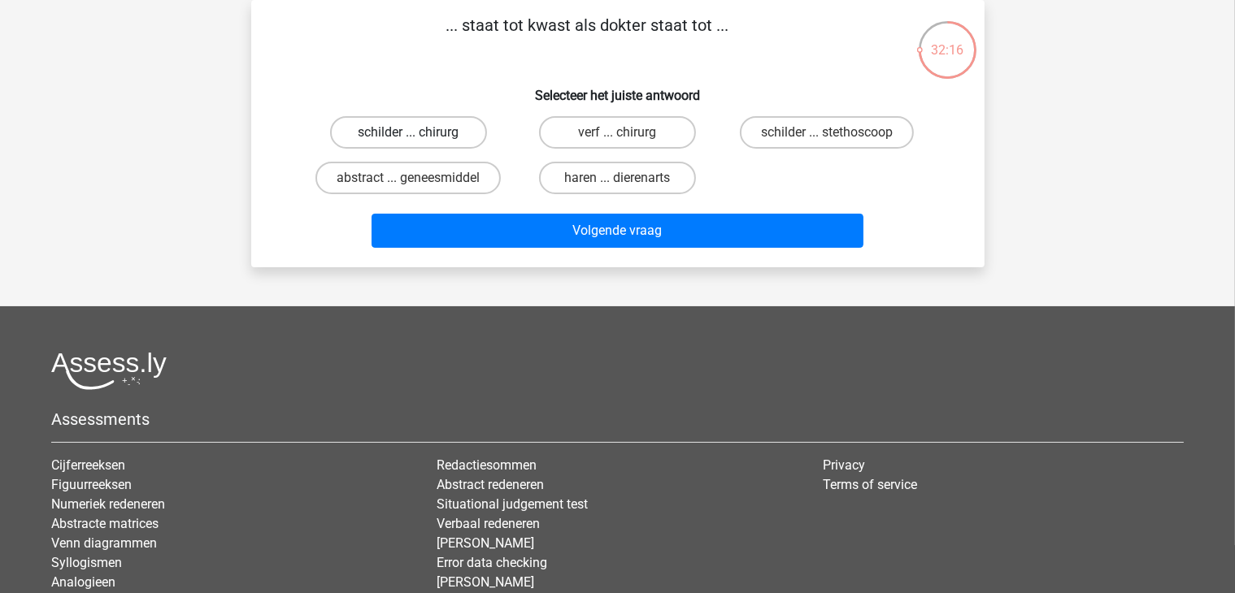
click at [419, 130] on label "schilder ... chirurg" at bounding box center [408, 132] width 157 height 33
click at [419, 132] on input "schilder ... chirurg" at bounding box center [413, 137] width 11 height 11
radio input "true"
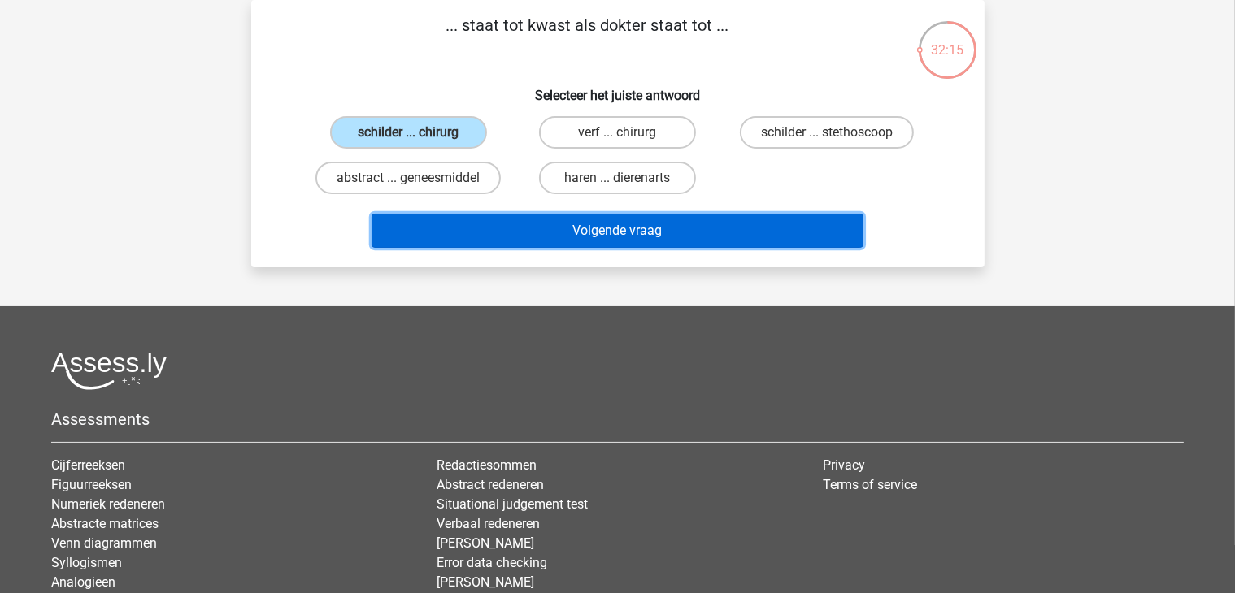
click at [600, 236] on button "Volgende vraag" at bounding box center [617, 231] width 492 height 34
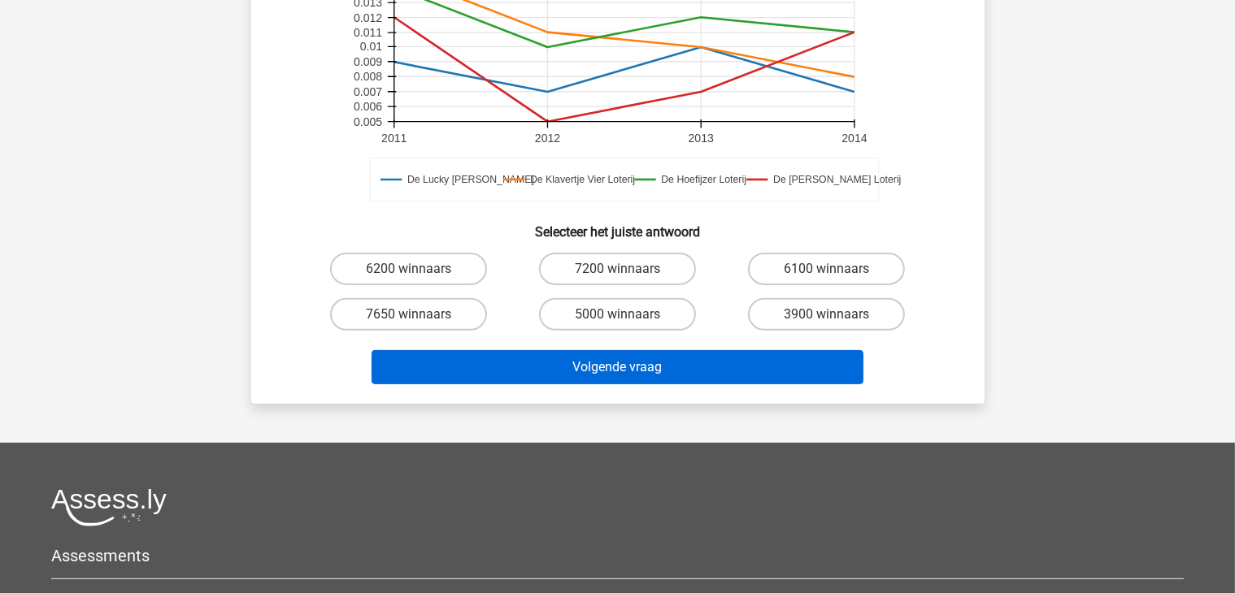
scroll to position [481, 0]
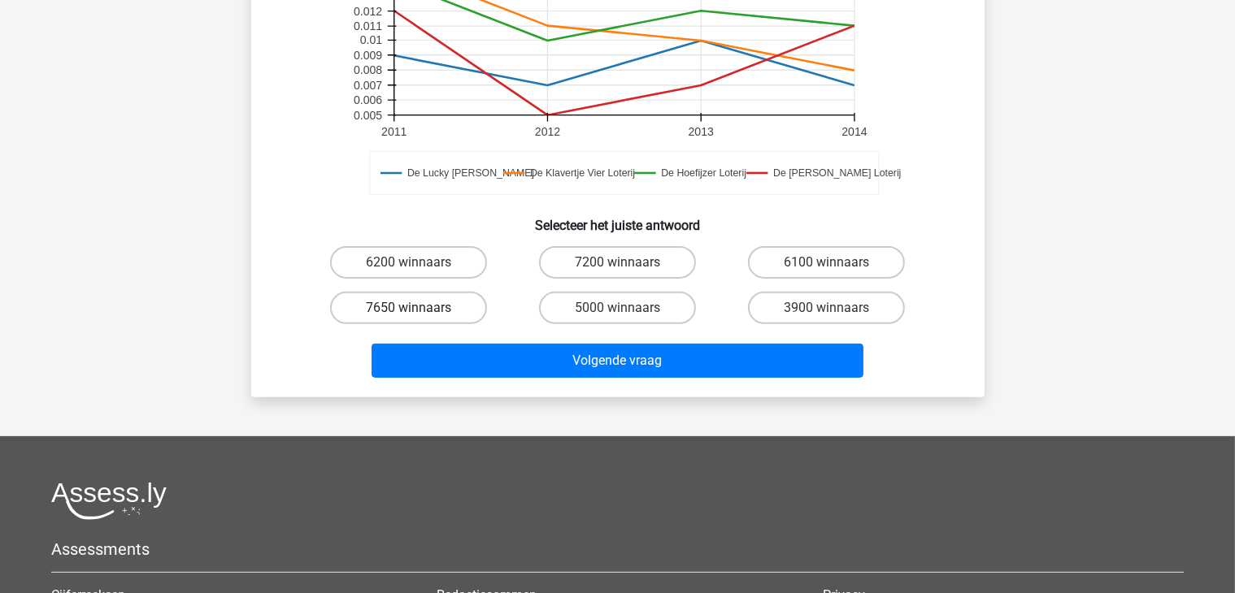
click at [462, 300] on label "7650 winnaars" at bounding box center [408, 308] width 157 height 33
click at [419, 308] on input "7650 winnaars" at bounding box center [413, 313] width 11 height 11
radio input "true"
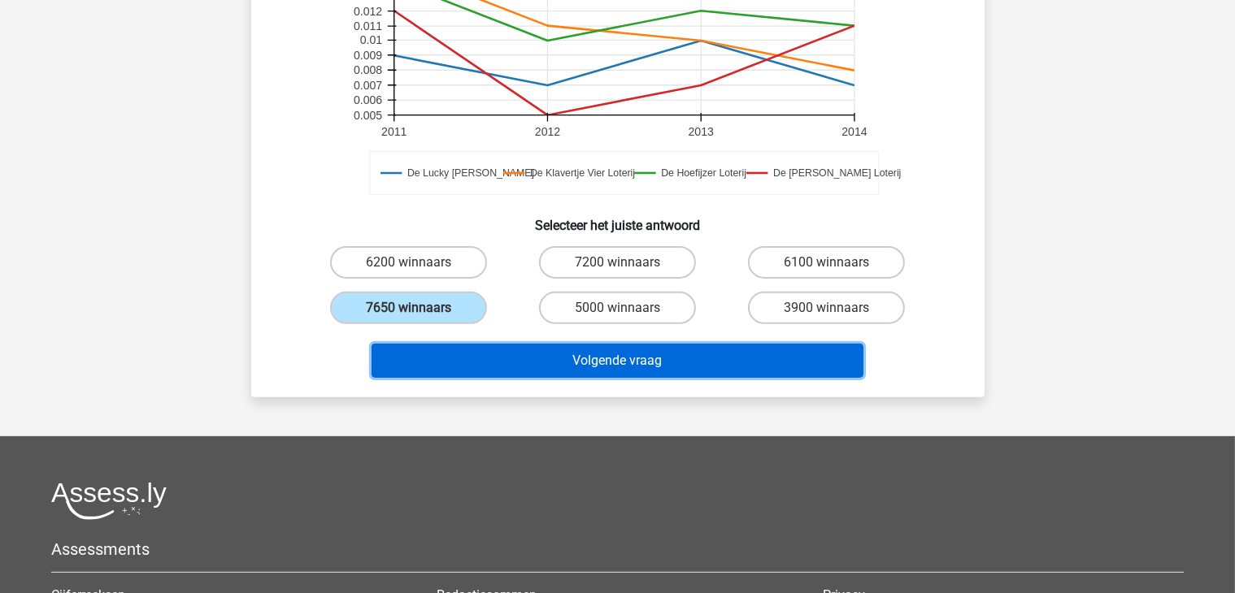
click at [614, 368] on button "Volgende vraag" at bounding box center [617, 361] width 492 height 34
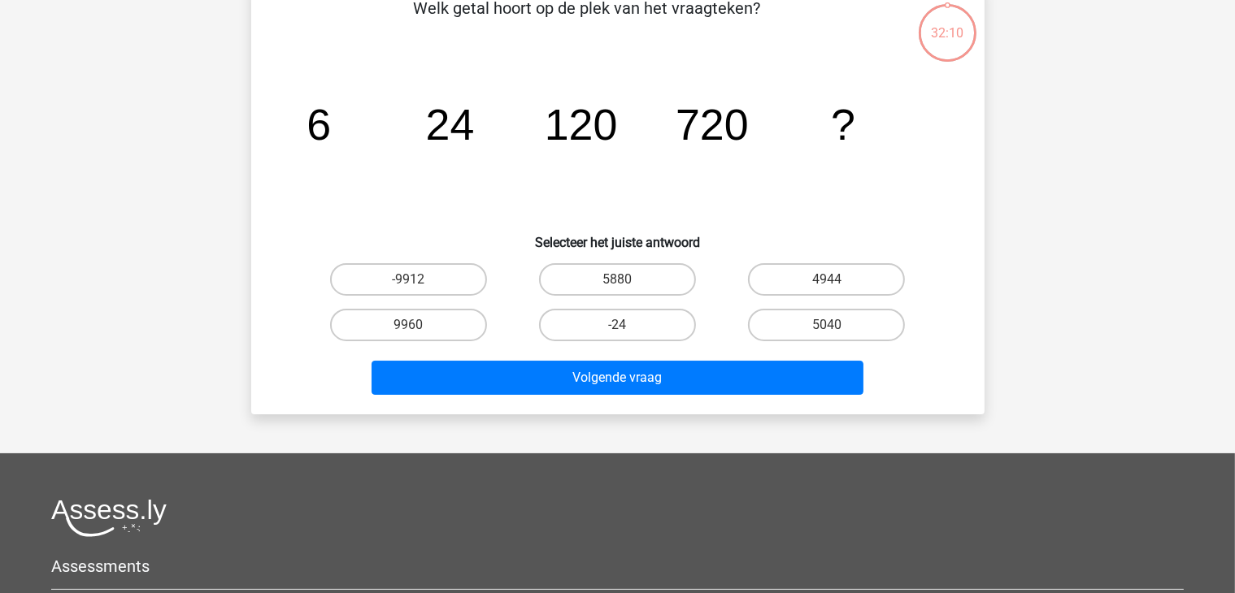
scroll to position [75, 0]
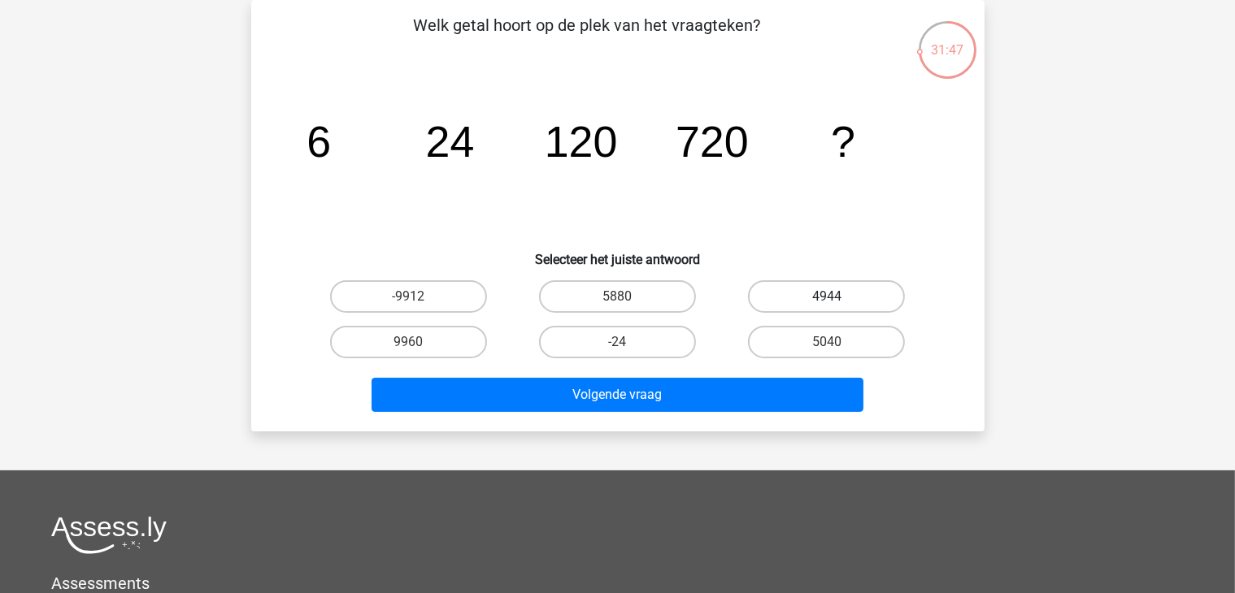
click at [807, 291] on label "4944" at bounding box center [826, 296] width 157 height 33
click at [827, 297] on input "4944" at bounding box center [832, 302] width 11 height 11
radio input "true"
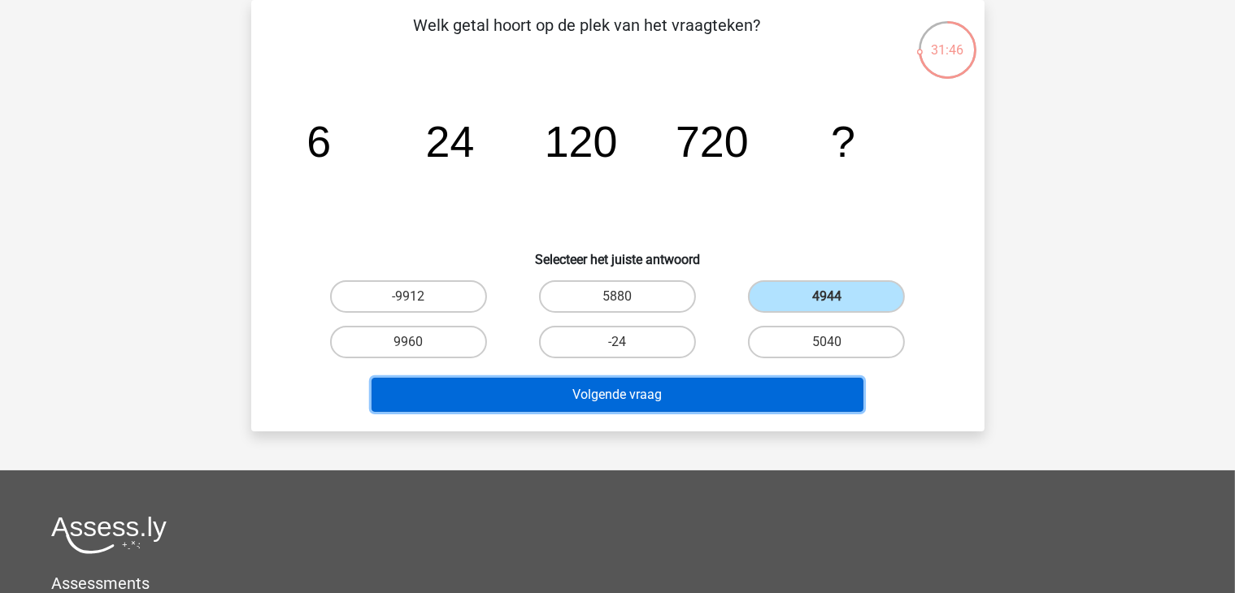
click at [619, 392] on button "Volgende vraag" at bounding box center [617, 395] width 492 height 34
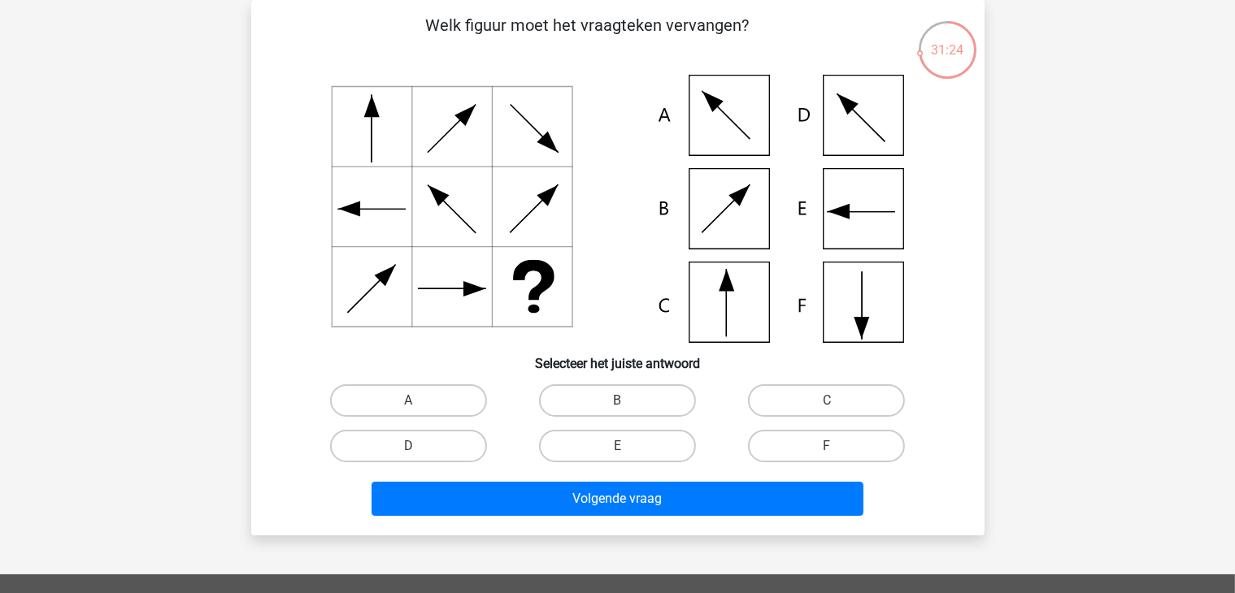
click at [869, 310] on icon at bounding box center [617, 209] width 655 height 268
click at [803, 443] on label "F" at bounding box center [826, 446] width 157 height 33
click at [827, 446] on input "F" at bounding box center [832, 451] width 11 height 11
radio input "true"
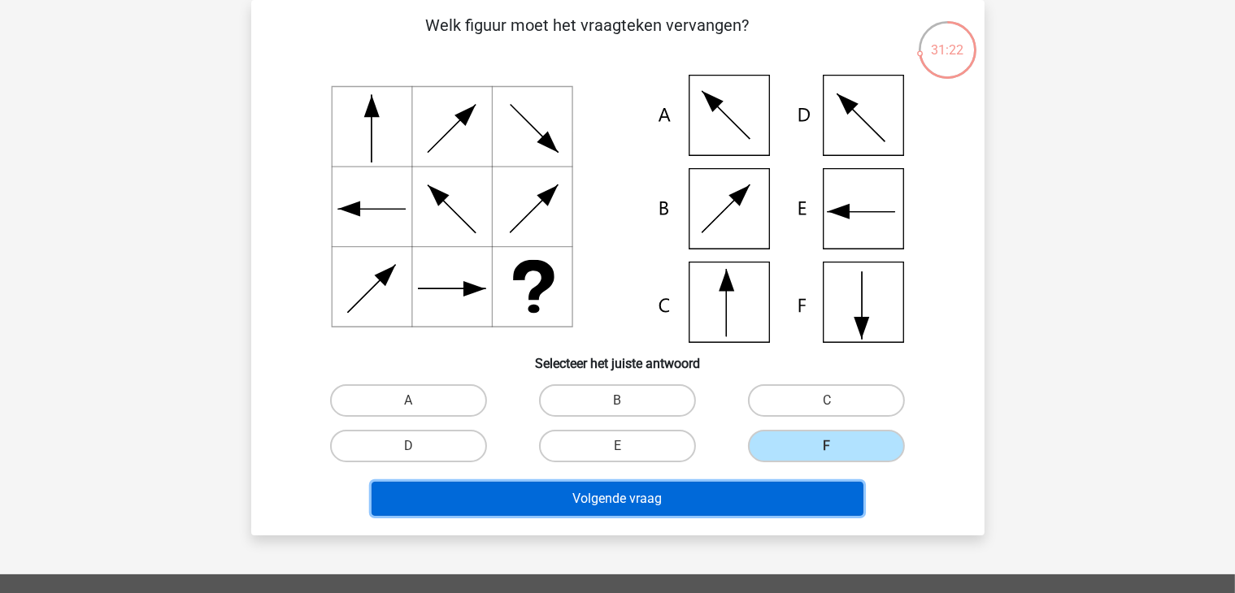
click at [680, 498] on button "Volgende vraag" at bounding box center [617, 499] width 492 height 34
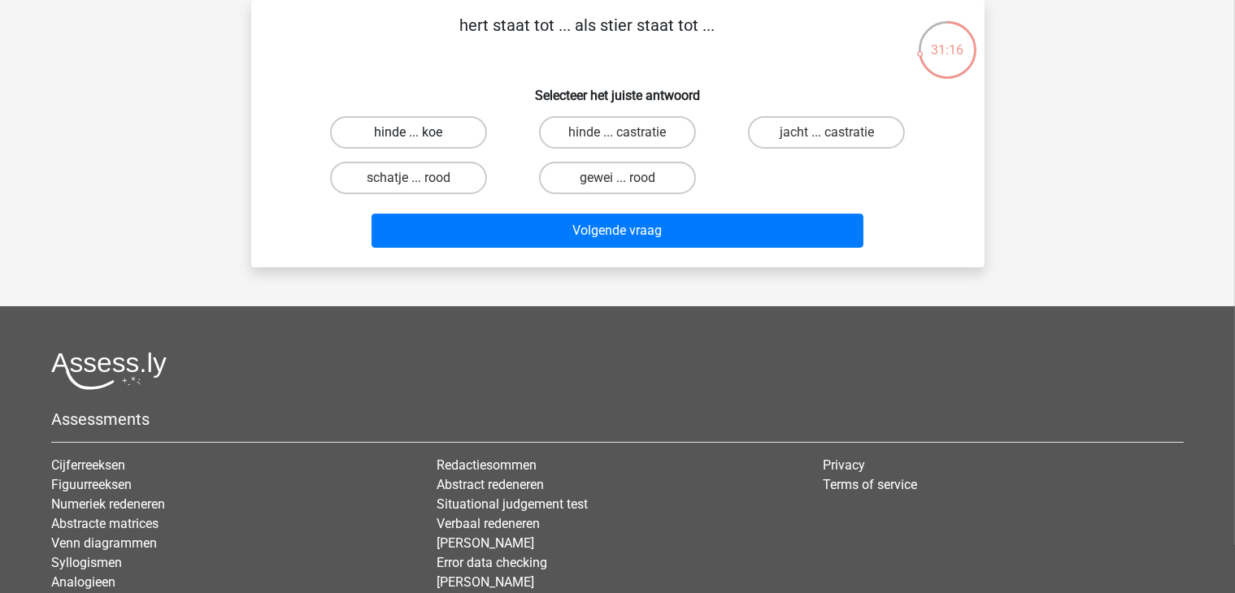
click at [424, 133] on label "hinde ... koe" at bounding box center [408, 132] width 157 height 33
click at [419, 133] on input "hinde ... koe" at bounding box center [413, 137] width 11 height 11
radio input "true"
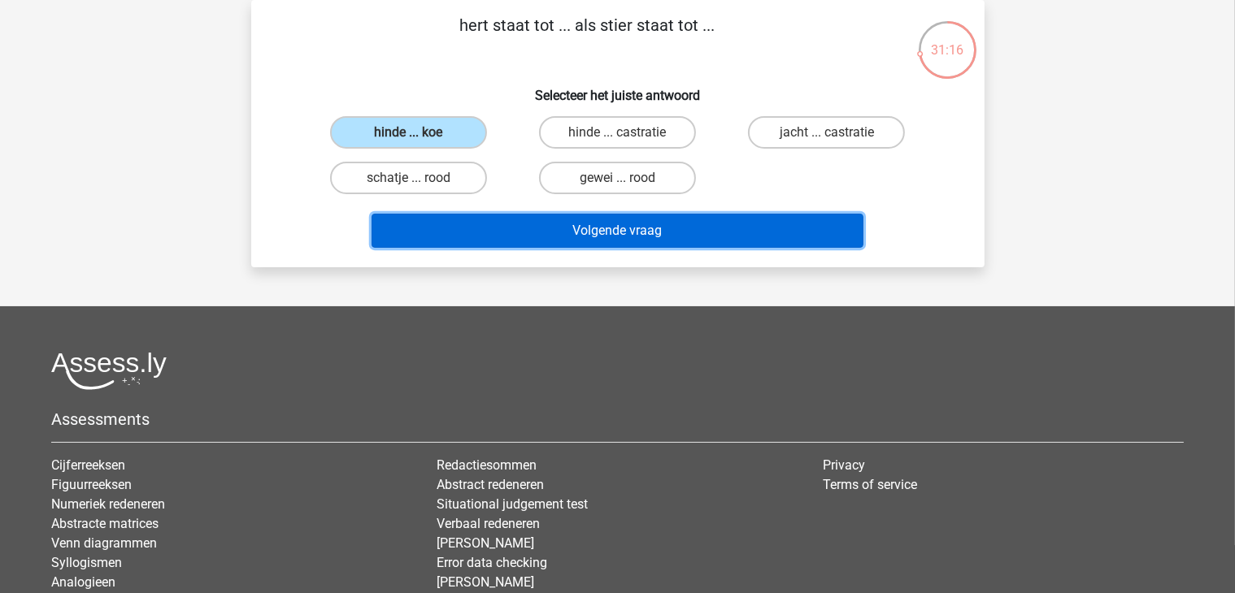
click at [580, 235] on button "Volgende vraag" at bounding box center [617, 231] width 492 height 34
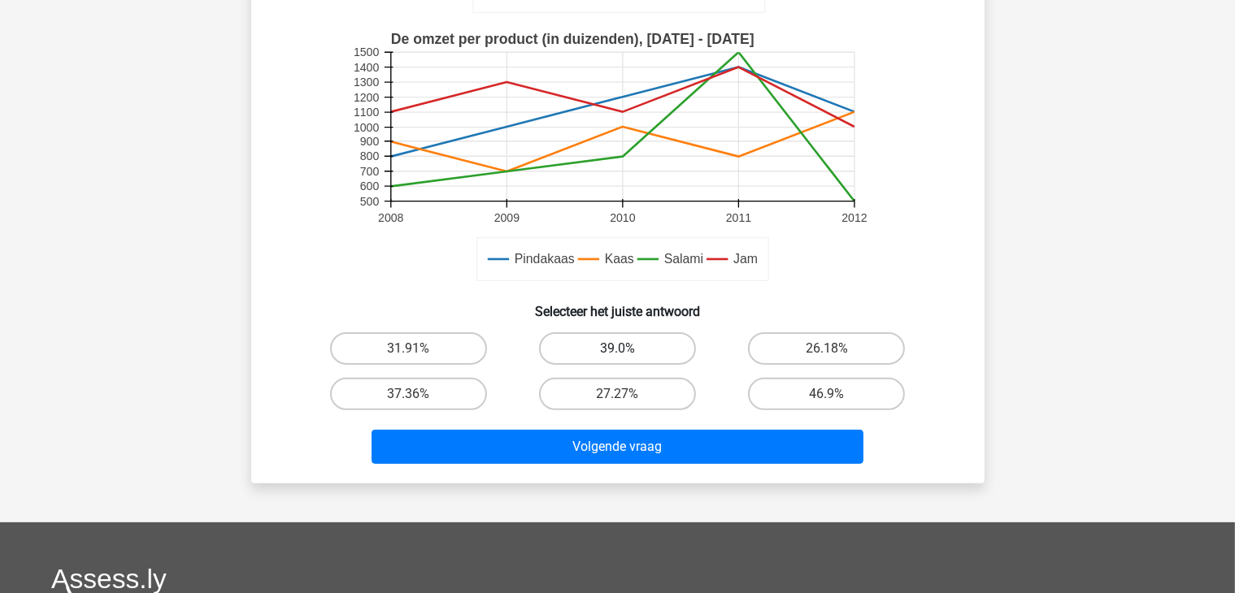
scroll to position [400, 0]
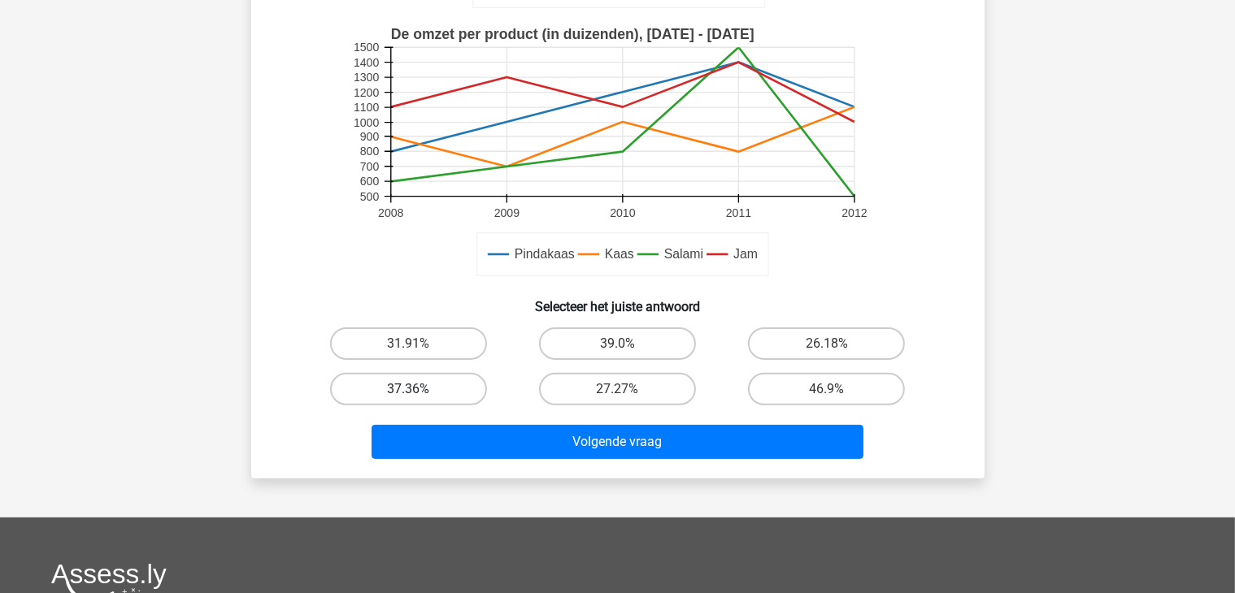
click at [403, 390] on label "37.36%" at bounding box center [408, 389] width 157 height 33
click at [408, 390] on input "37.36%" at bounding box center [413, 394] width 11 height 11
radio input "true"
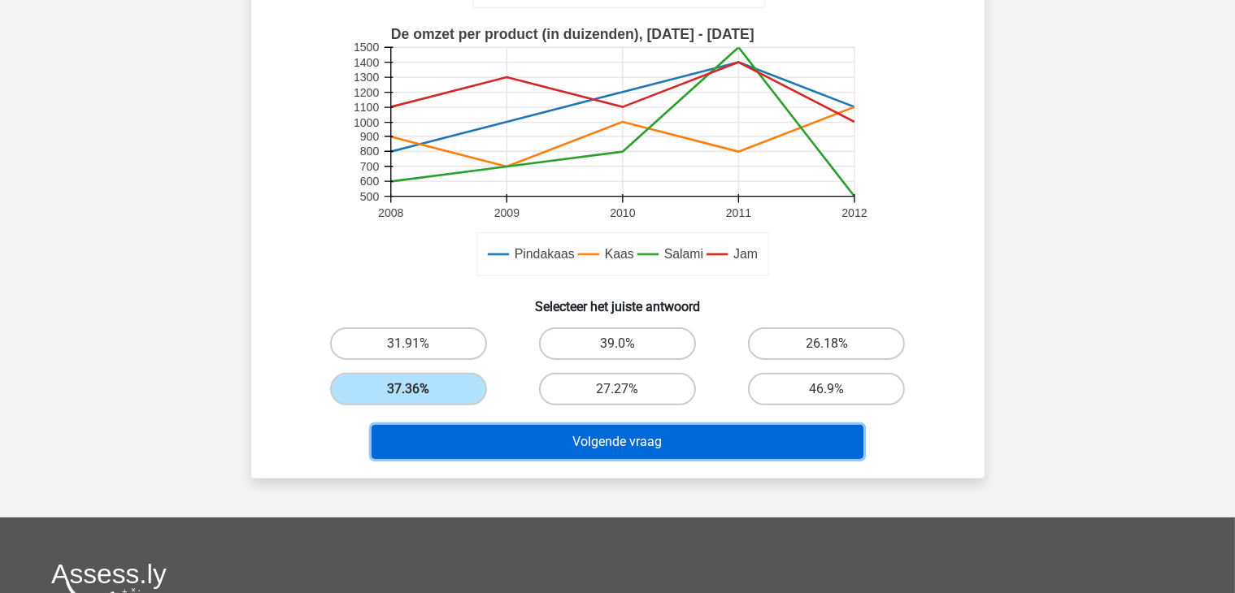
click at [613, 449] on button "Volgende vraag" at bounding box center [617, 442] width 492 height 34
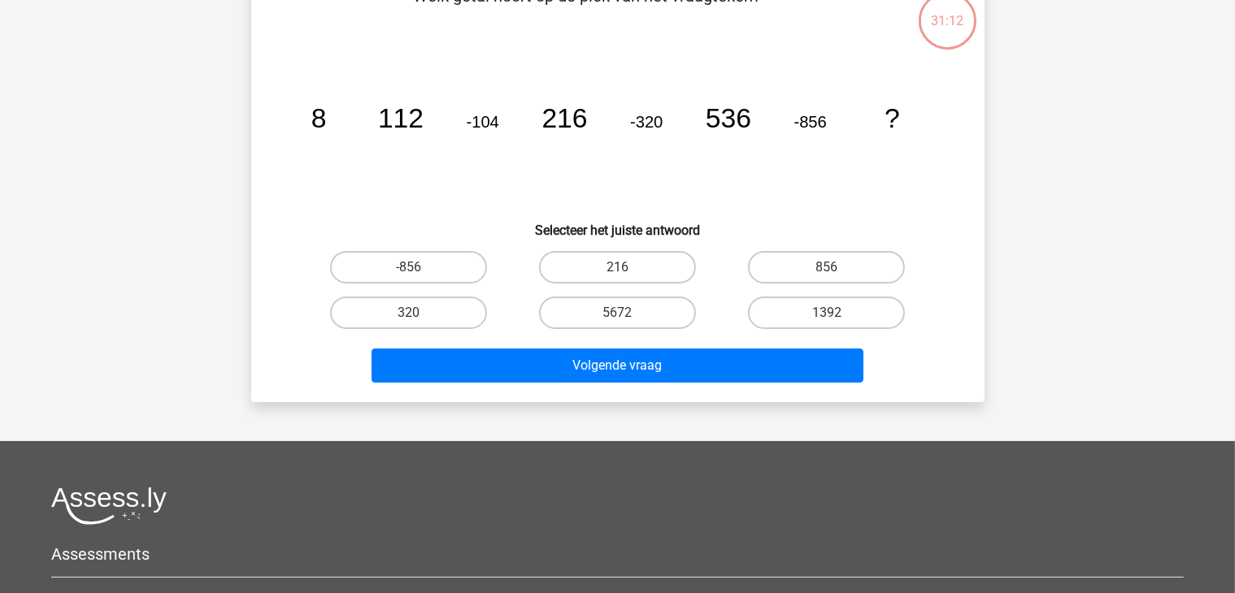
scroll to position [75, 0]
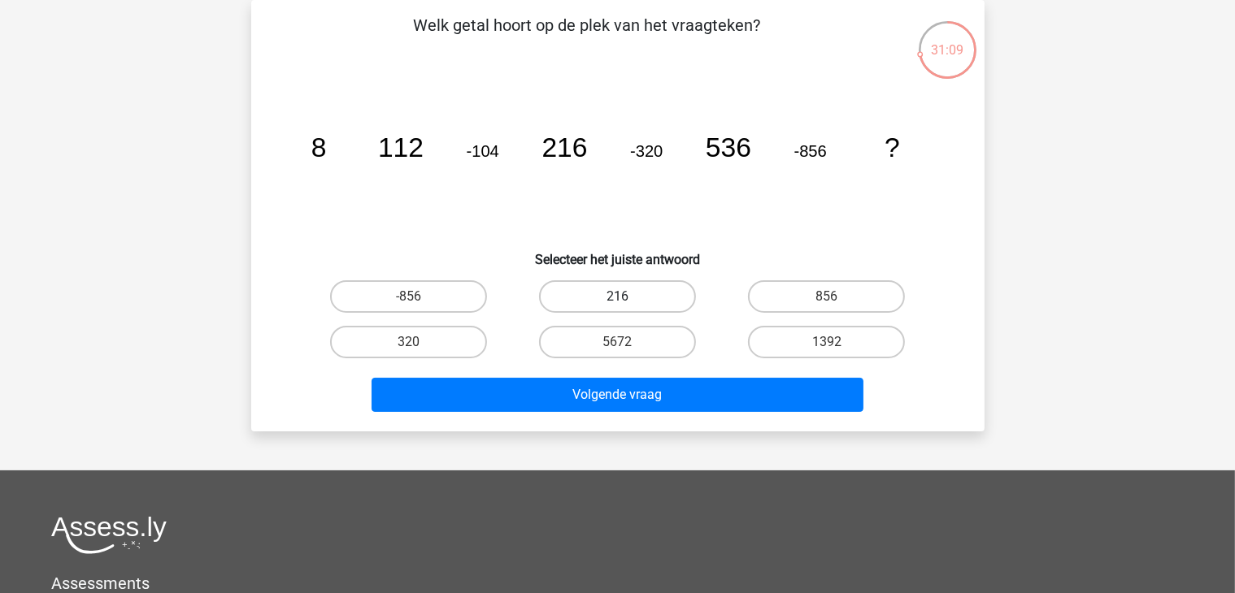
click at [640, 297] on label "216" at bounding box center [617, 296] width 157 height 33
click at [627, 297] on input "216" at bounding box center [622, 302] width 11 height 11
radio input "true"
click at [831, 345] on input "1392" at bounding box center [832, 347] width 11 height 11
radio input "true"
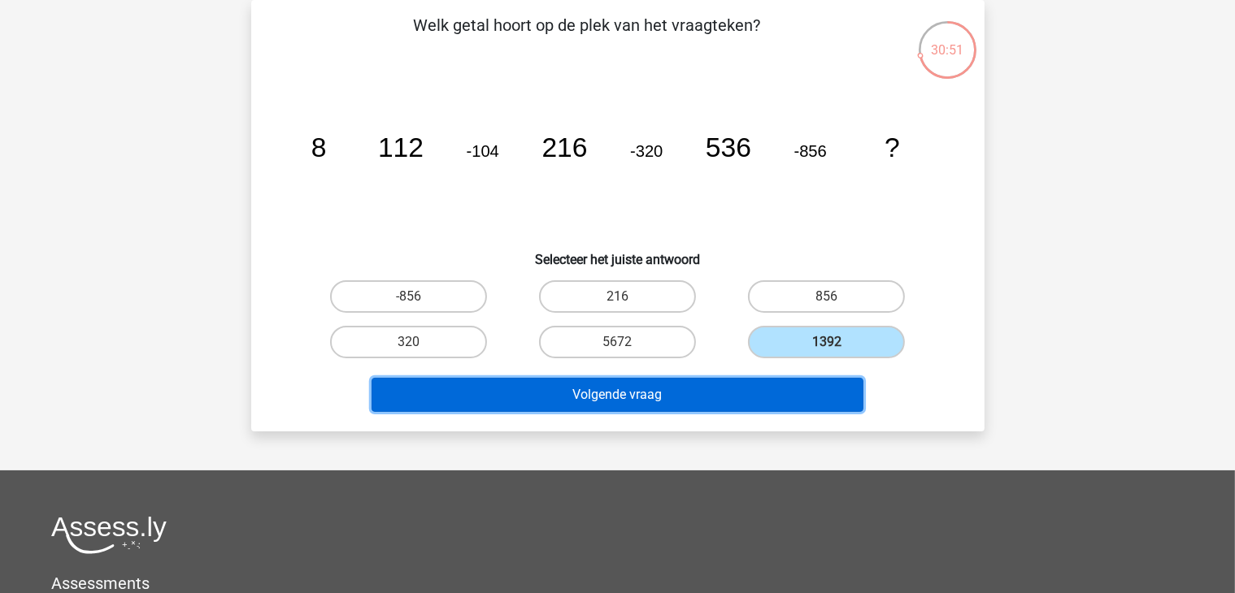
click at [646, 384] on button "Volgende vraag" at bounding box center [617, 395] width 492 height 34
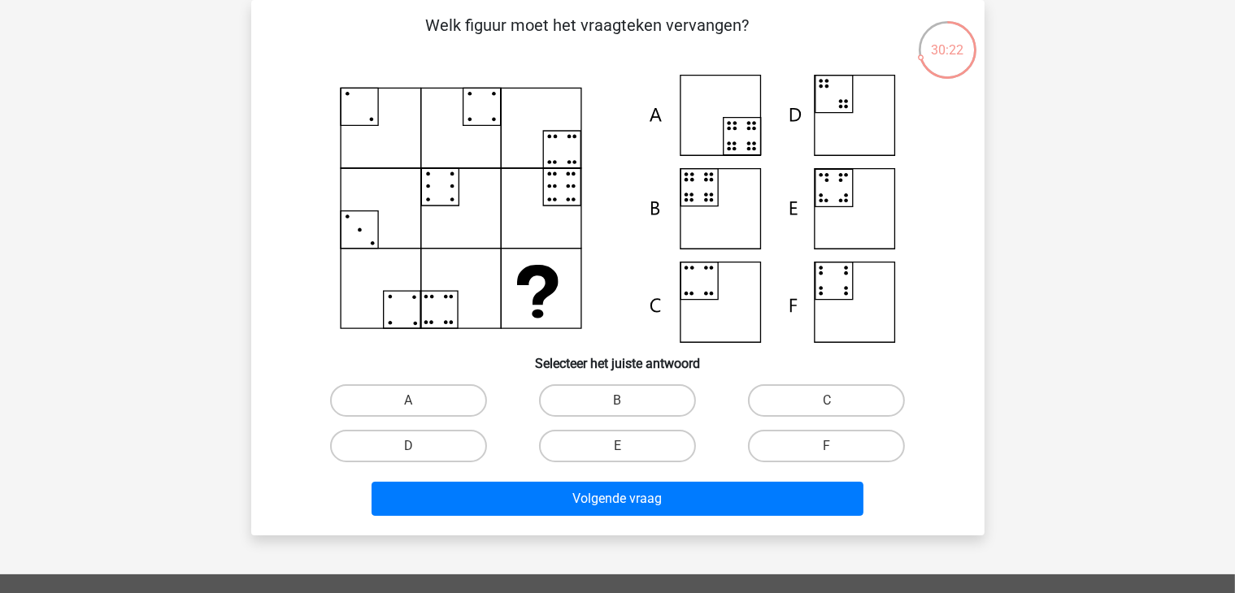
click at [844, 285] on icon at bounding box center [617, 209] width 655 height 268
click at [825, 446] on label "F" at bounding box center [826, 446] width 157 height 33
click at [827, 446] on input "F" at bounding box center [832, 451] width 11 height 11
radio input "true"
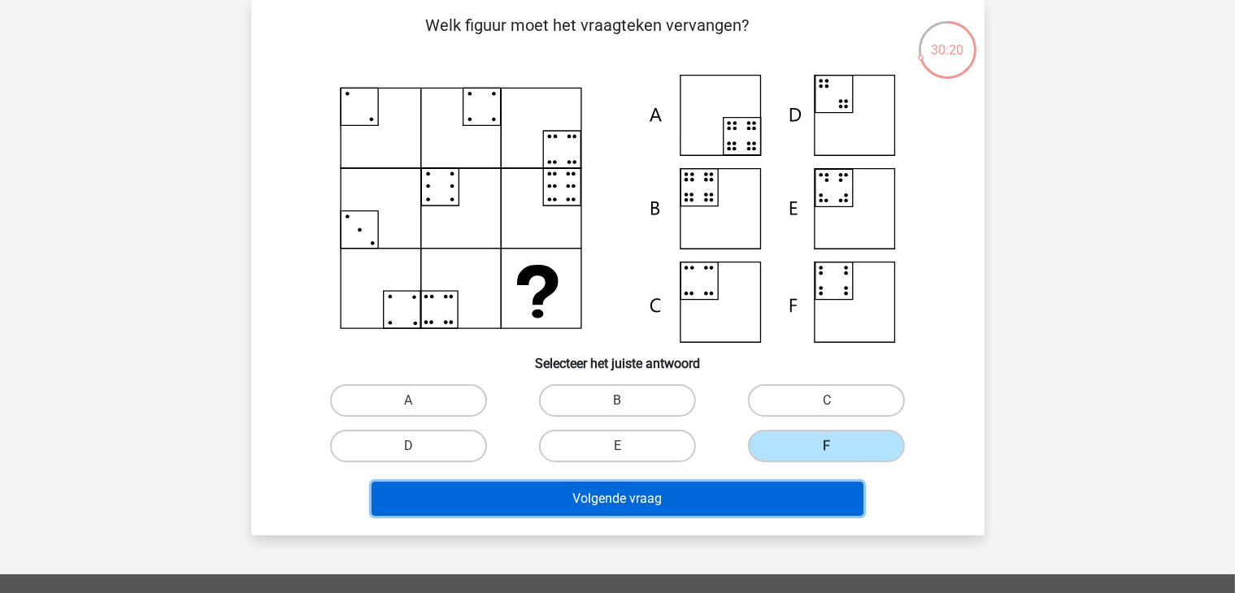
click at [698, 497] on button "Volgende vraag" at bounding box center [617, 499] width 492 height 34
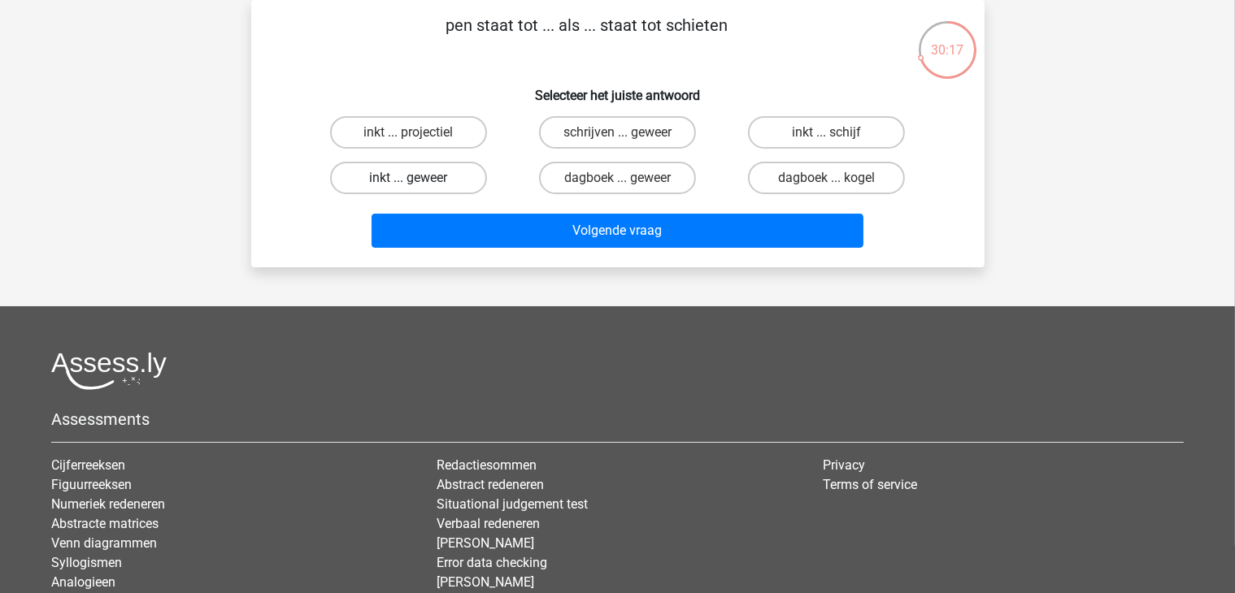
click at [402, 176] on label "inkt ... geweer" at bounding box center [408, 178] width 157 height 33
click at [408, 178] on input "inkt ... geweer" at bounding box center [413, 183] width 11 height 11
radio input "true"
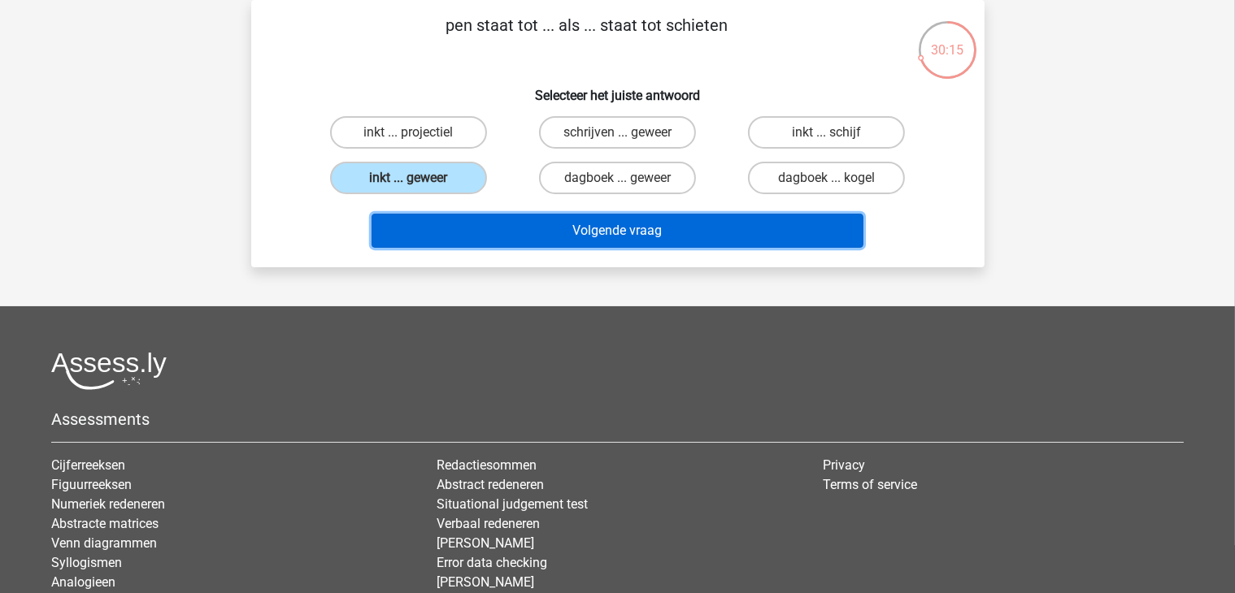
click at [580, 228] on button "Volgende vraag" at bounding box center [617, 231] width 492 height 34
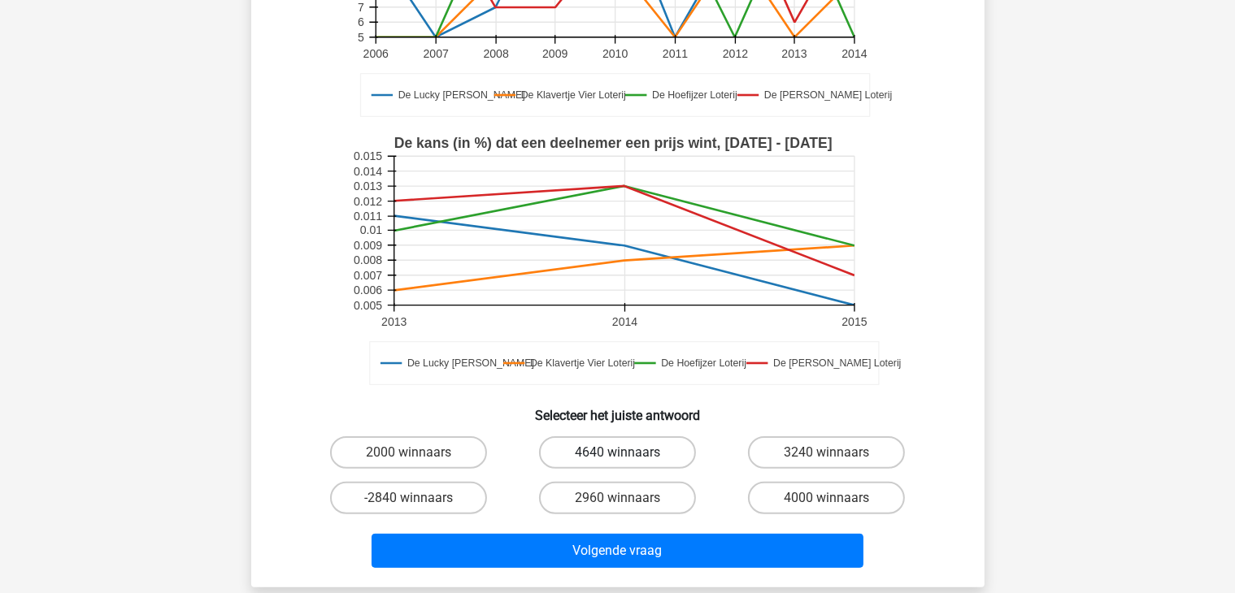
scroll to position [319, 0]
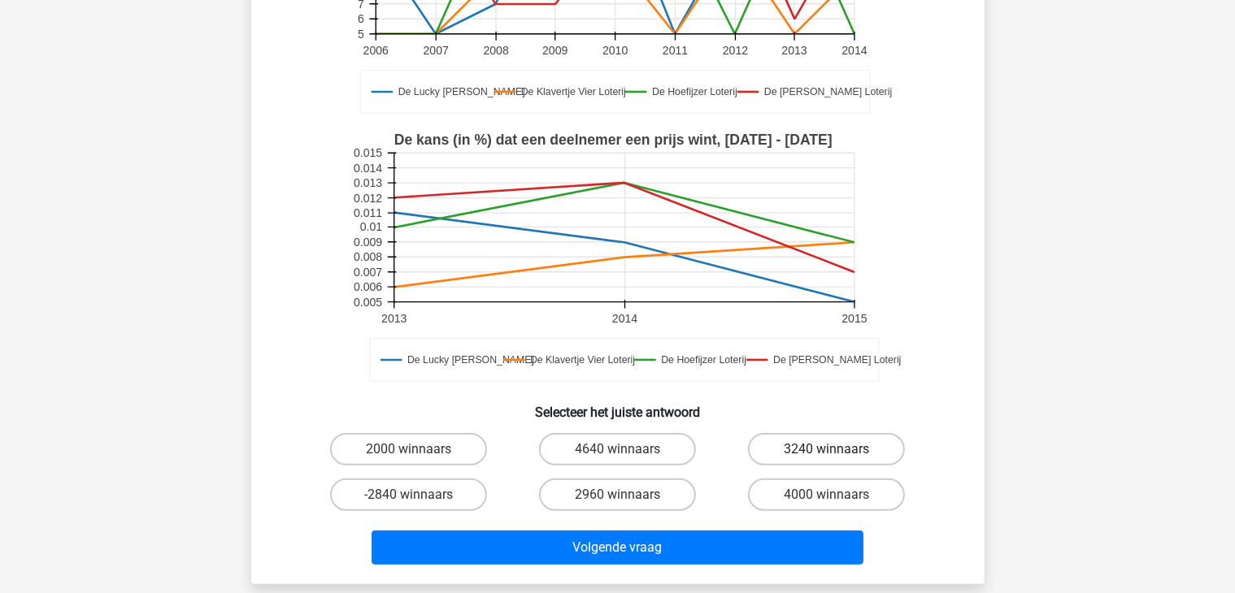
click at [784, 433] on label "3240 winnaars" at bounding box center [826, 449] width 157 height 33
click at [827, 449] on input "3240 winnaars" at bounding box center [832, 454] width 11 height 11
radio input "true"
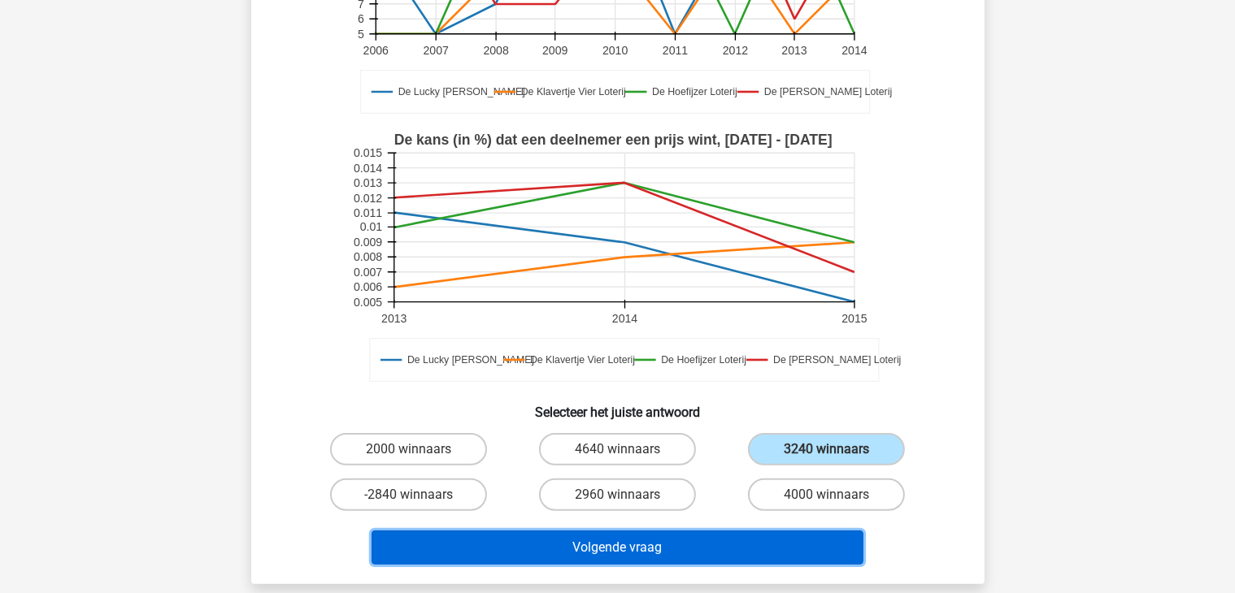
click at [619, 531] on button "Volgende vraag" at bounding box center [617, 548] width 492 height 34
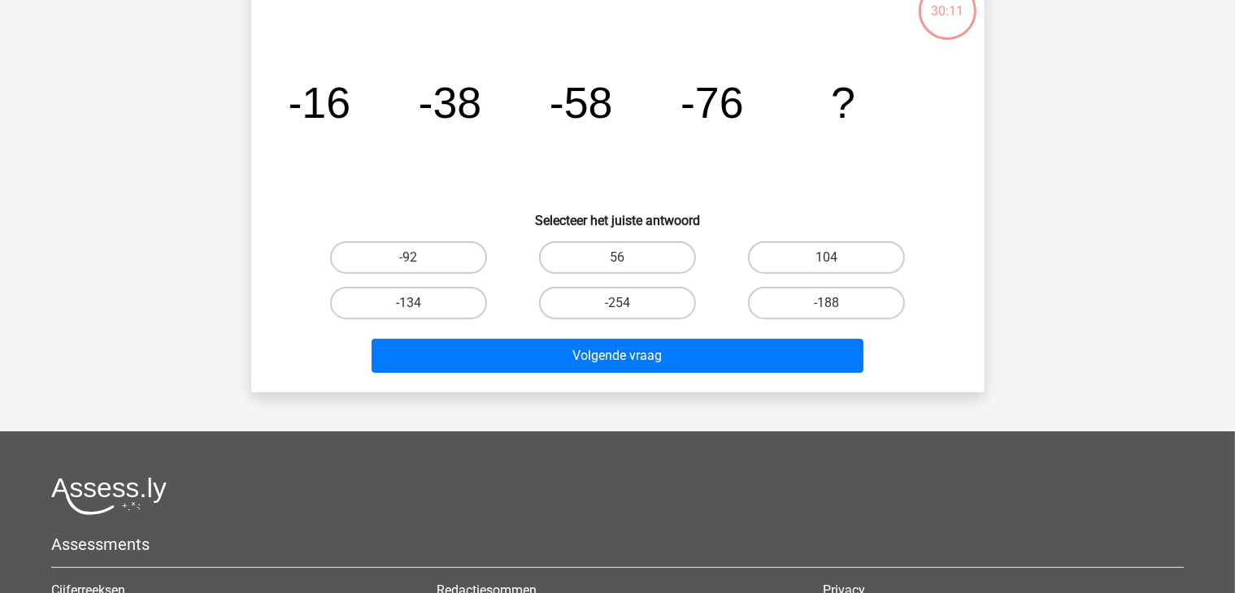
scroll to position [75, 0]
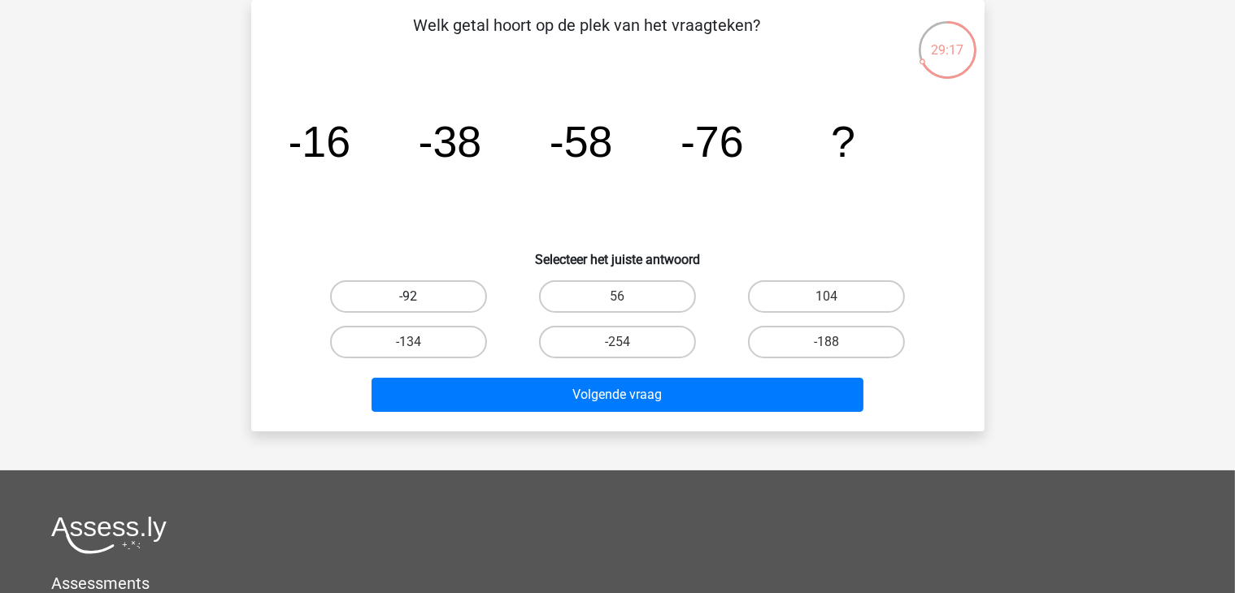
click at [421, 296] on label "-92" at bounding box center [408, 296] width 157 height 33
click at [419, 297] on input "-92" at bounding box center [413, 302] width 11 height 11
radio input "true"
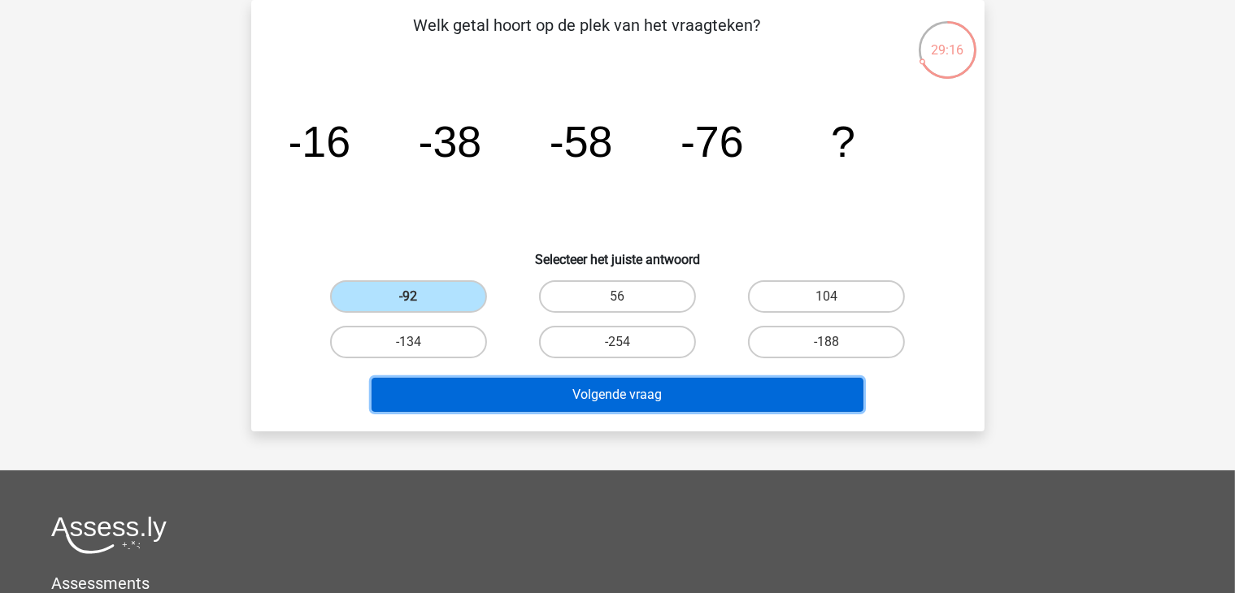
click at [602, 393] on button "Volgende vraag" at bounding box center [617, 395] width 492 height 34
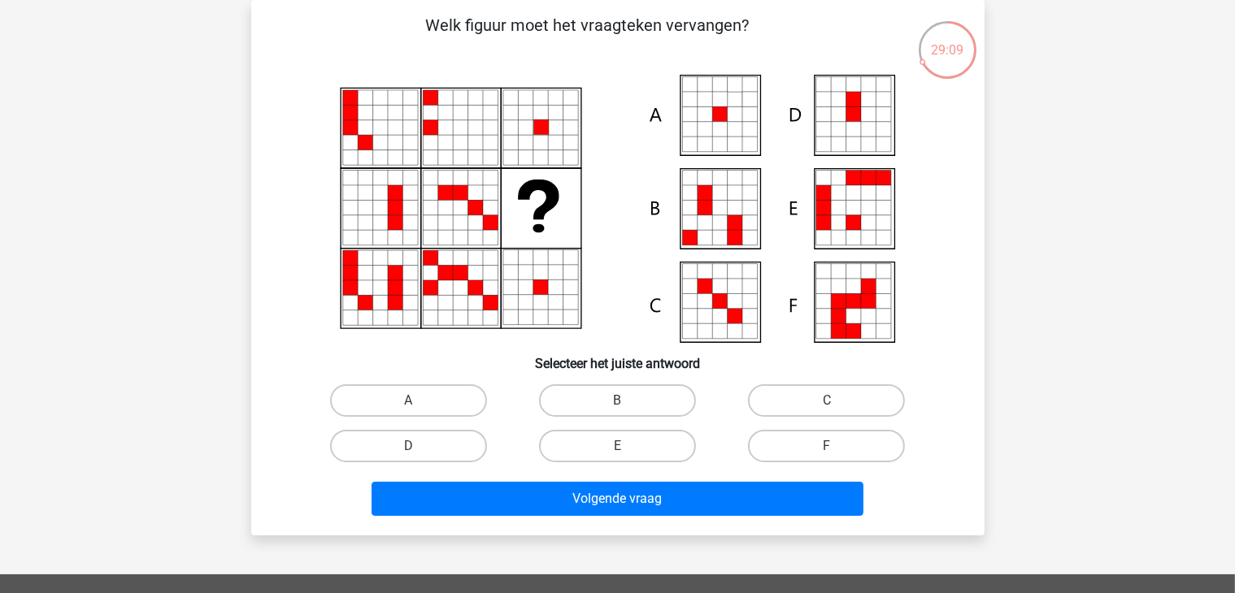
click at [704, 121] on icon at bounding box center [704, 114] width 15 height 15
drag, startPoint x: 419, startPoint y: 402, endPoint x: 456, endPoint y: 436, distance: 50.6
click at [421, 402] on label "A" at bounding box center [408, 400] width 157 height 33
click at [419, 402] on input "A" at bounding box center [413, 406] width 11 height 11
radio input "true"
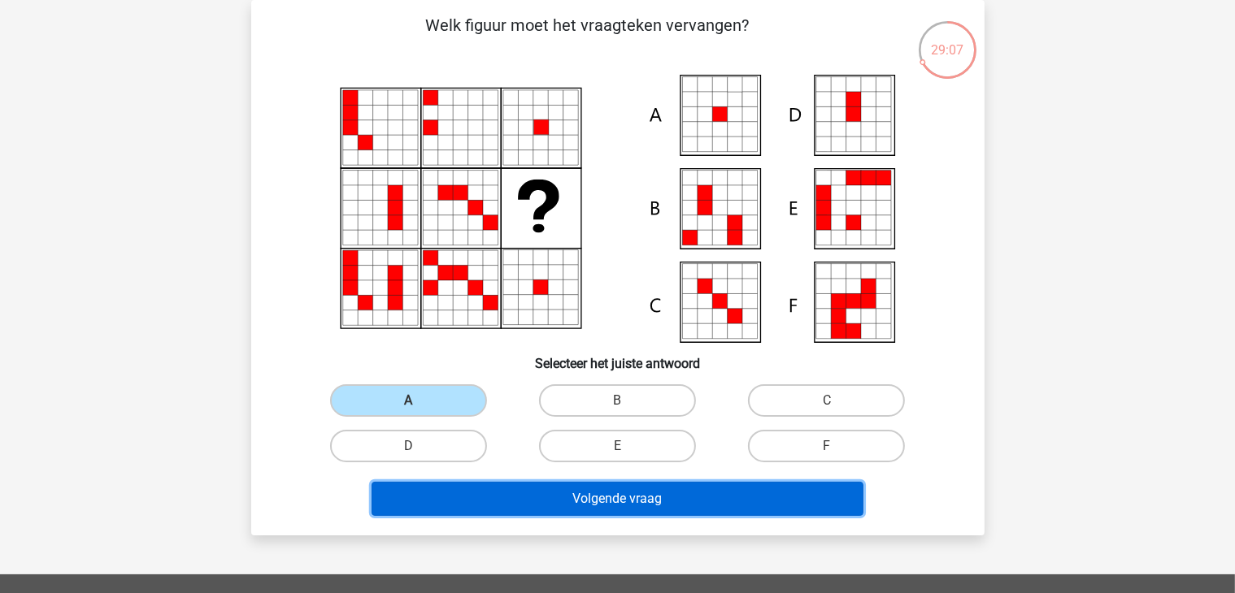
click at [554, 506] on button "Volgende vraag" at bounding box center [617, 499] width 492 height 34
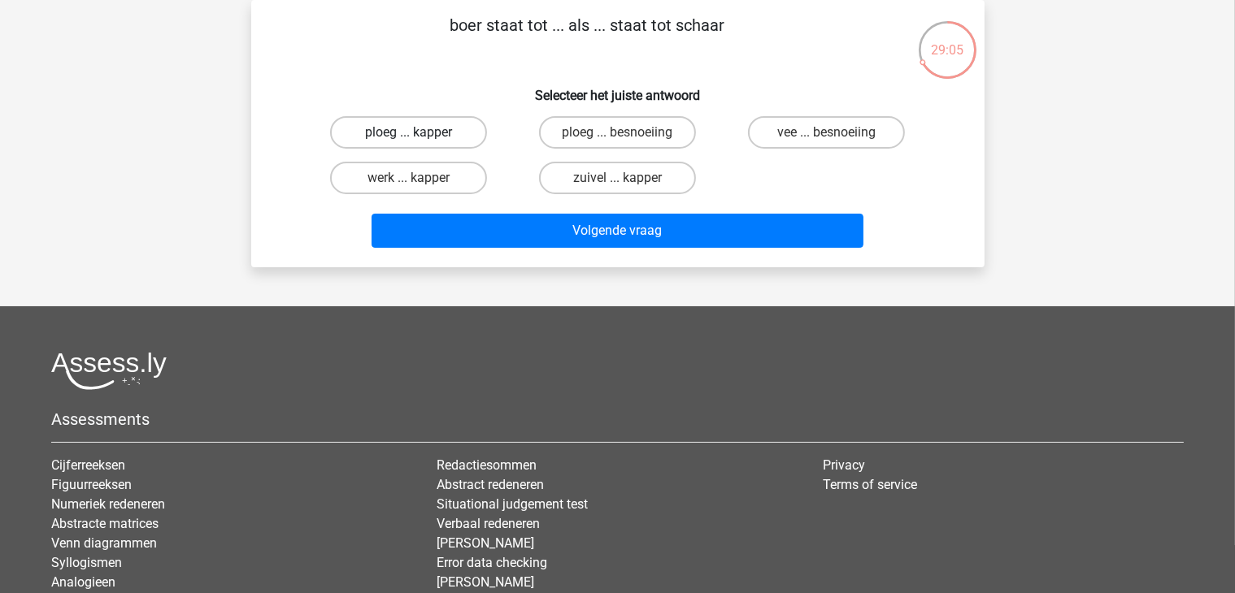
click at [398, 125] on label "ploeg ... kapper" at bounding box center [408, 132] width 157 height 33
click at [408, 132] on input "ploeg ... kapper" at bounding box center [413, 137] width 11 height 11
radio input "true"
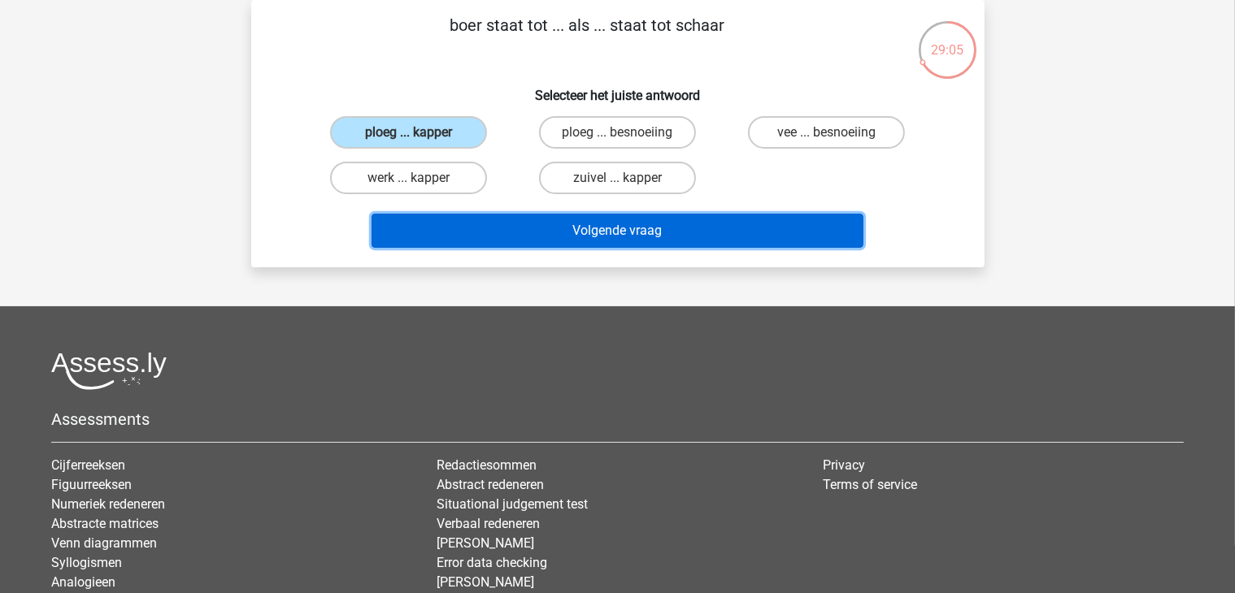
click at [623, 232] on button "Volgende vraag" at bounding box center [617, 231] width 492 height 34
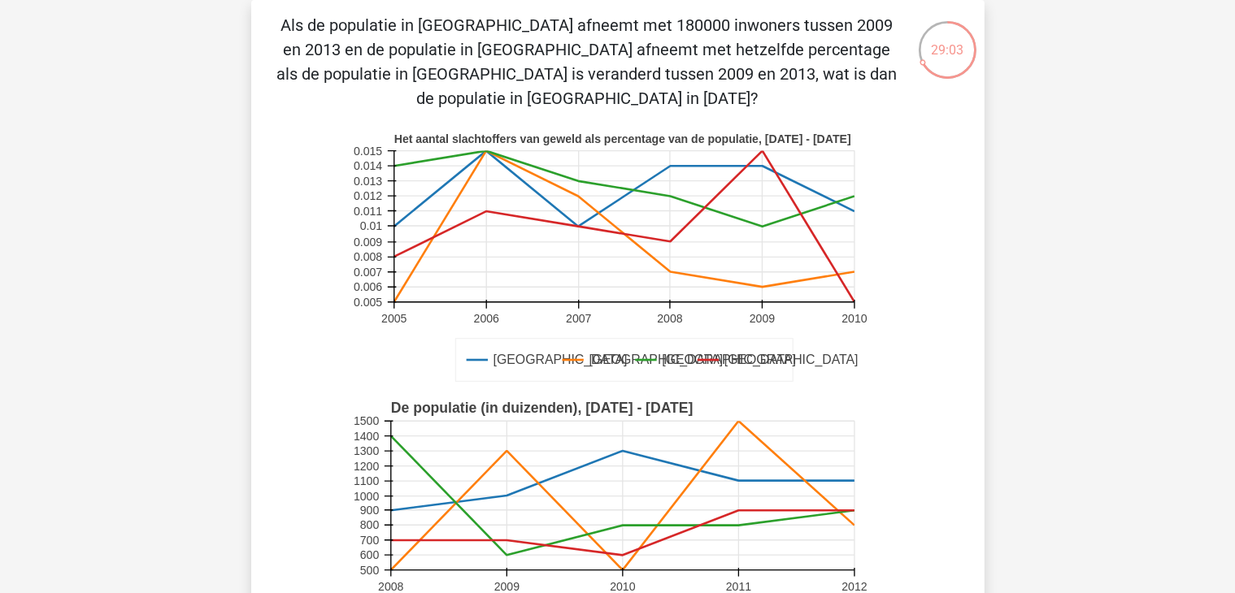
scroll to position [237, 0]
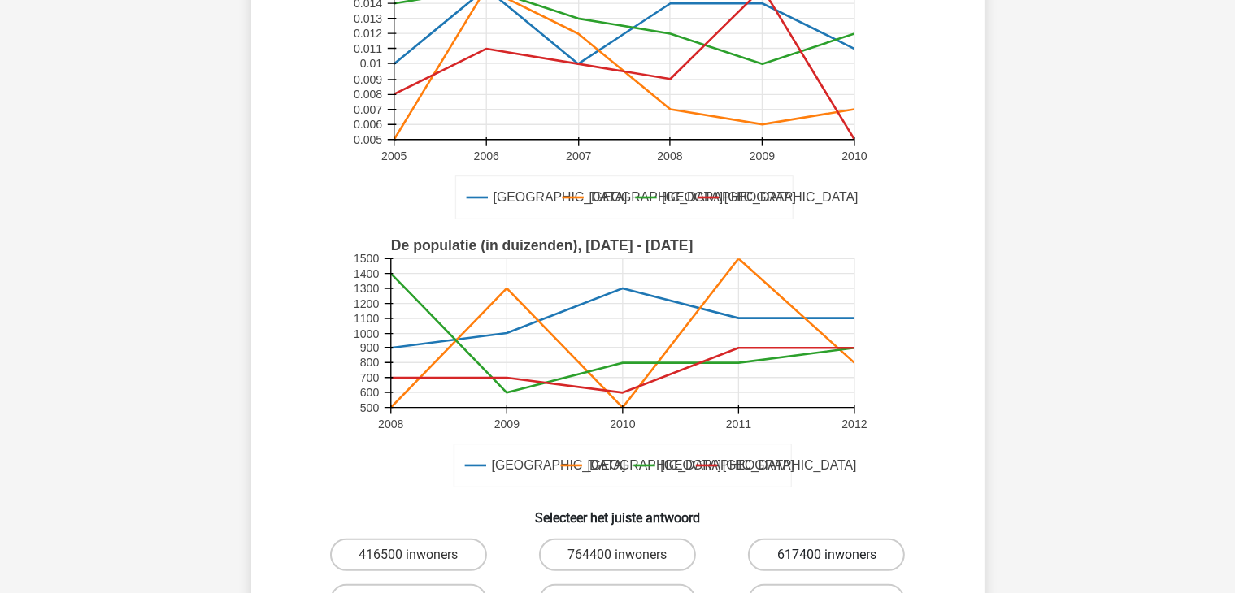
click at [788, 539] on label "617400 inwoners" at bounding box center [826, 555] width 157 height 33
click at [827, 555] on input "617400 inwoners" at bounding box center [832, 560] width 11 height 11
radio input "true"
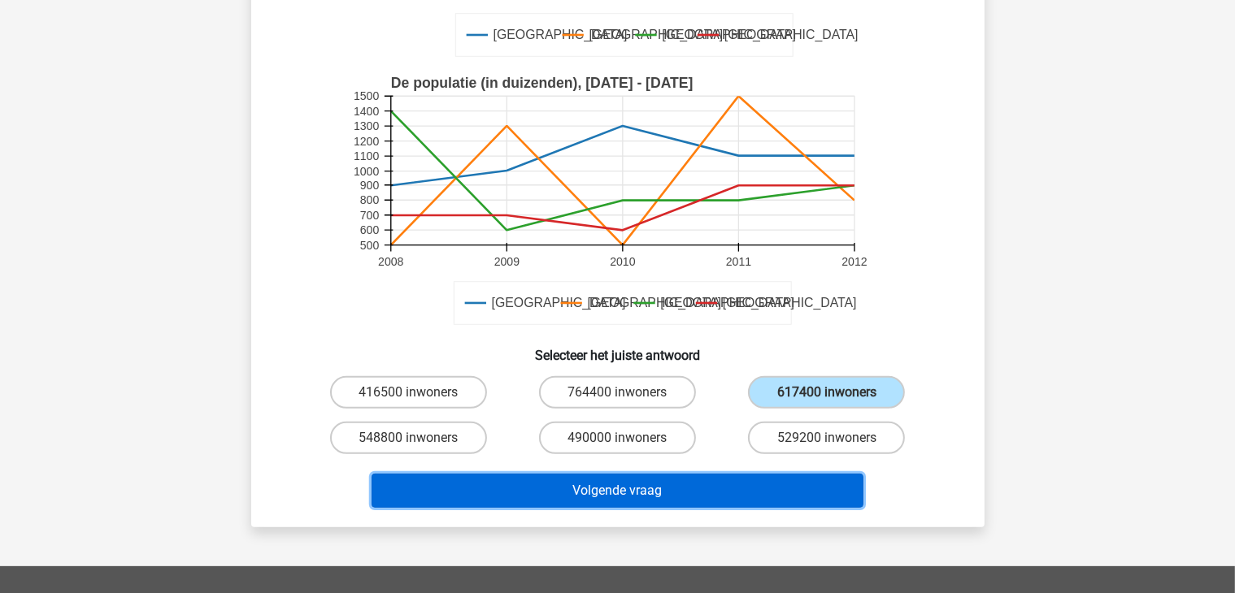
click at [652, 474] on button "Volgende vraag" at bounding box center [617, 491] width 492 height 34
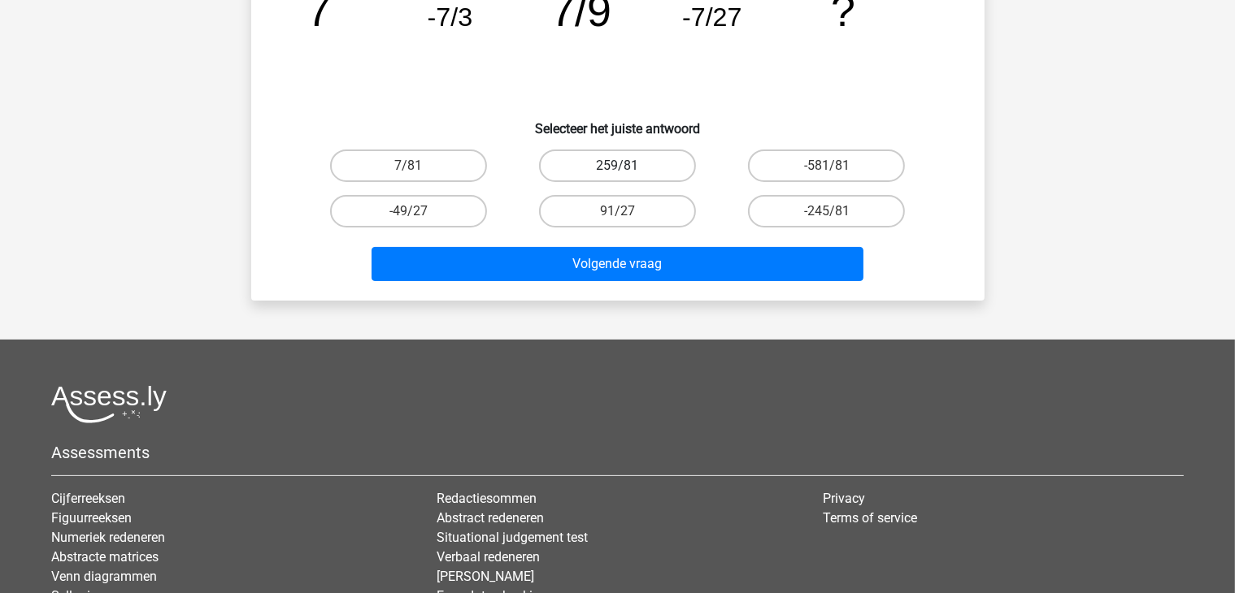
scroll to position [54, 0]
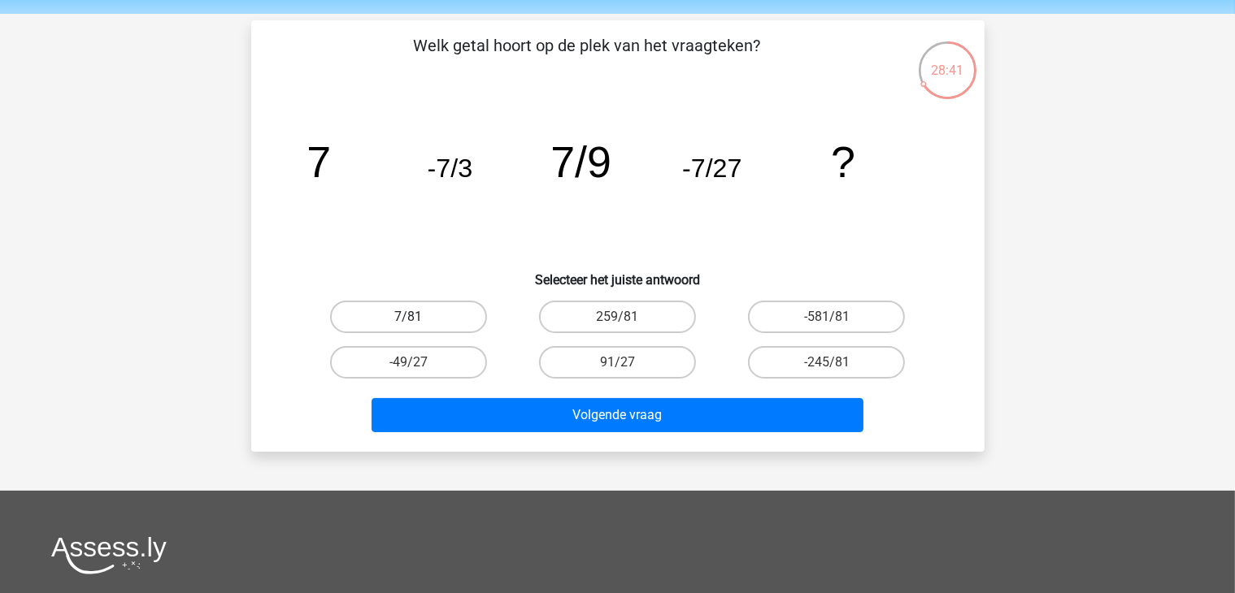
click at [432, 315] on label "7/81" at bounding box center [408, 317] width 157 height 33
click at [419, 317] on input "7/81" at bounding box center [413, 322] width 11 height 11
radio input "true"
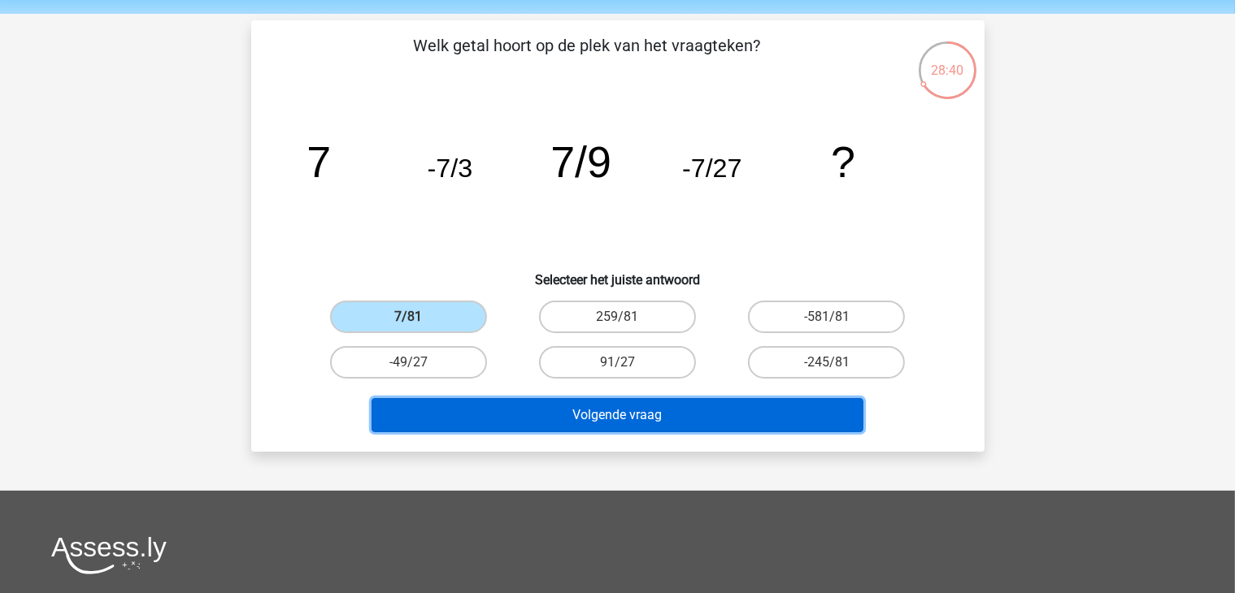
click at [631, 417] on button "Volgende vraag" at bounding box center [617, 415] width 492 height 34
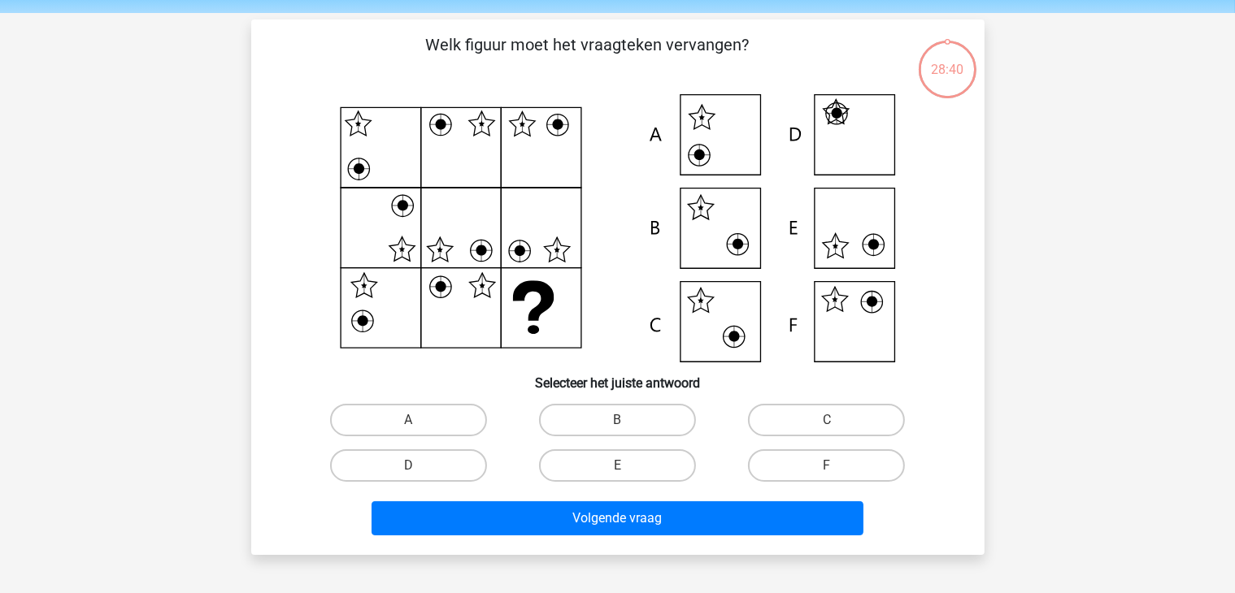
scroll to position [75, 0]
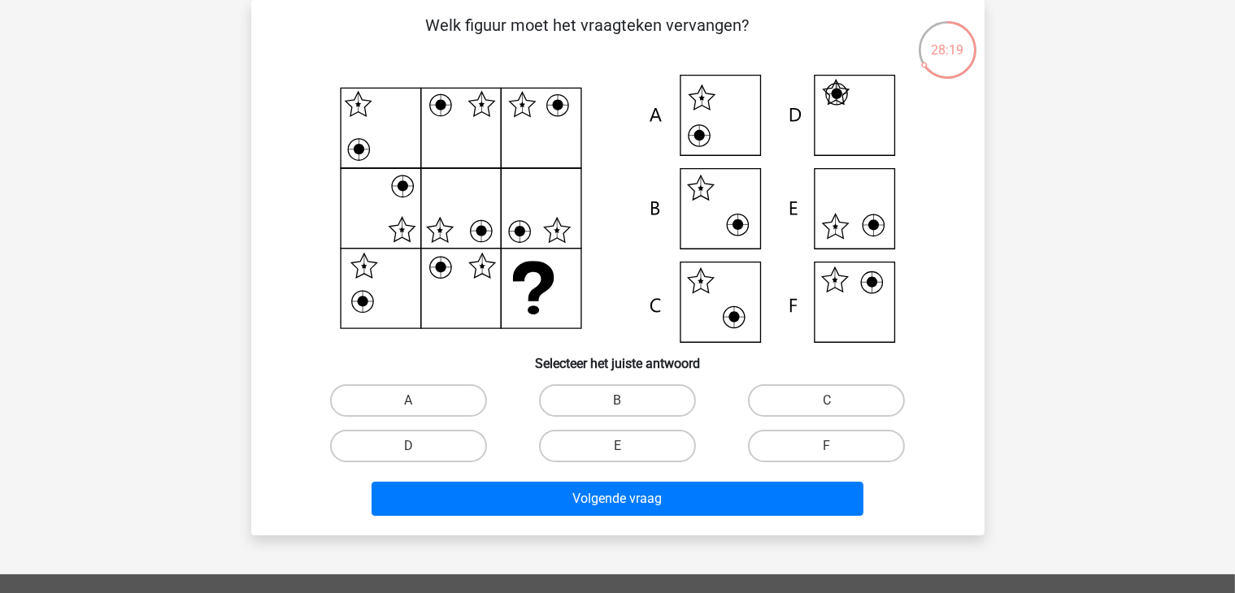
click at [833, 225] on icon at bounding box center [835, 226] width 4 height 3
click at [634, 438] on label "E" at bounding box center [617, 446] width 157 height 33
click at [627, 446] on input "E" at bounding box center [622, 451] width 11 height 11
radio input "true"
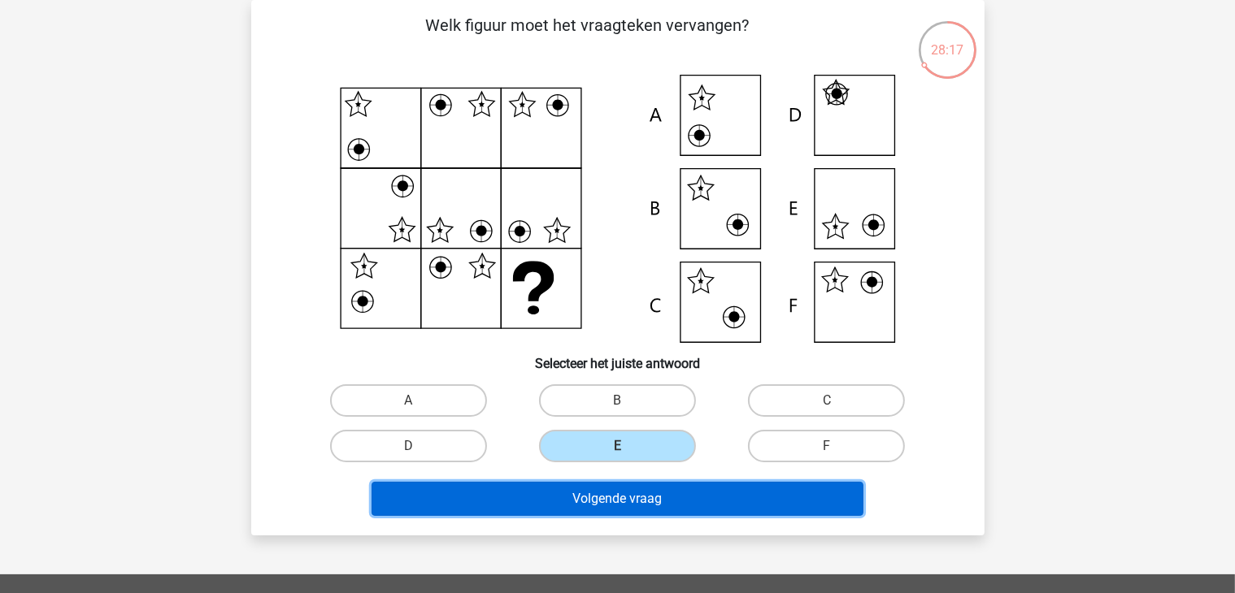
click at [633, 493] on button "Volgende vraag" at bounding box center [617, 499] width 492 height 34
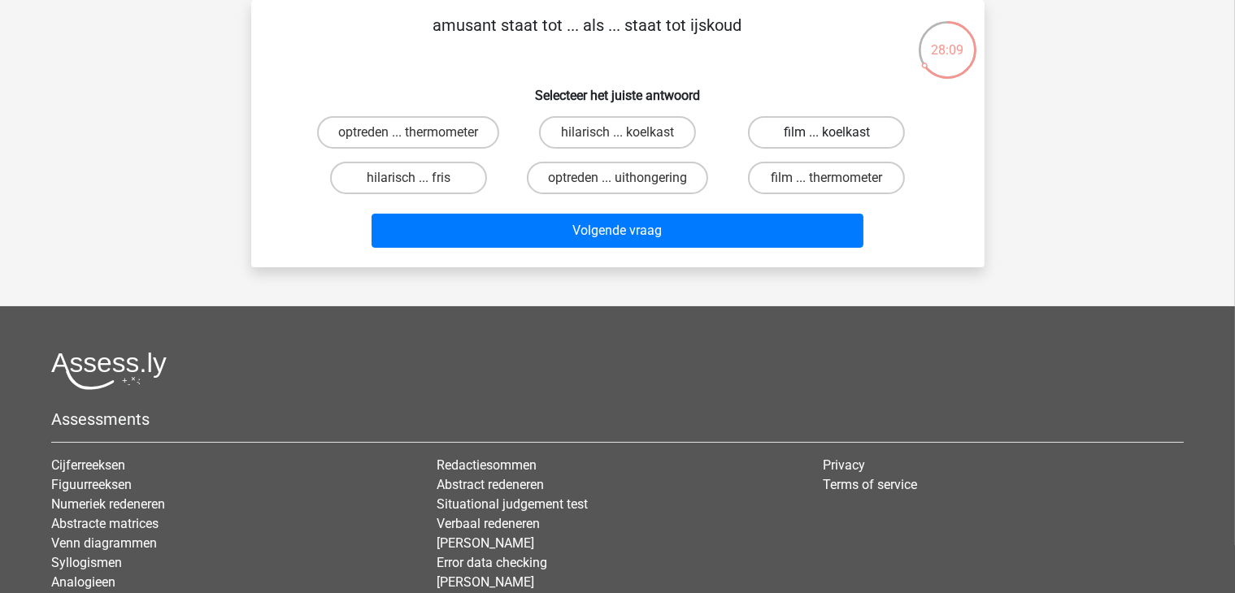
click at [781, 126] on label "film ... koelkast" at bounding box center [826, 132] width 157 height 33
click at [827, 132] on input "film ... koelkast" at bounding box center [832, 137] width 11 height 11
radio input "true"
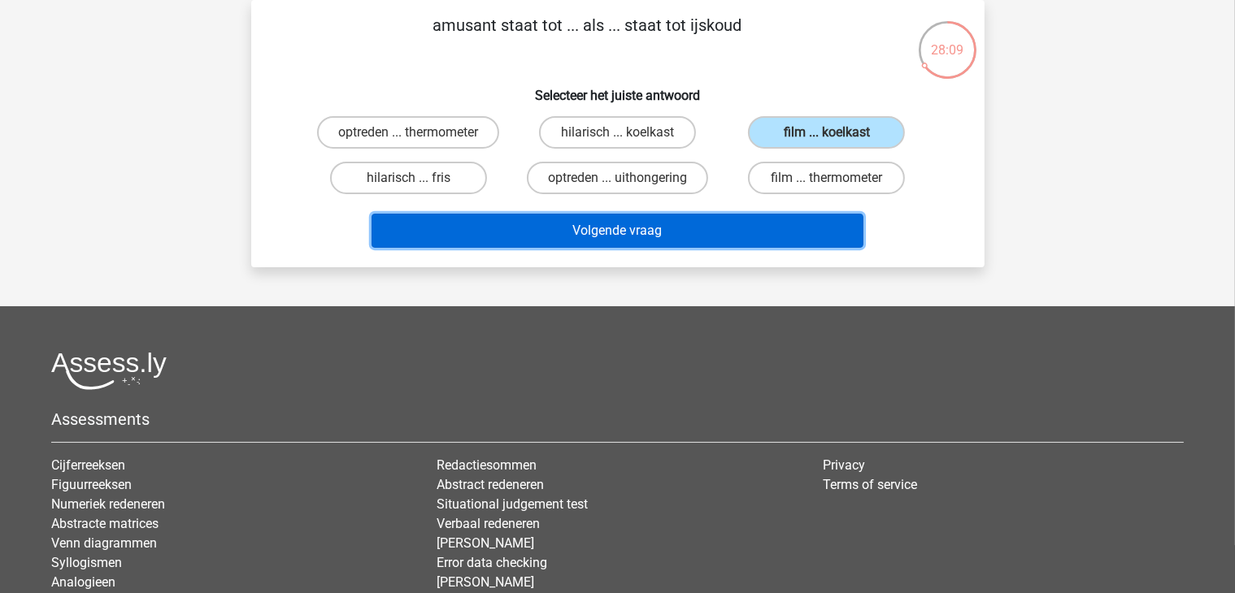
click at [620, 215] on button "Volgende vraag" at bounding box center [617, 231] width 492 height 34
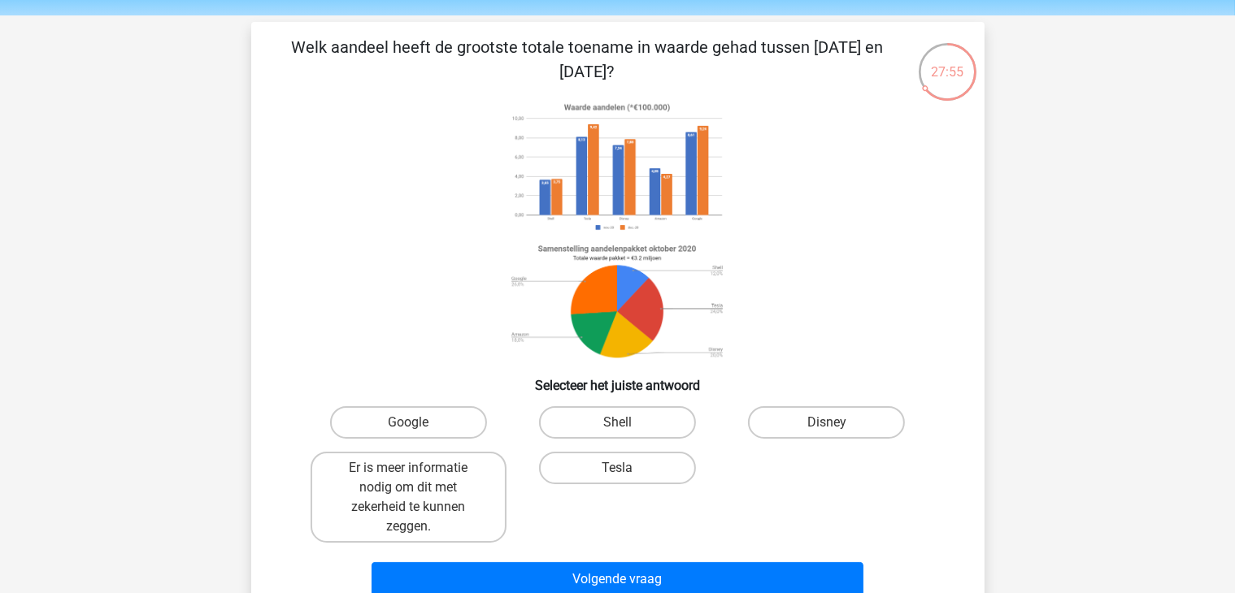
scroll to position [81, 0]
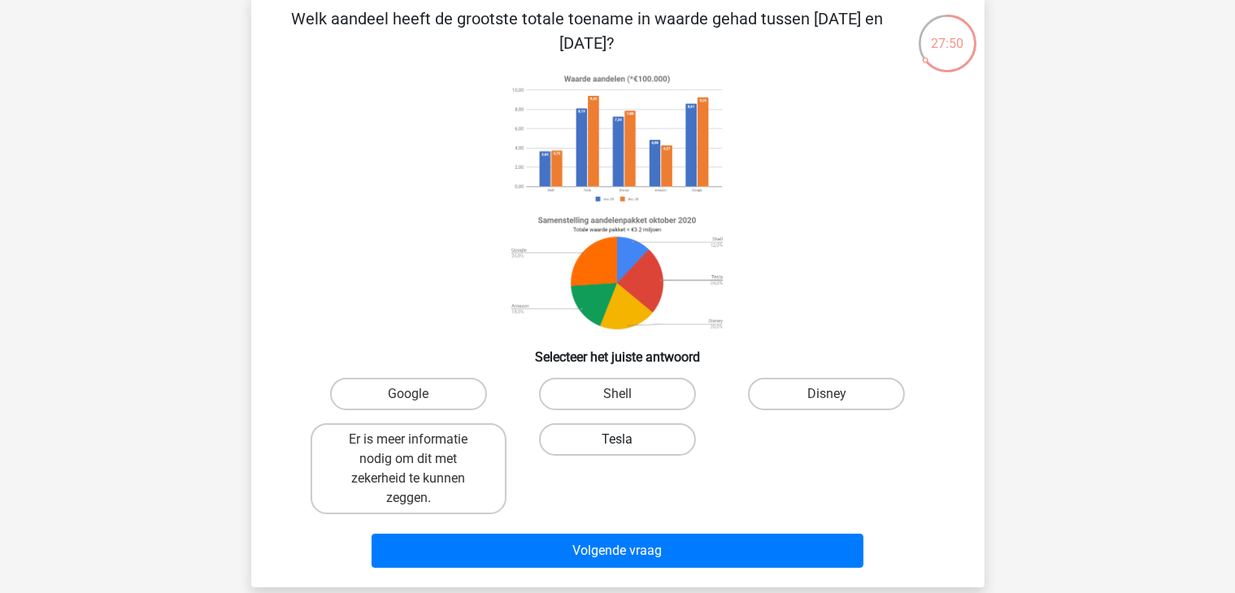
click at [606, 447] on label "Tesla" at bounding box center [617, 439] width 157 height 33
click at [617, 447] on input "Tesla" at bounding box center [622, 445] width 11 height 11
radio input "true"
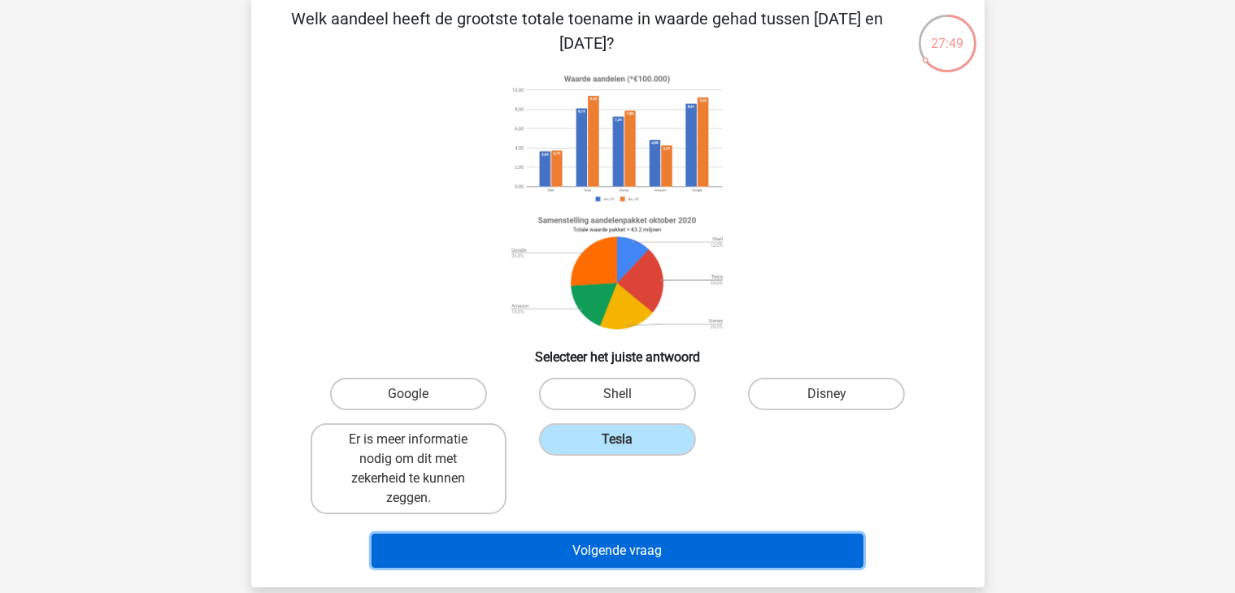
click at [629, 555] on button "Volgende vraag" at bounding box center [617, 551] width 492 height 34
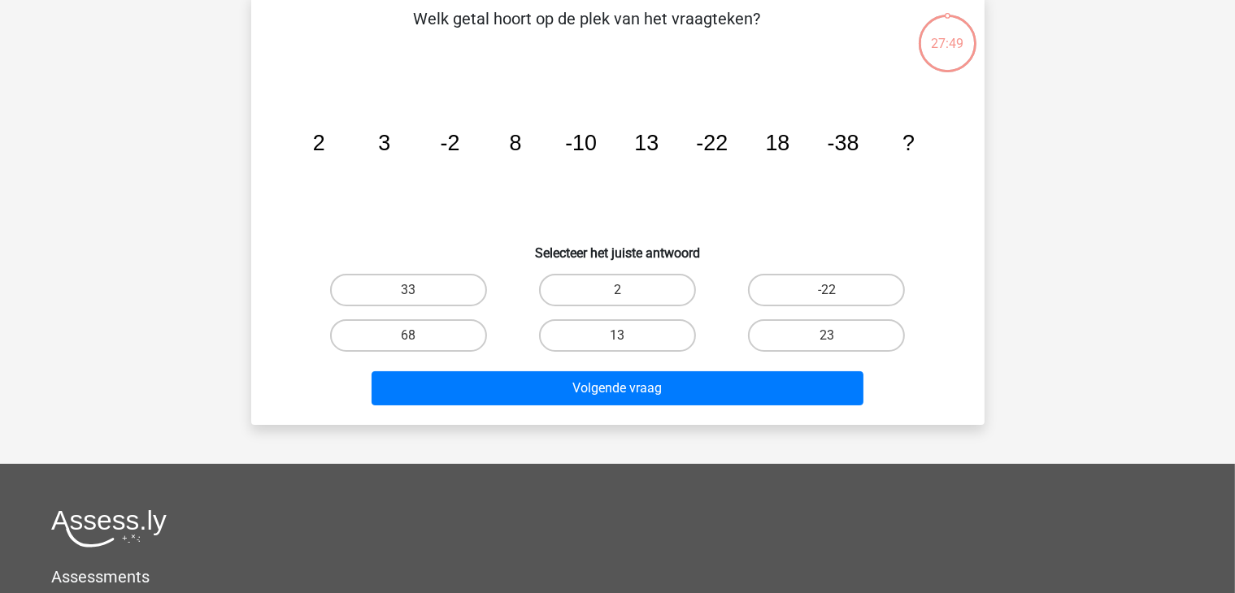
scroll to position [75, 0]
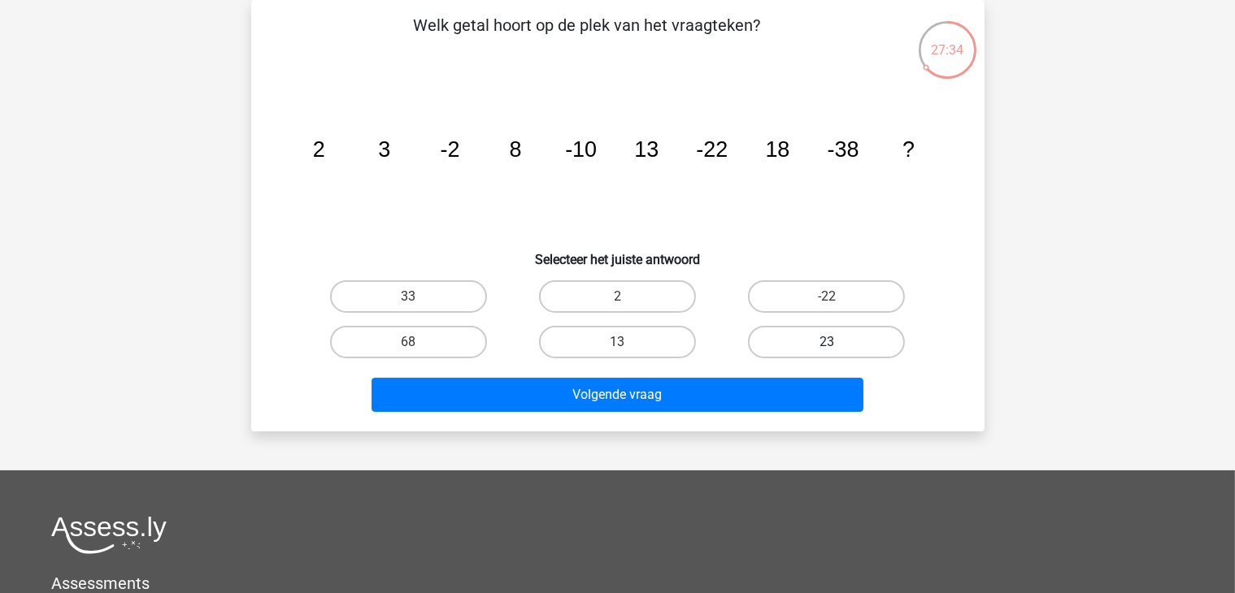
click at [816, 343] on label "23" at bounding box center [826, 342] width 157 height 33
click at [827, 343] on input "23" at bounding box center [832, 347] width 11 height 11
radio input "true"
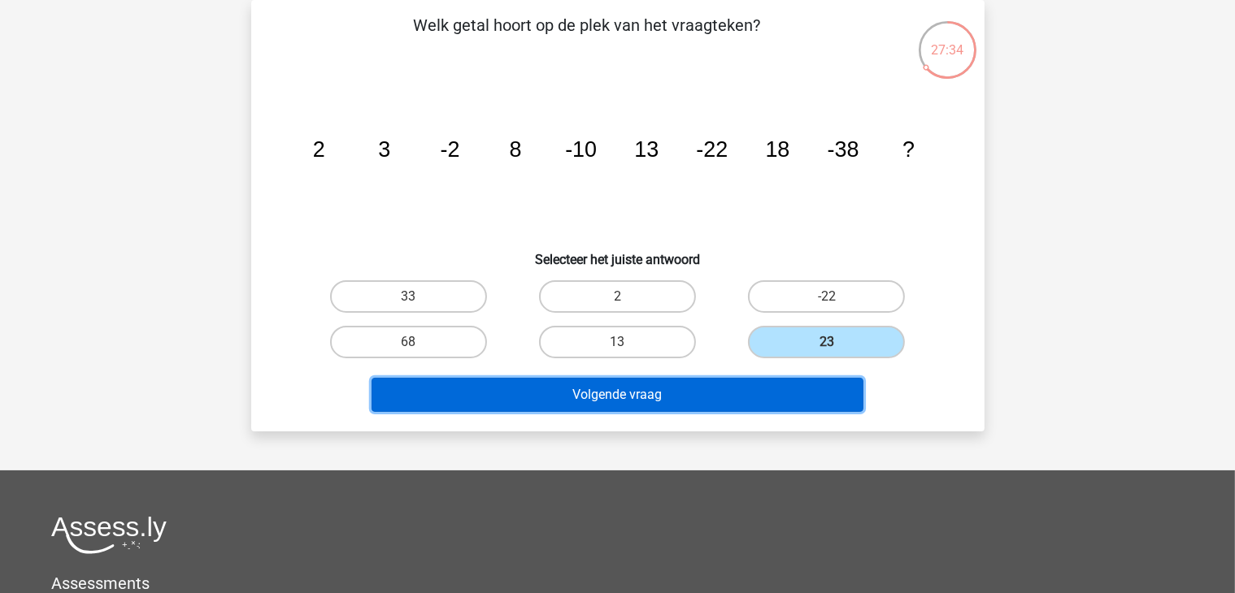
click at [693, 401] on button "Volgende vraag" at bounding box center [617, 395] width 492 height 34
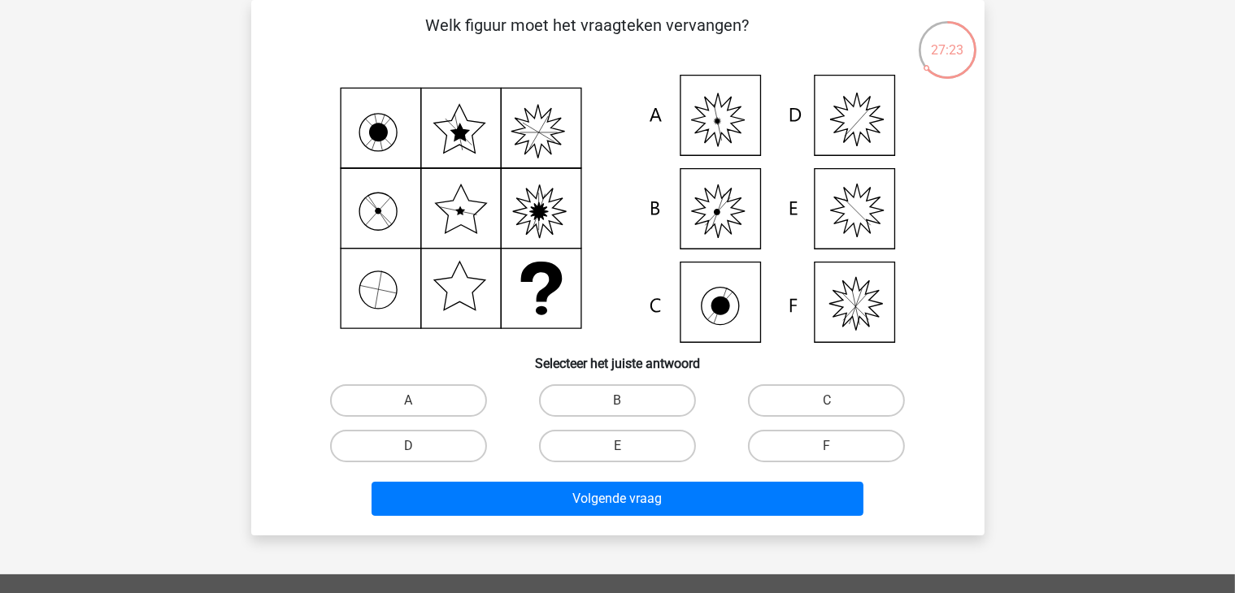
drag, startPoint x: 614, startPoint y: 389, endPoint x: 621, endPoint y: 454, distance: 64.5
click at [618, 399] on label "B" at bounding box center [617, 400] width 157 height 33
click at [618, 401] on input "B" at bounding box center [622, 406] width 11 height 11
radio input "true"
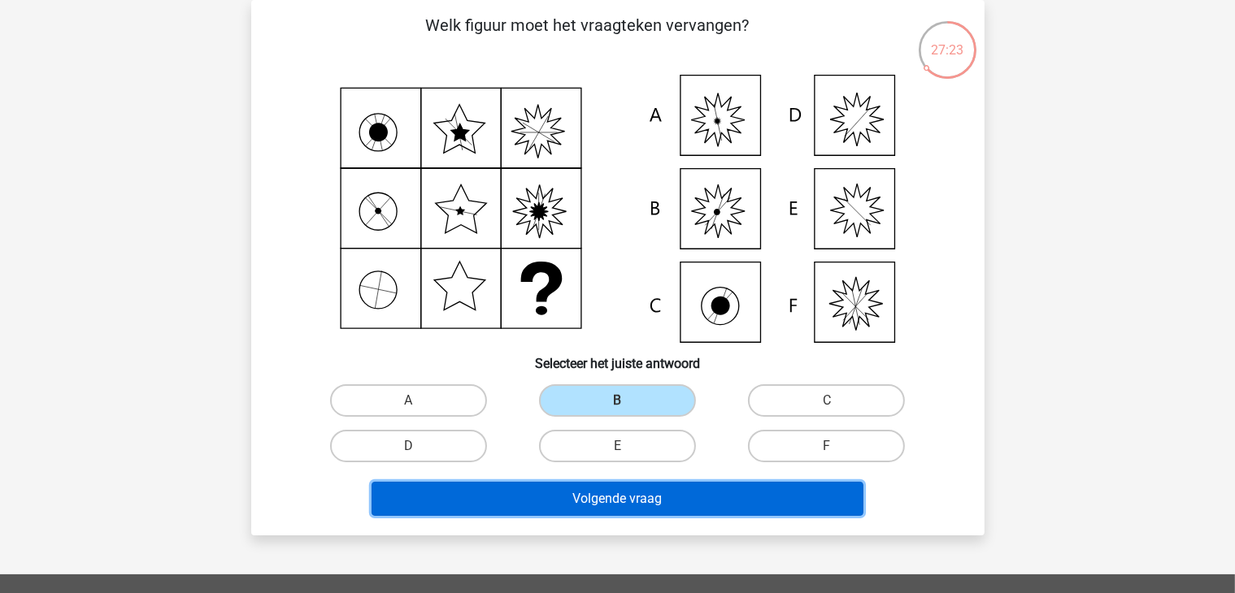
click at [614, 495] on button "Volgende vraag" at bounding box center [617, 499] width 492 height 34
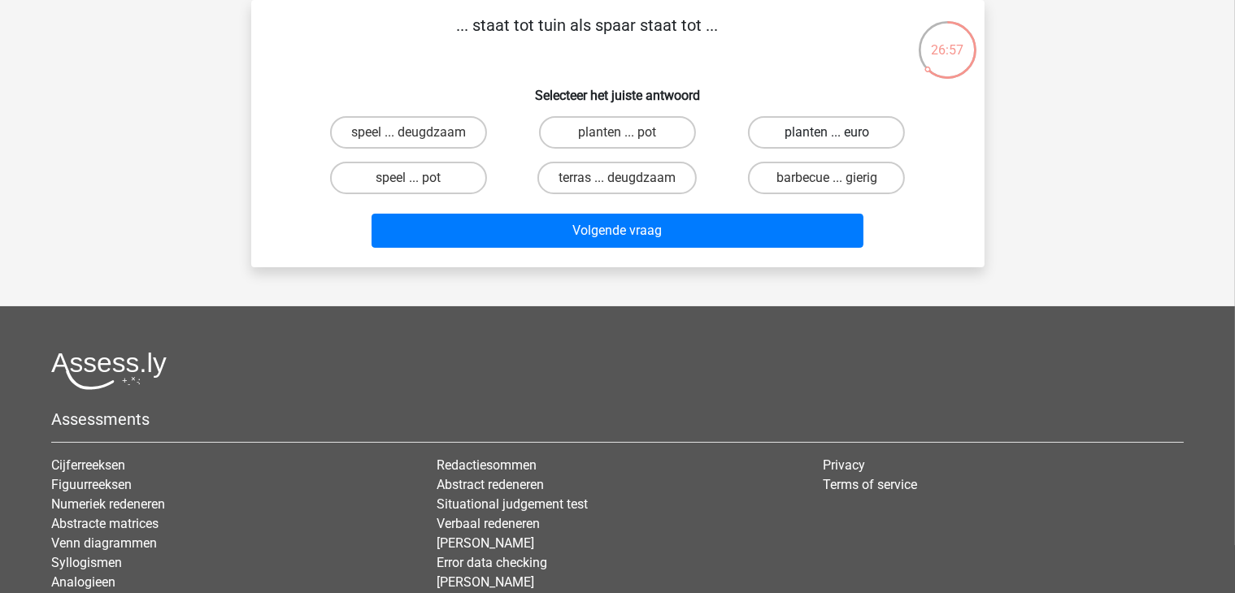
click at [811, 135] on label "planten ... euro" at bounding box center [826, 132] width 157 height 33
click at [827, 135] on input "planten ... euro" at bounding box center [832, 137] width 11 height 11
radio input "true"
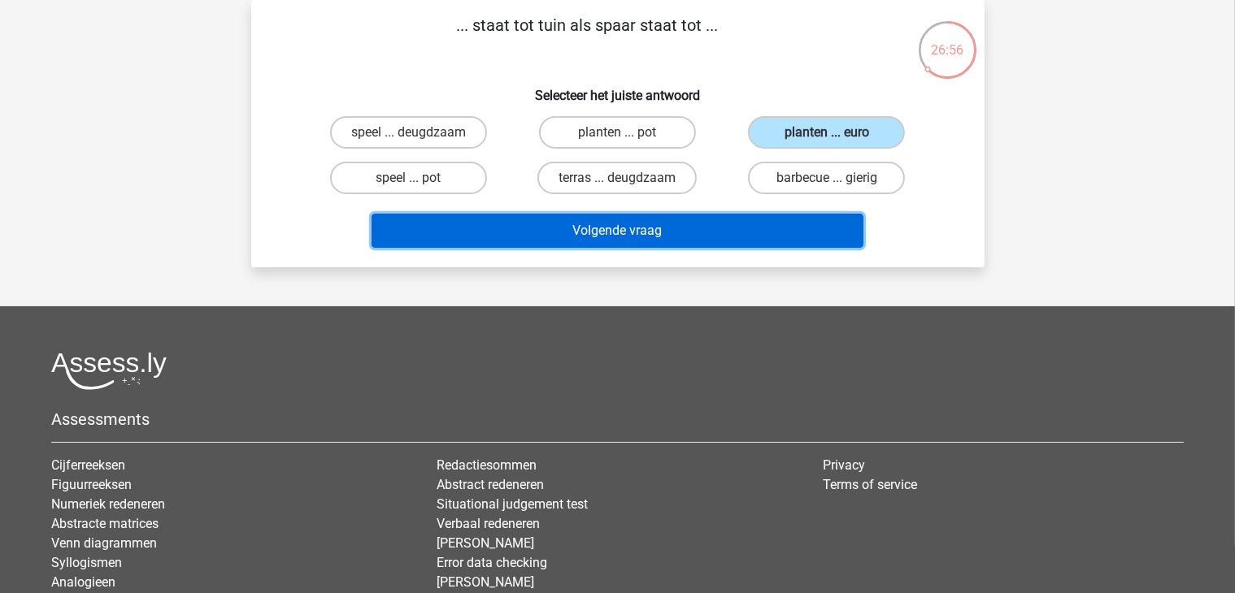
click at [647, 222] on button "Volgende vraag" at bounding box center [617, 231] width 492 height 34
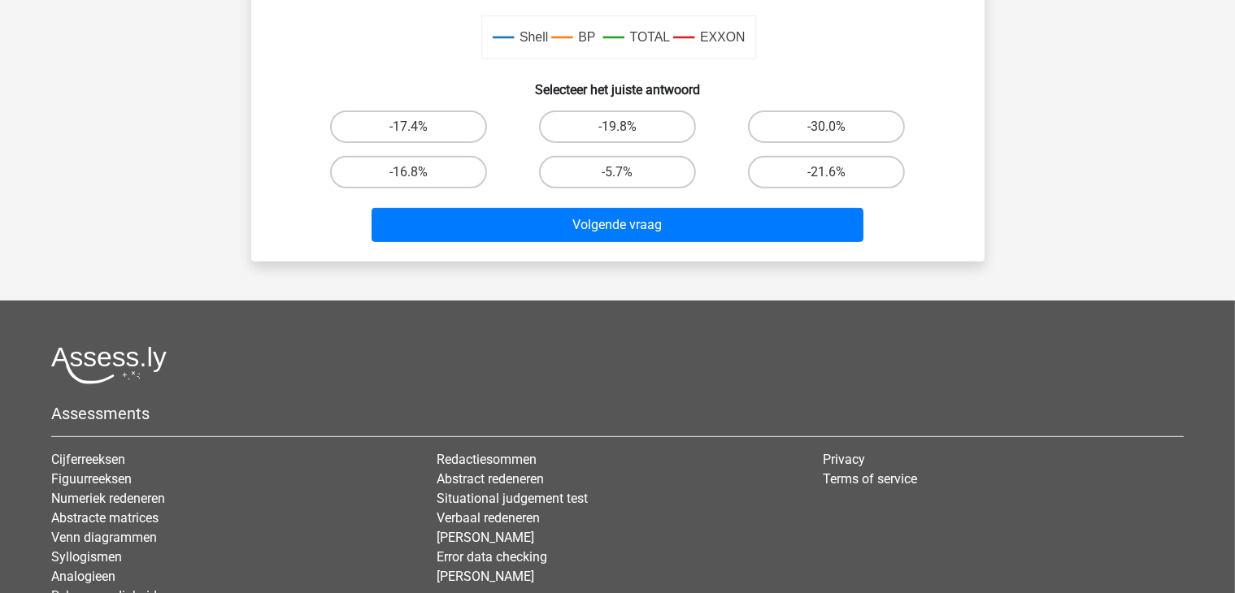
scroll to position [644, 0]
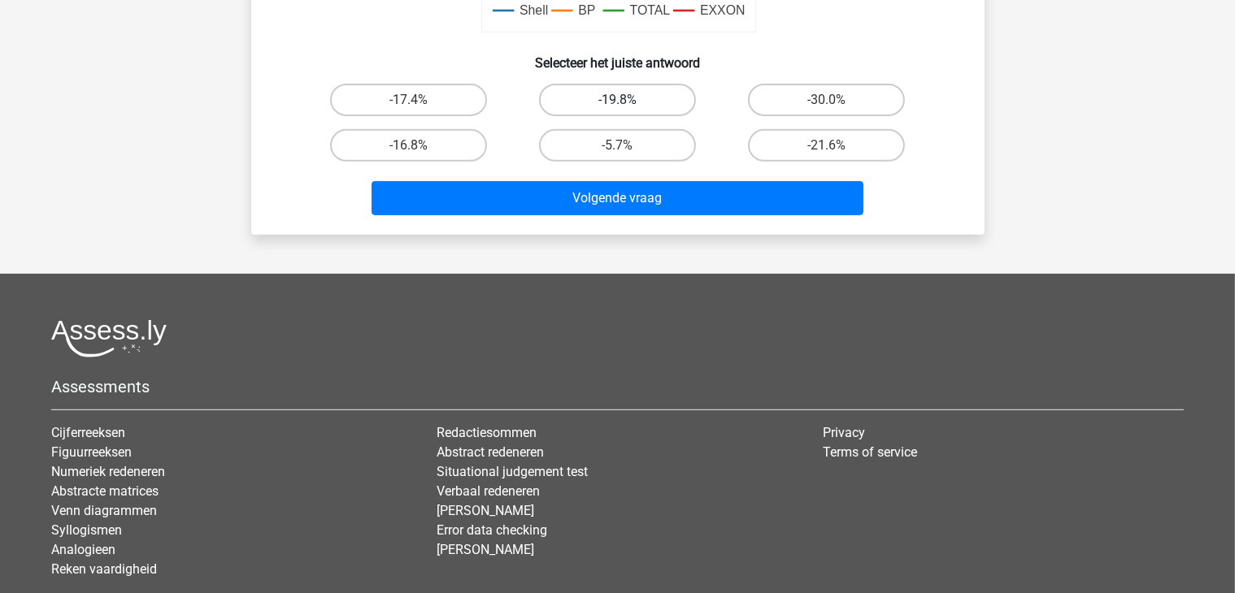
click at [639, 106] on label "-19.8%" at bounding box center [617, 100] width 157 height 33
click at [627, 106] on input "-19.8%" at bounding box center [622, 105] width 11 height 11
radio input "true"
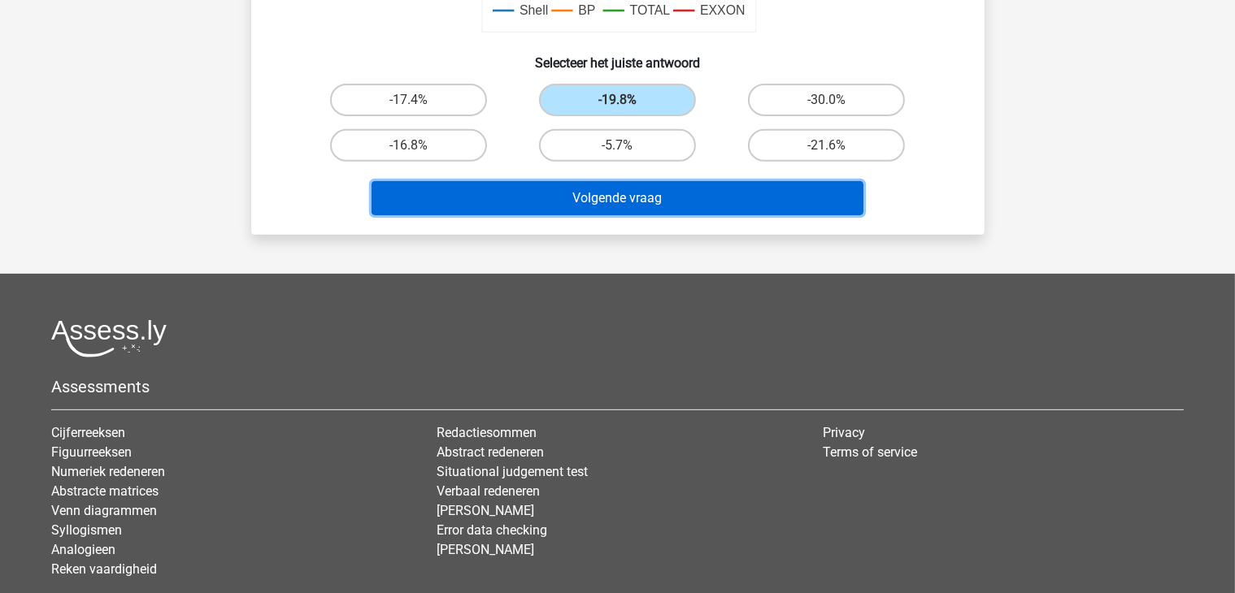
click at [650, 198] on button "Volgende vraag" at bounding box center [617, 198] width 492 height 34
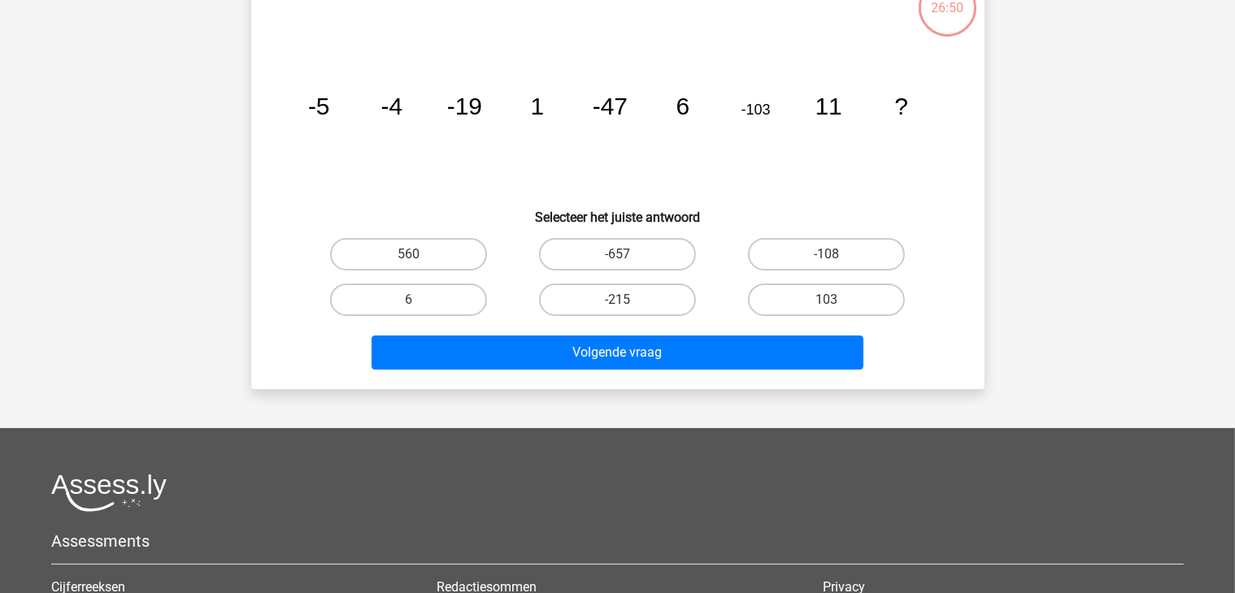
scroll to position [75, 0]
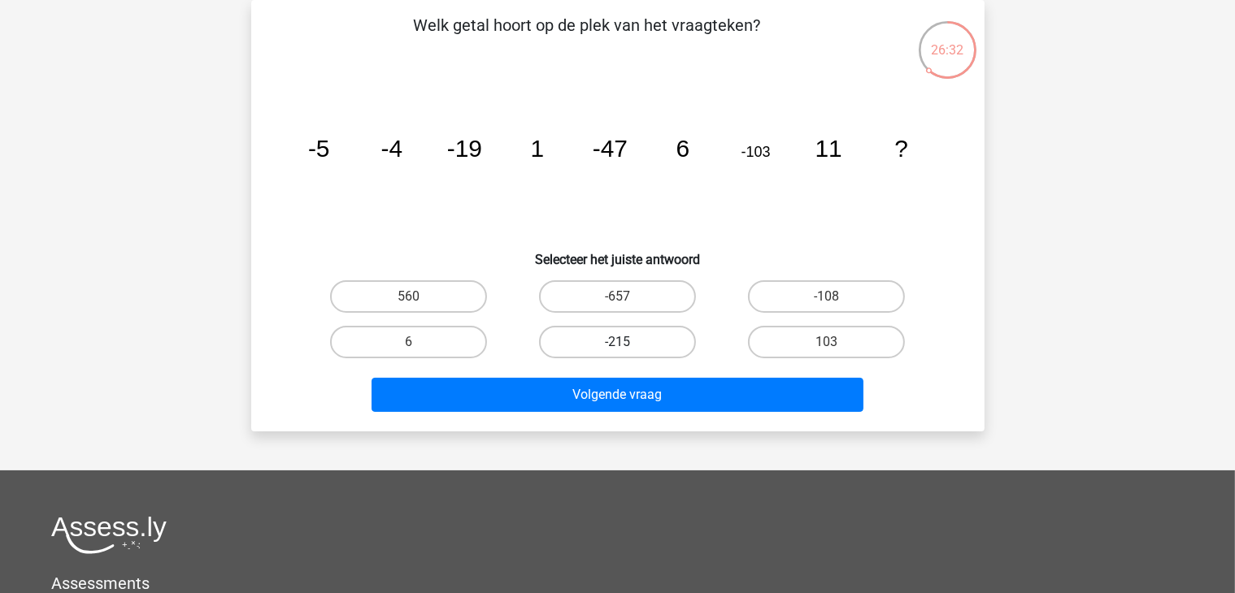
click at [598, 345] on label "-215" at bounding box center [617, 342] width 157 height 33
click at [617, 345] on input "-215" at bounding box center [622, 347] width 11 height 11
radio input "true"
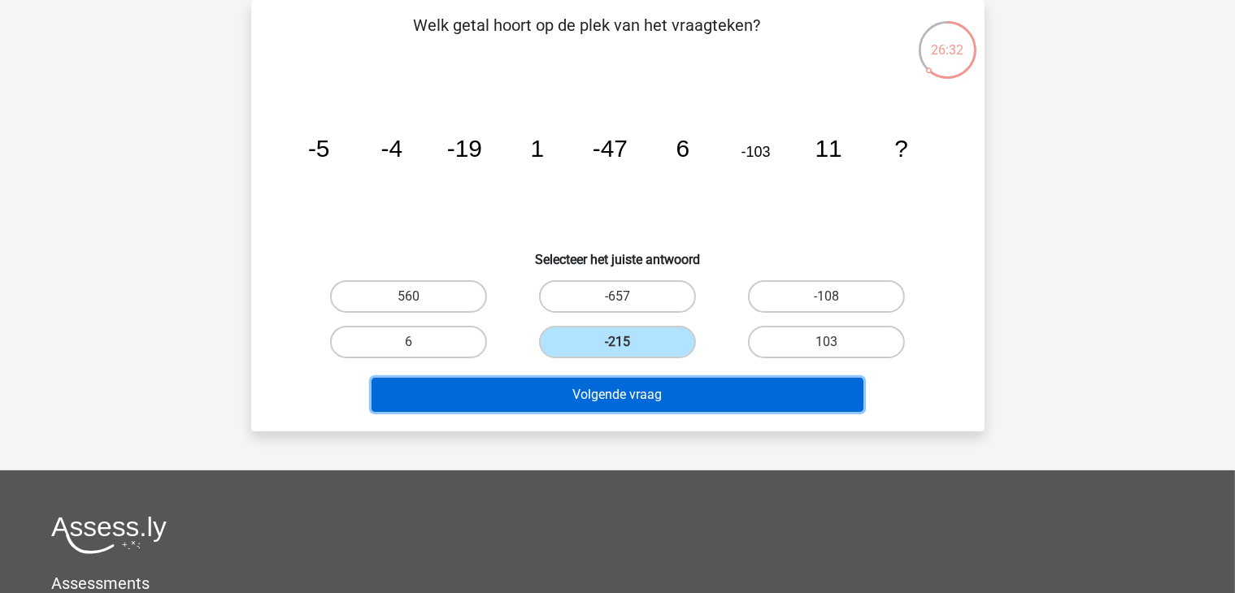
click at [635, 389] on button "Volgende vraag" at bounding box center [617, 395] width 492 height 34
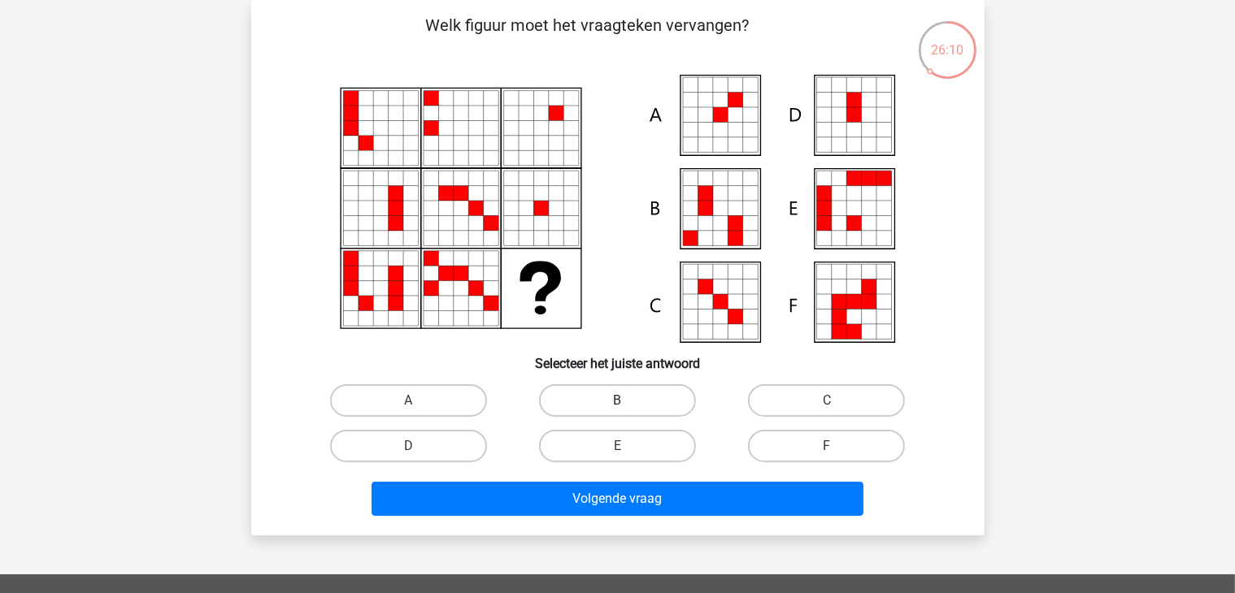
click at [611, 400] on label "B" at bounding box center [617, 400] width 157 height 33
click at [617, 401] on input "B" at bounding box center [622, 406] width 11 height 11
radio input "true"
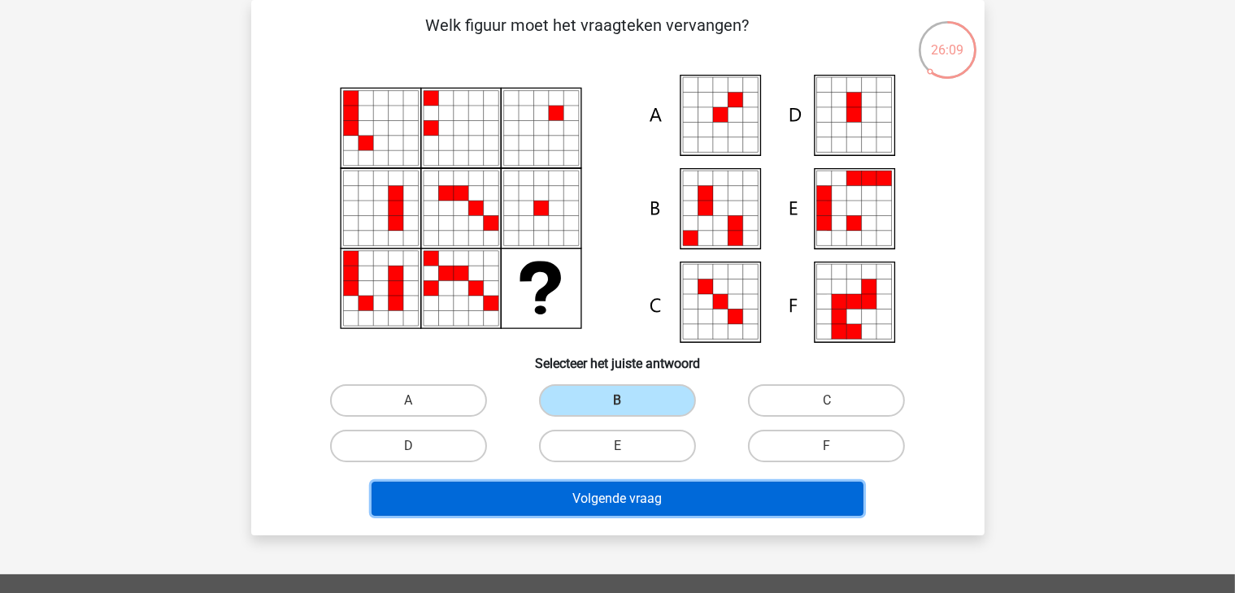
click at [628, 497] on button "Volgende vraag" at bounding box center [617, 499] width 492 height 34
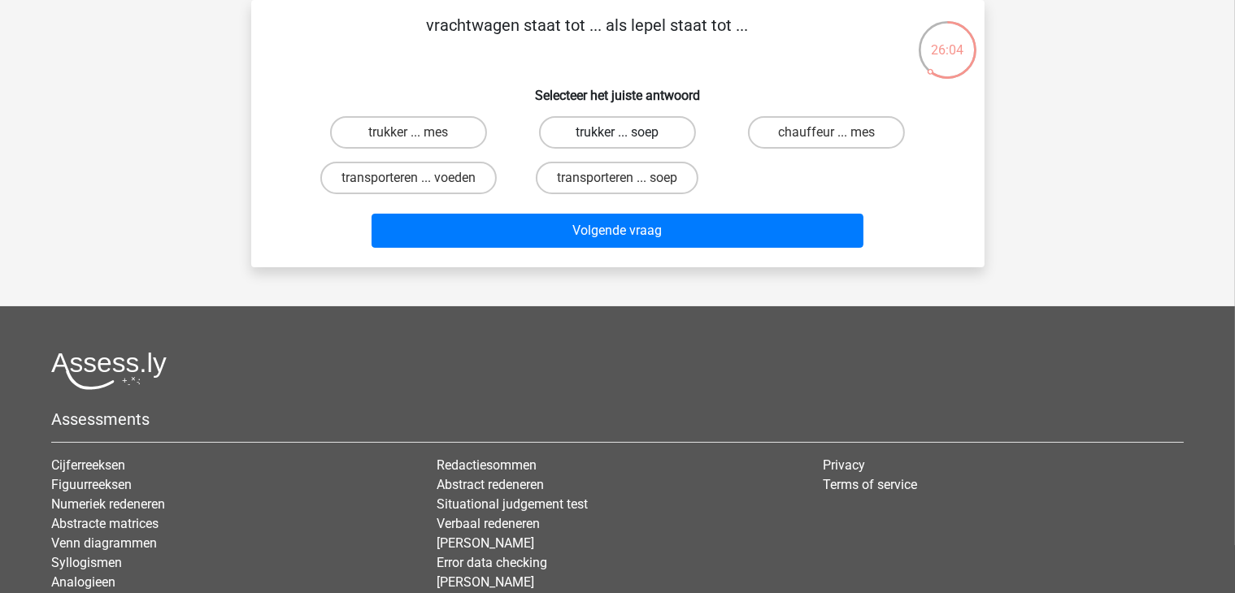
click at [604, 132] on label "trukker ... soep" at bounding box center [617, 132] width 157 height 33
click at [617, 132] on input "trukker ... soep" at bounding box center [622, 137] width 11 height 11
radio input "true"
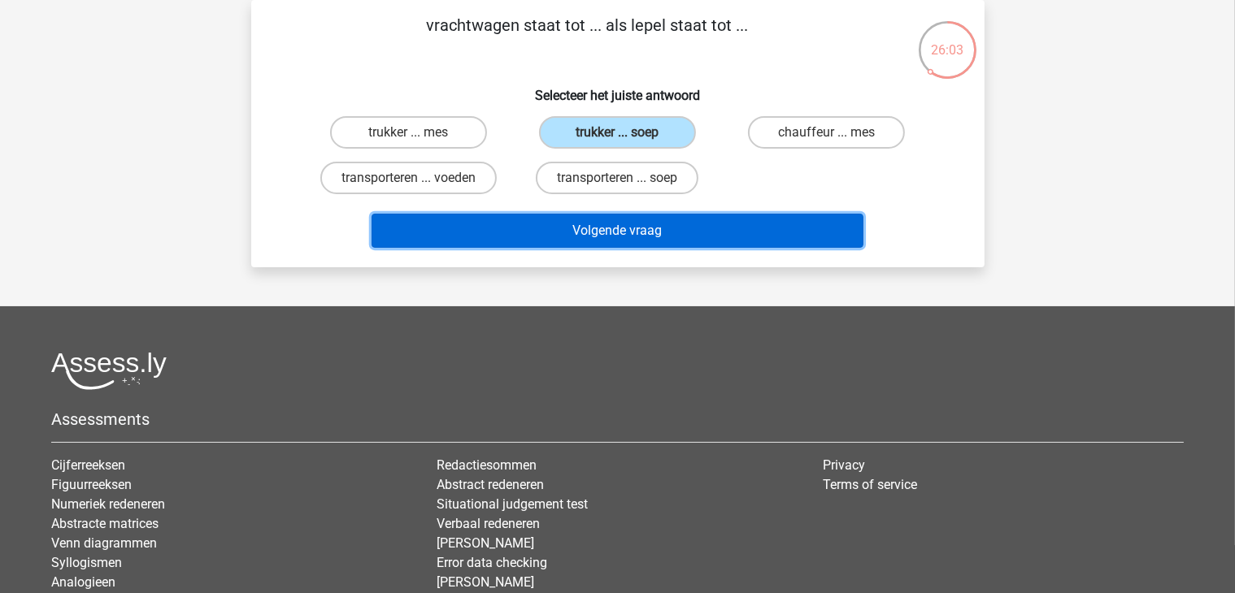
click at [630, 225] on button "Volgende vraag" at bounding box center [617, 231] width 492 height 34
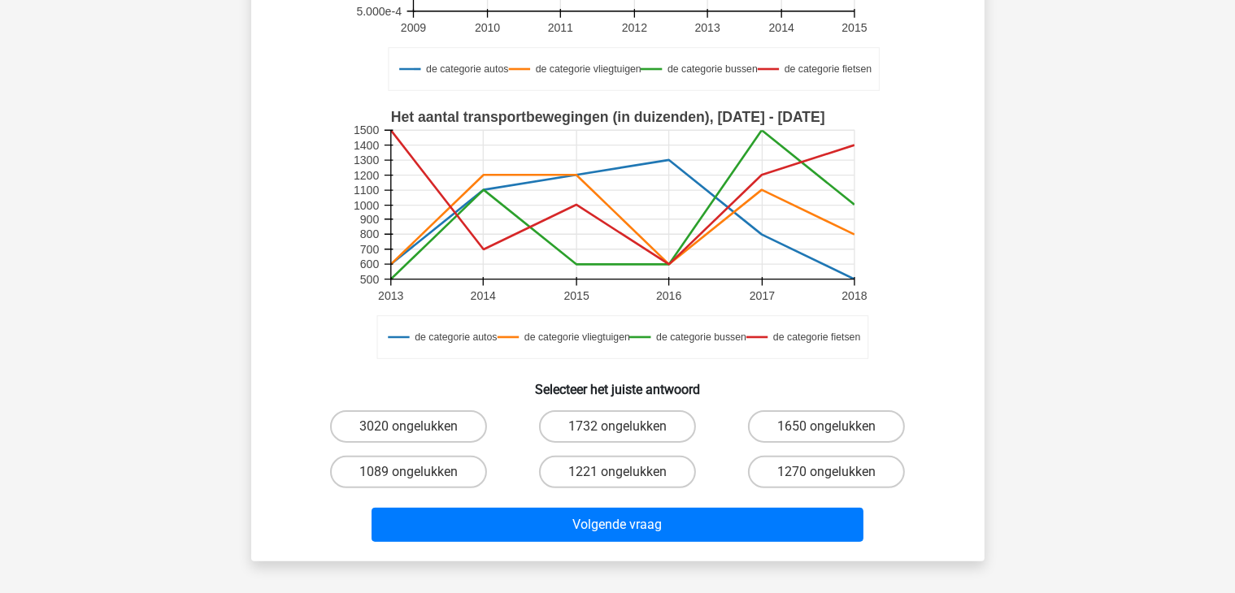
scroll to position [319, 0]
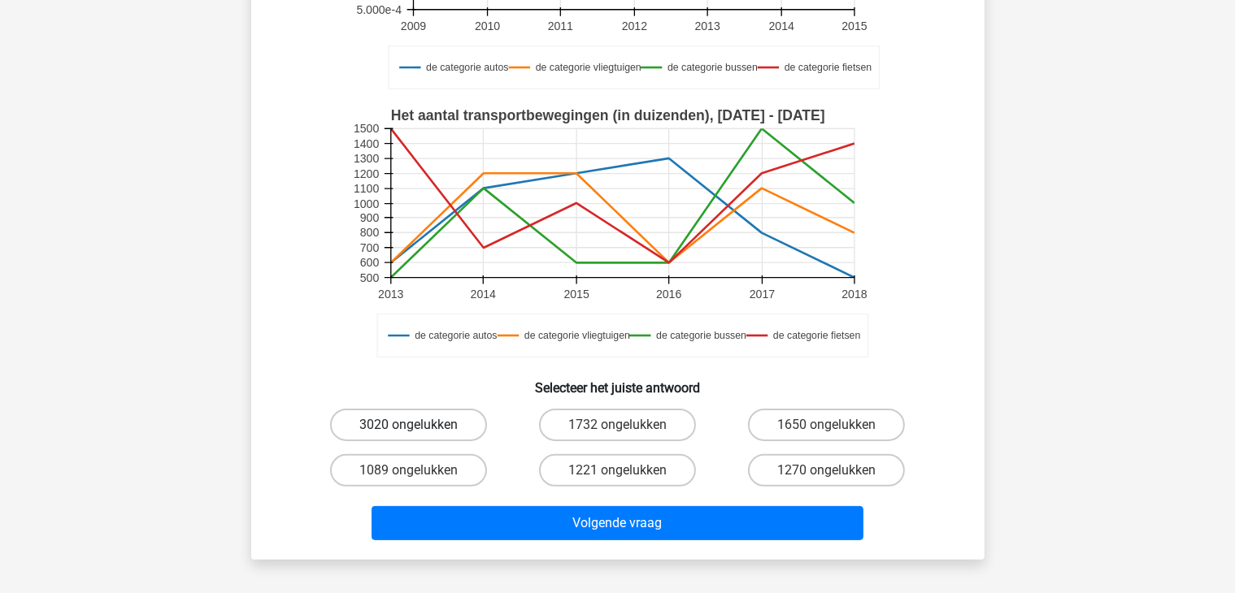
click at [393, 412] on label "3020 ongelukken" at bounding box center [408, 425] width 157 height 33
click at [408, 425] on input "3020 ongelukken" at bounding box center [413, 430] width 11 height 11
radio input "true"
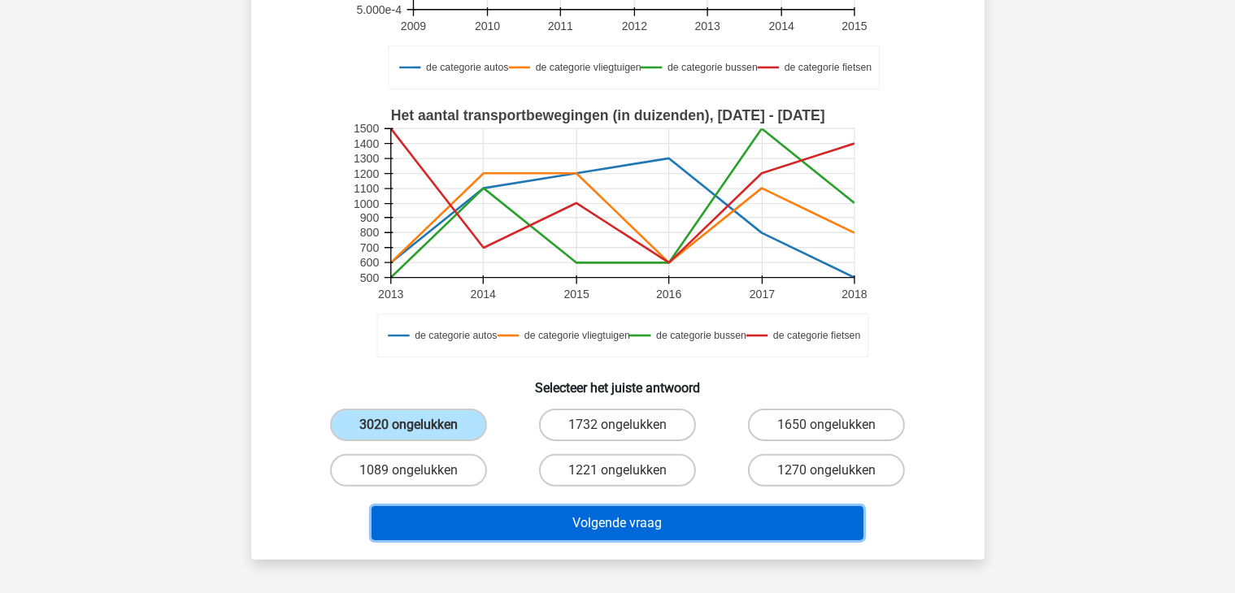
click at [559, 518] on button "Volgende vraag" at bounding box center [617, 523] width 492 height 34
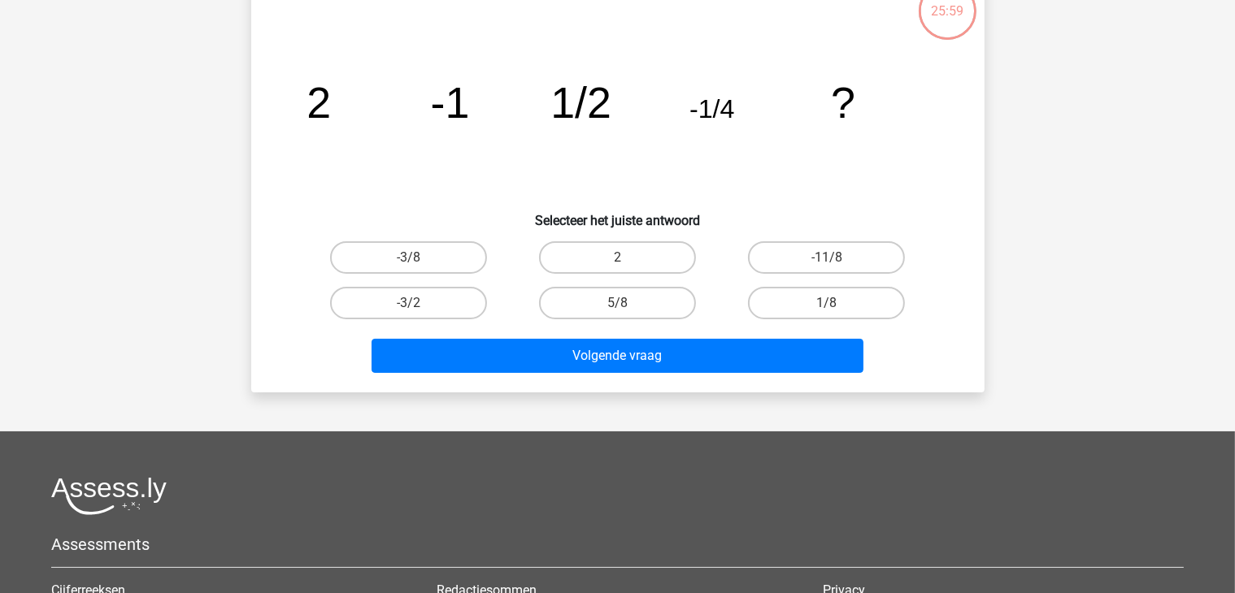
scroll to position [75, 0]
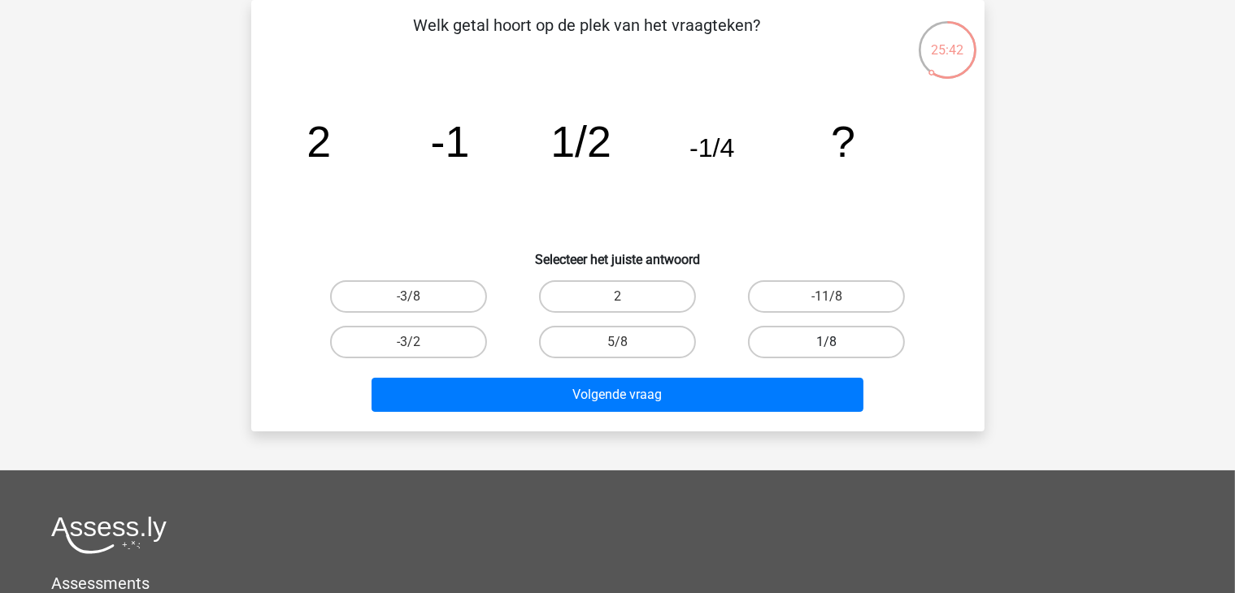
click at [816, 345] on label "1/8" at bounding box center [826, 342] width 157 height 33
click at [827, 345] on input "1/8" at bounding box center [832, 347] width 11 height 11
radio input "true"
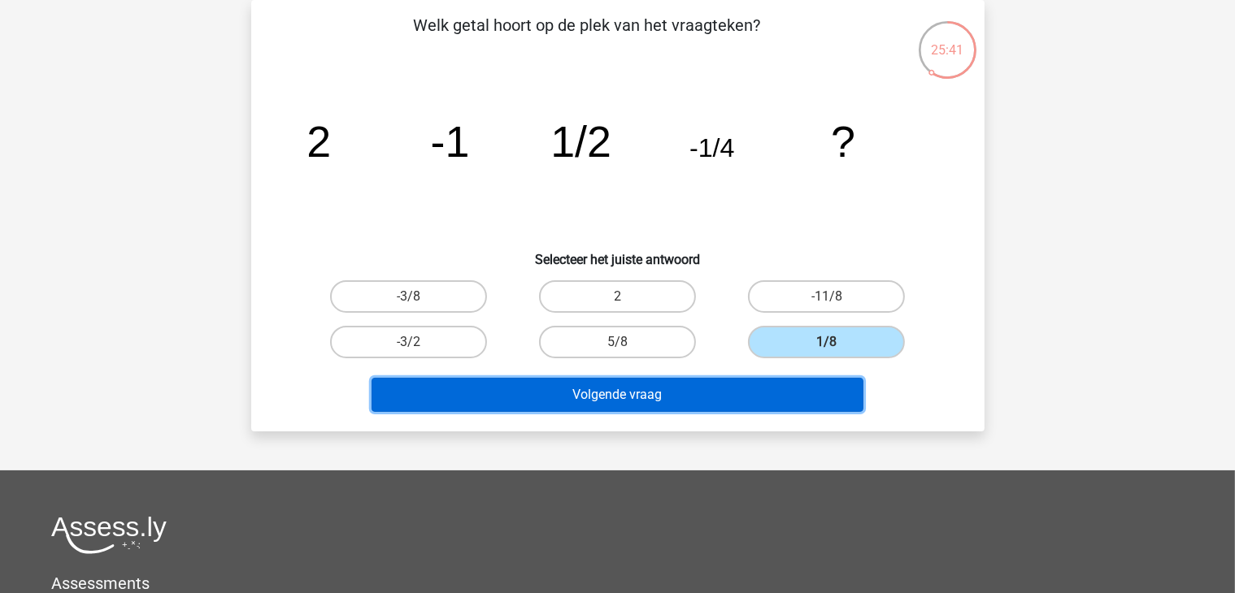
click at [681, 400] on button "Volgende vraag" at bounding box center [617, 395] width 492 height 34
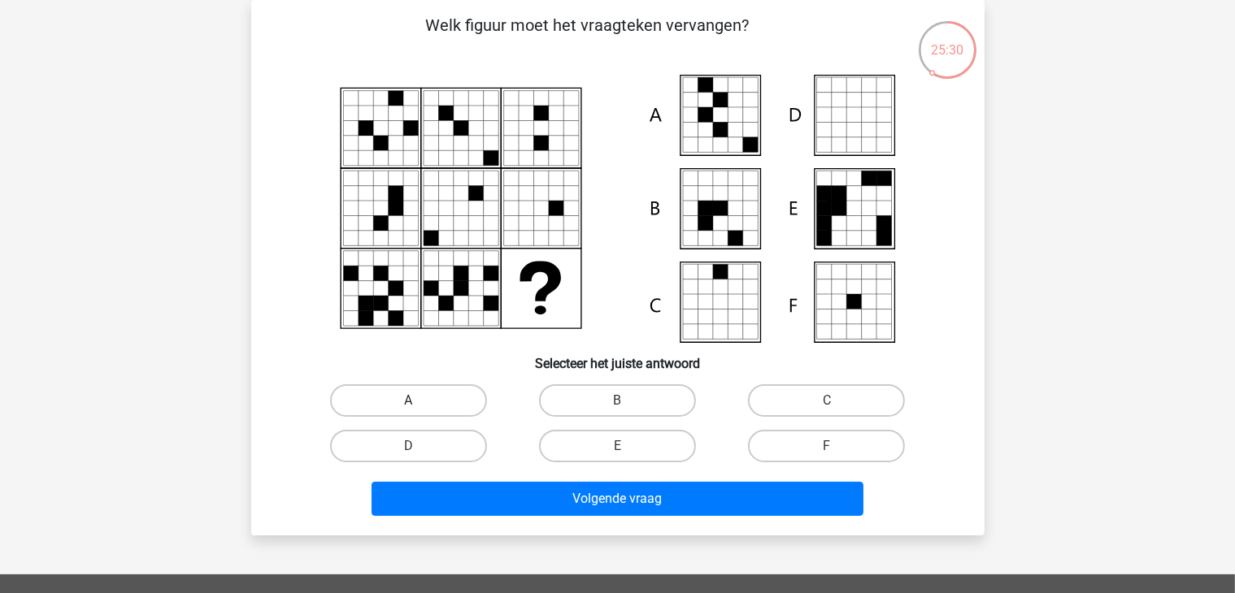
click at [350, 391] on label "A" at bounding box center [408, 400] width 157 height 33
click at [408, 401] on input "A" at bounding box center [413, 406] width 11 height 11
radio input "true"
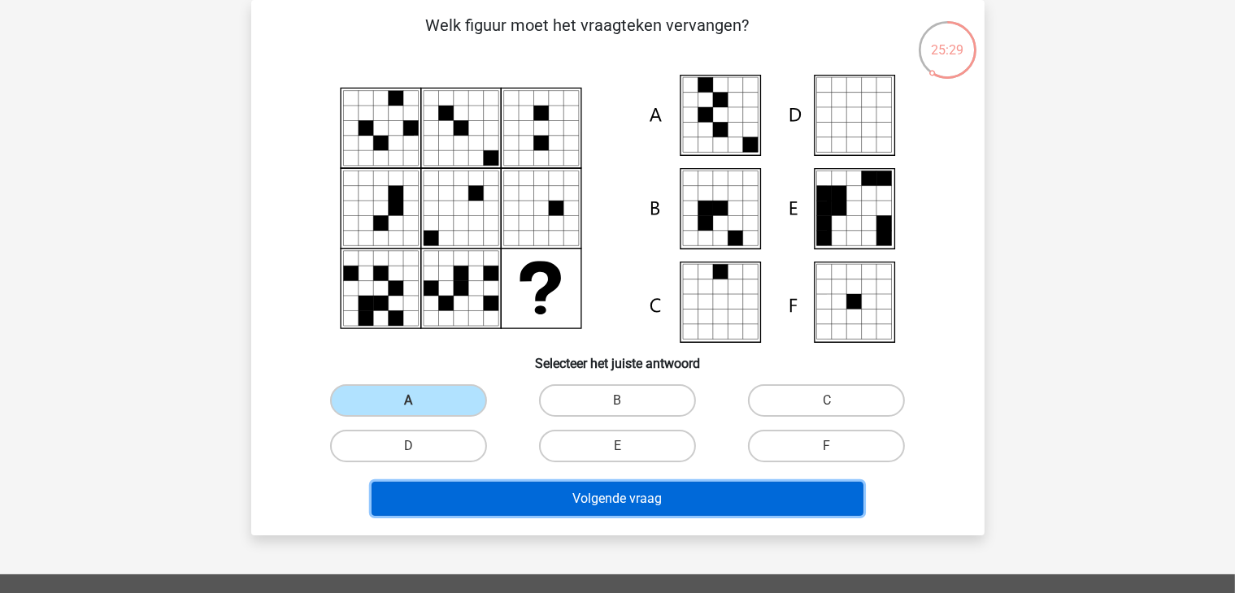
click at [503, 489] on button "Volgende vraag" at bounding box center [617, 499] width 492 height 34
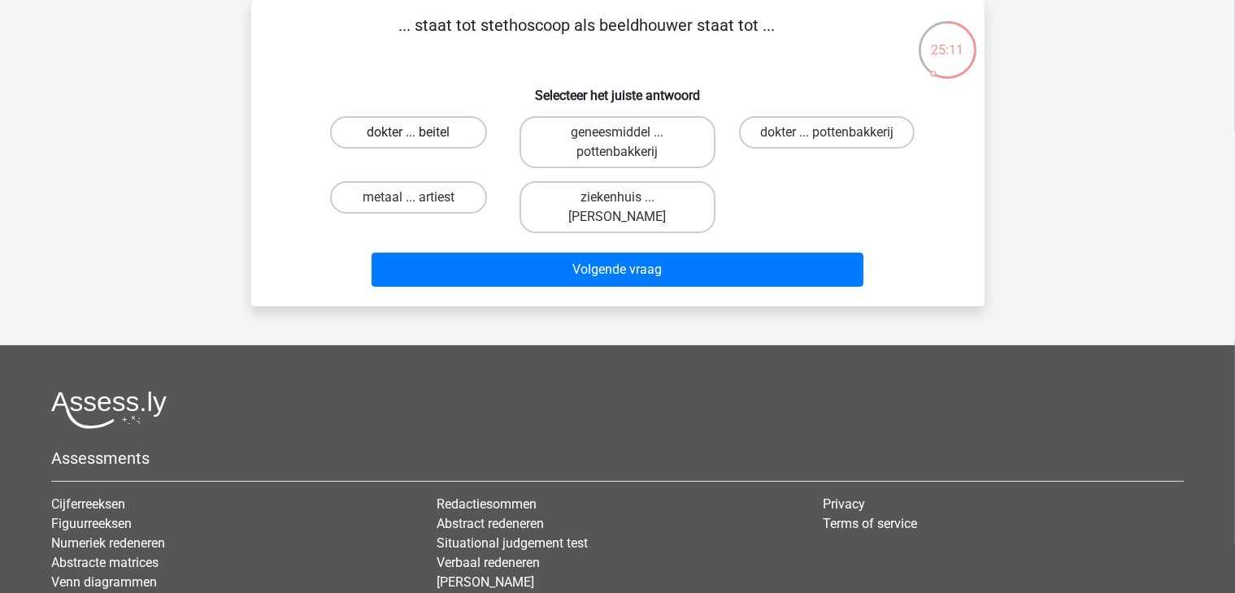
click at [425, 134] on label "dokter ... beitel" at bounding box center [408, 132] width 157 height 33
click at [419, 134] on input "dokter ... beitel" at bounding box center [413, 137] width 11 height 11
radio input "true"
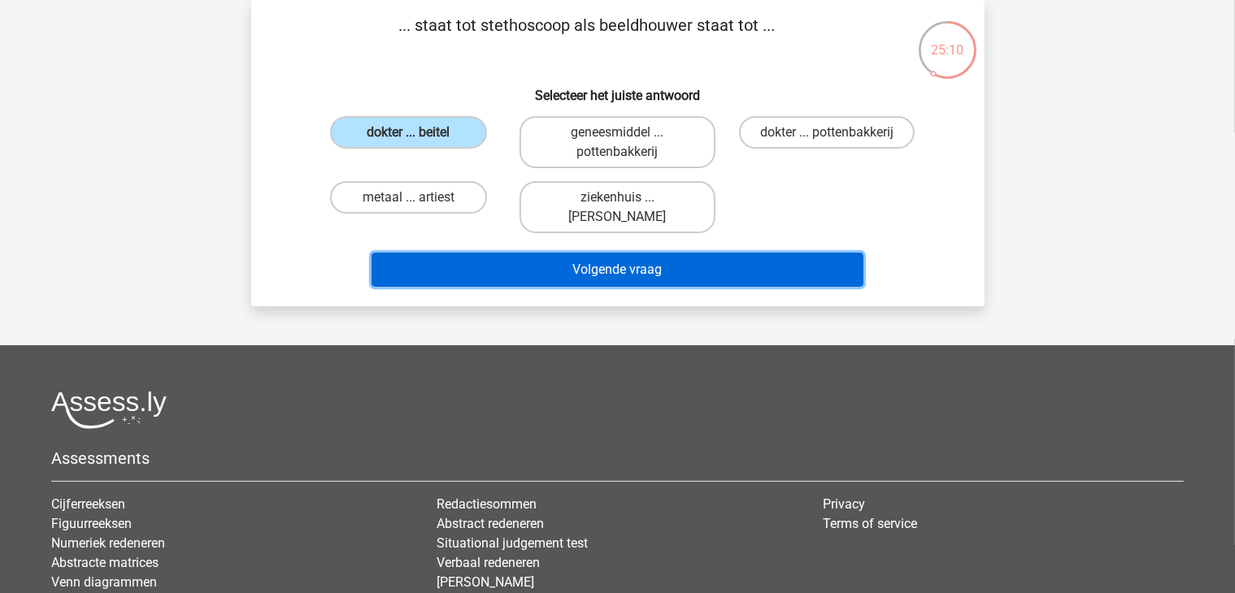
click at [598, 267] on button "Volgende vraag" at bounding box center [617, 270] width 492 height 34
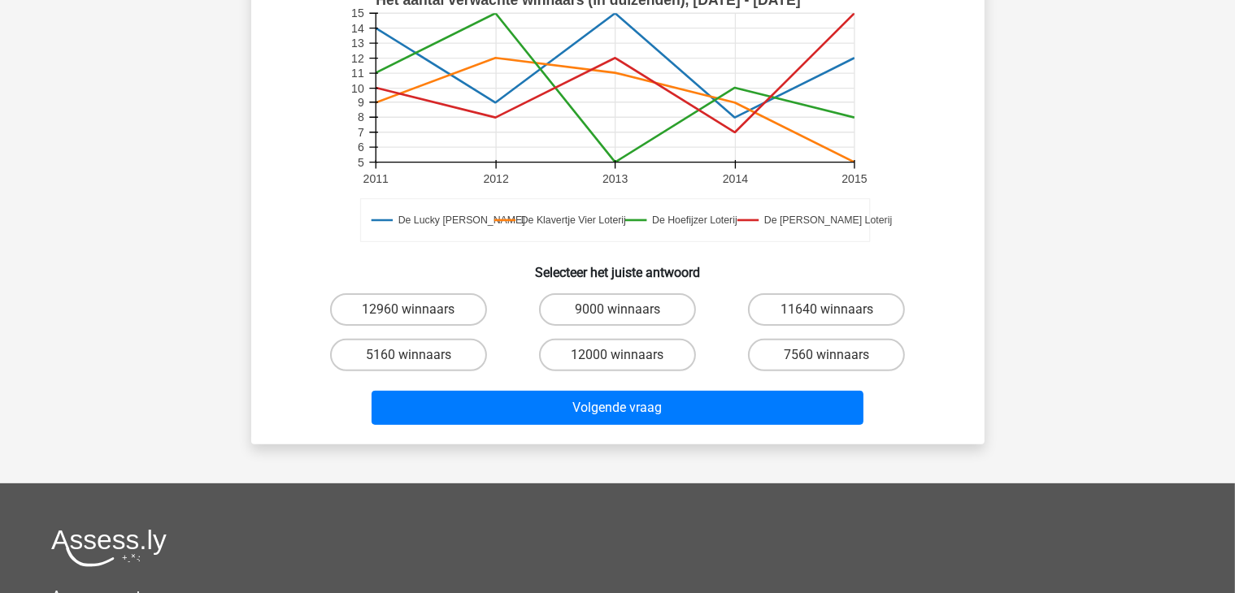
scroll to position [481, 0]
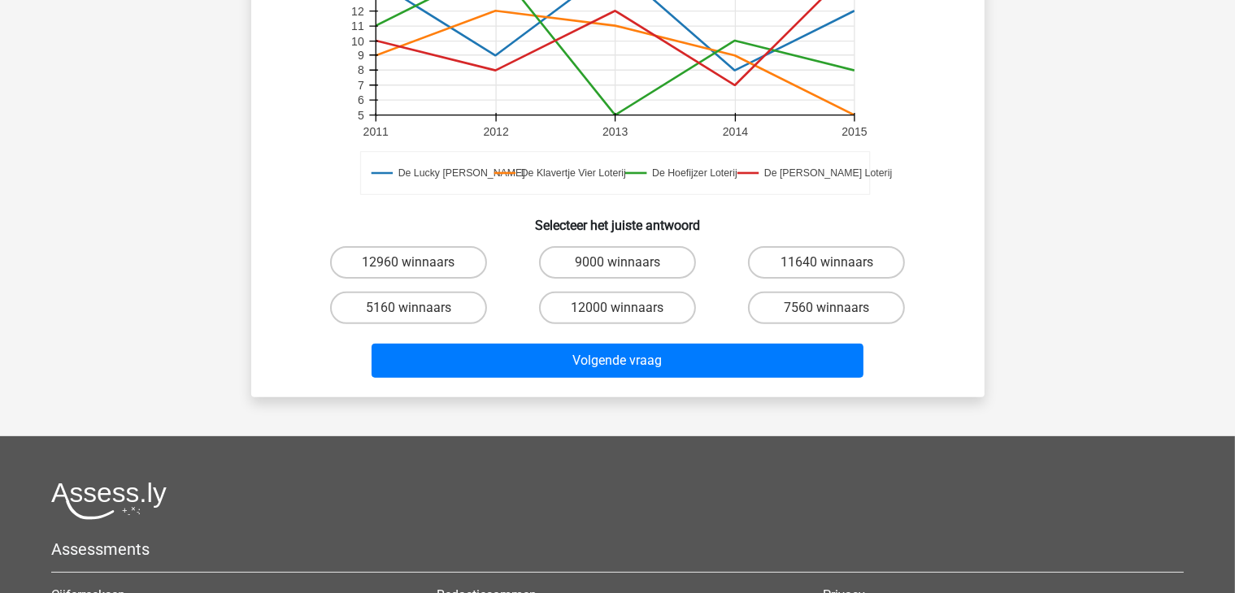
click at [412, 315] on input "5160 winnaars" at bounding box center [413, 313] width 11 height 11
radio input "true"
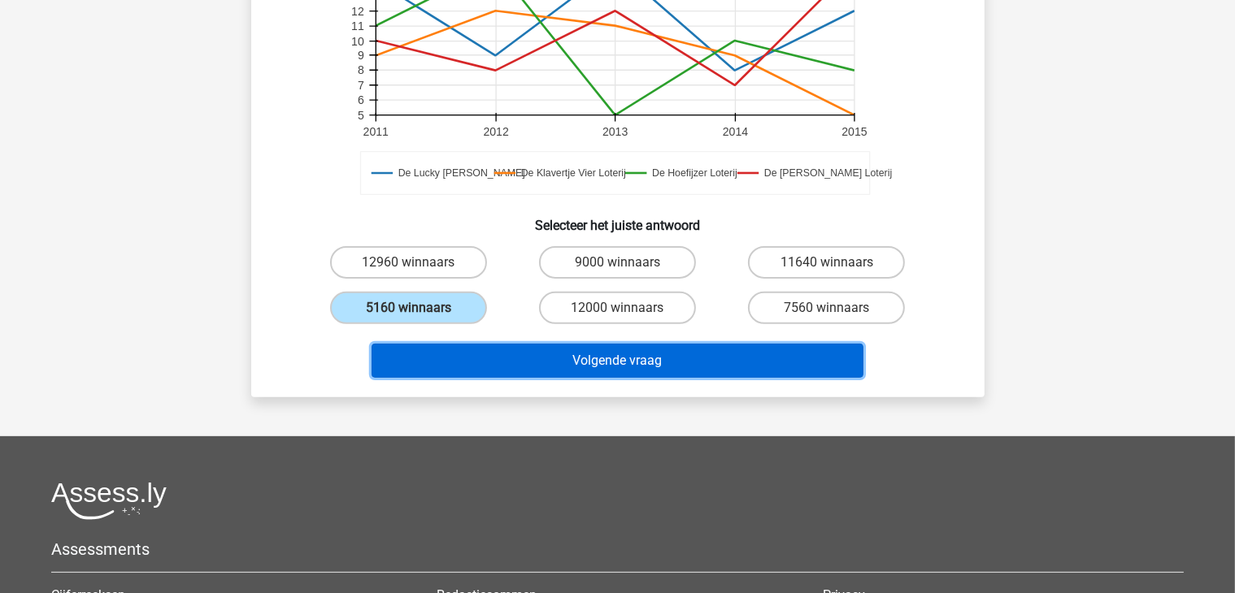
click at [600, 358] on button "Volgende vraag" at bounding box center [617, 361] width 492 height 34
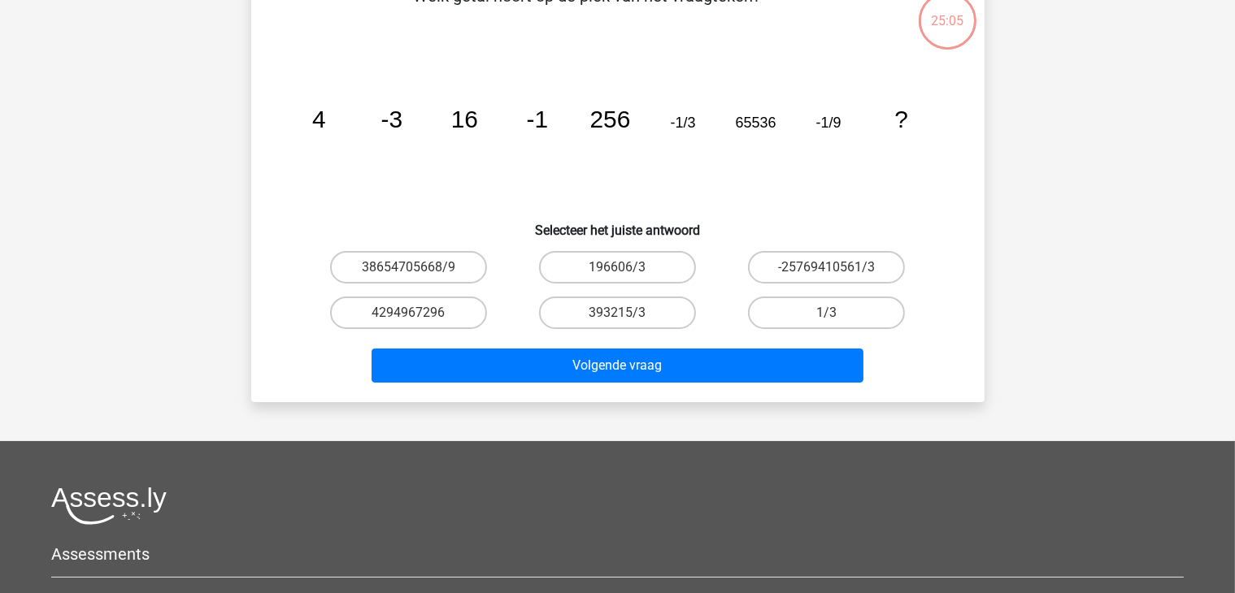
scroll to position [75, 0]
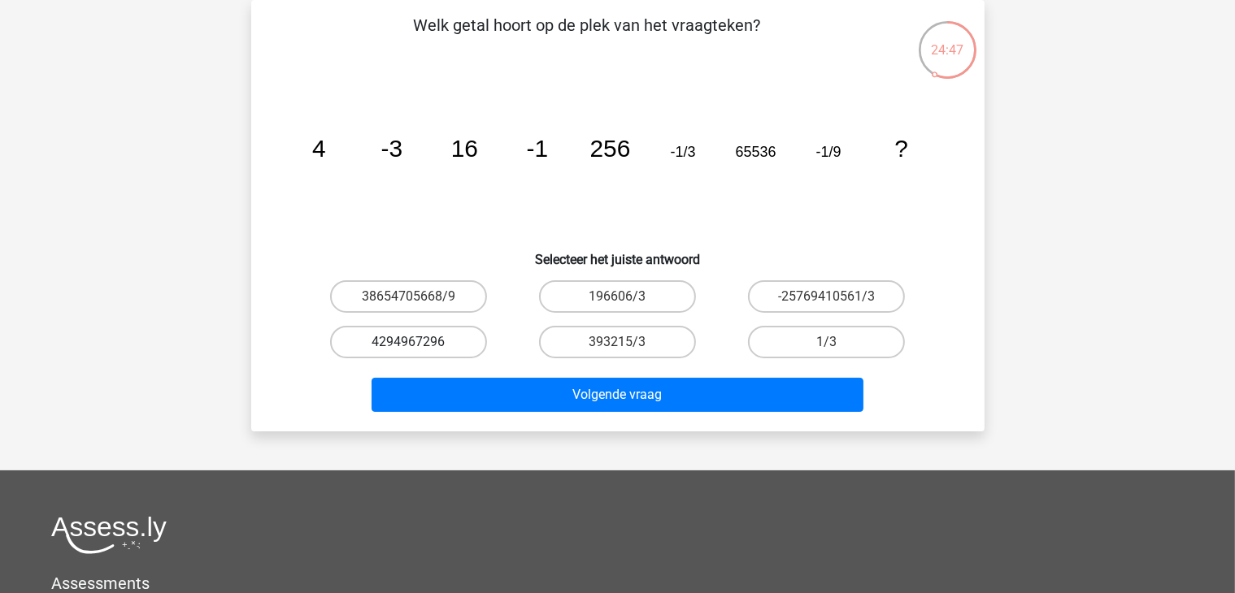
click at [423, 339] on label "4294967296" at bounding box center [408, 342] width 157 height 33
click at [419, 342] on input "4294967296" at bounding box center [413, 347] width 11 height 11
radio input "true"
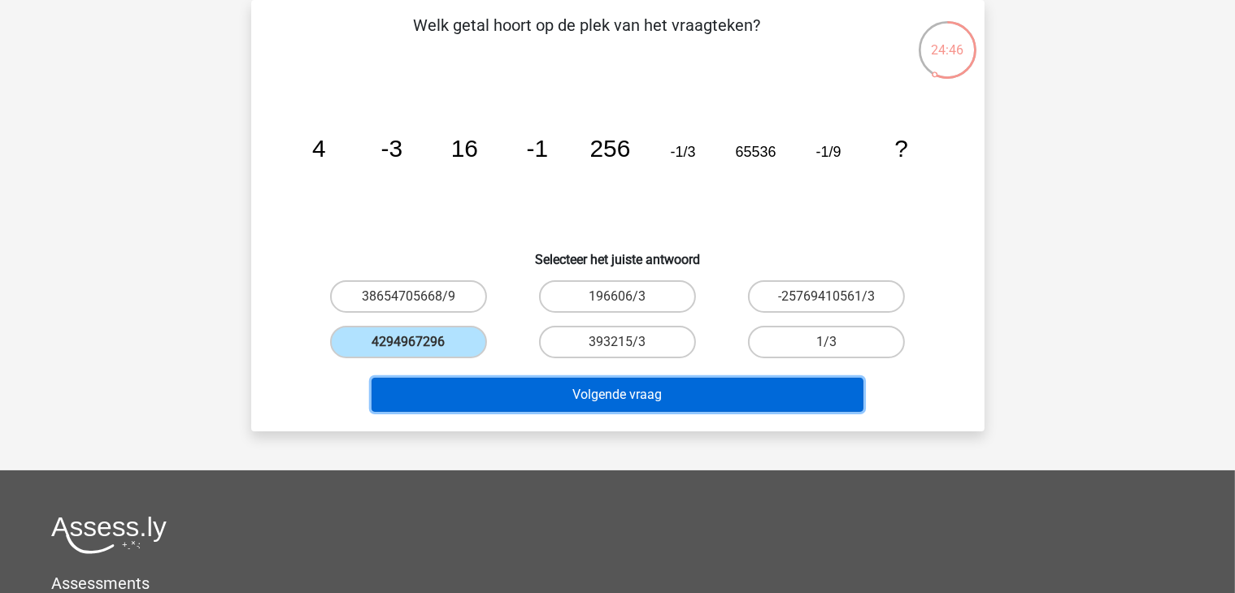
click at [599, 395] on button "Volgende vraag" at bounding box center [617, 395] width 492 height 34
